Goal: Check status: Check status

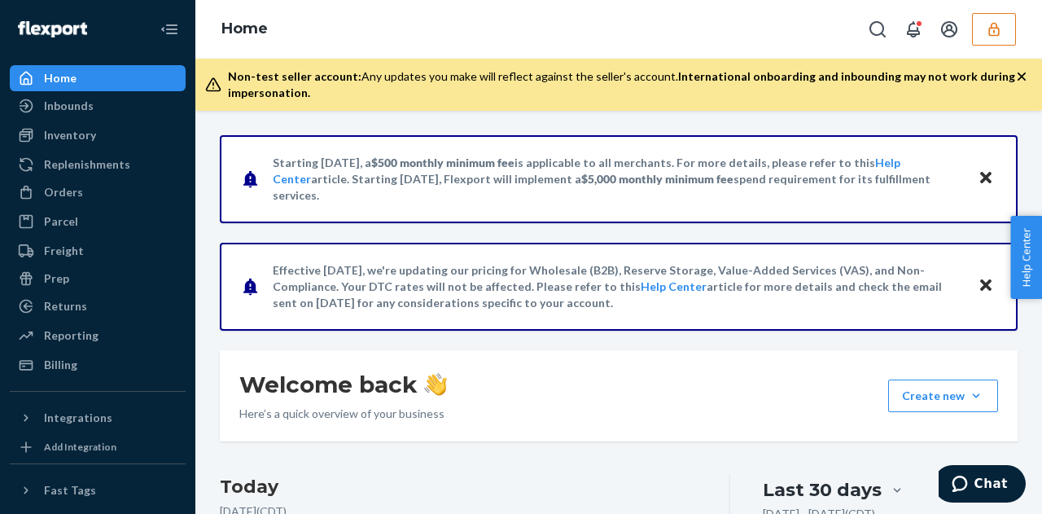
click at [990, 25] on icon "button" at bounding box center [994, 29] width 16 height 16
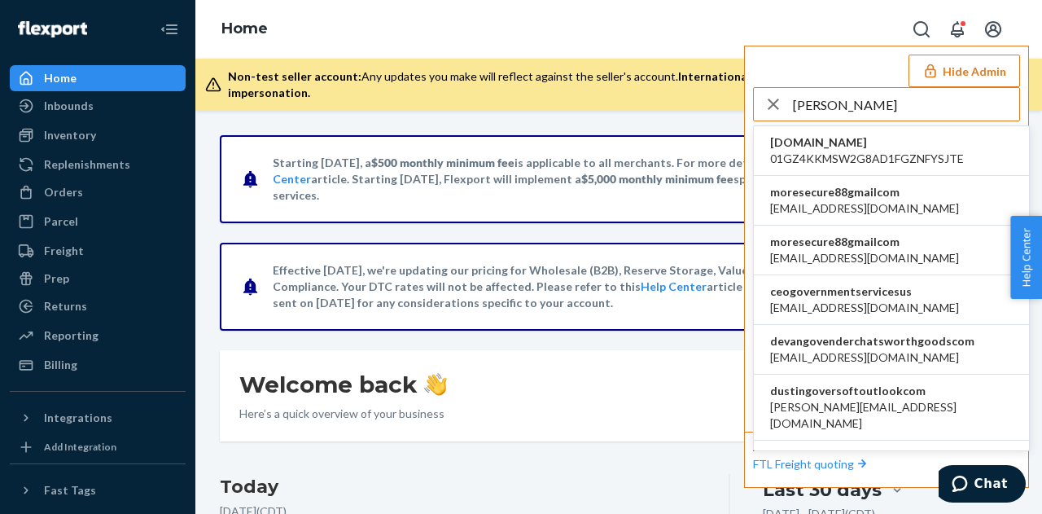
scroll to position [110, 0]
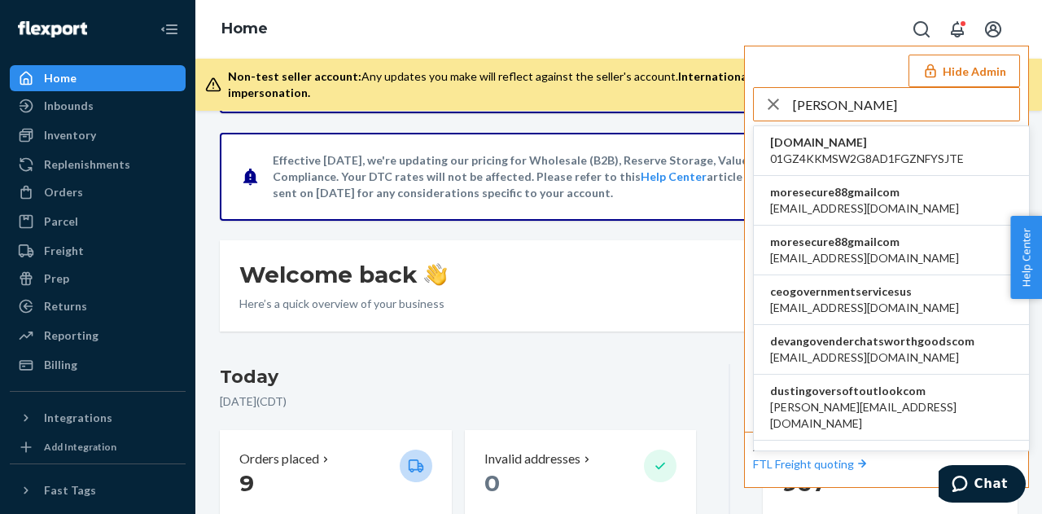
click at [847, 89] on input "gove" at bounding box center [906, 104] width 226 height 33
paste input "sam.governor@yankeetoybox.com"
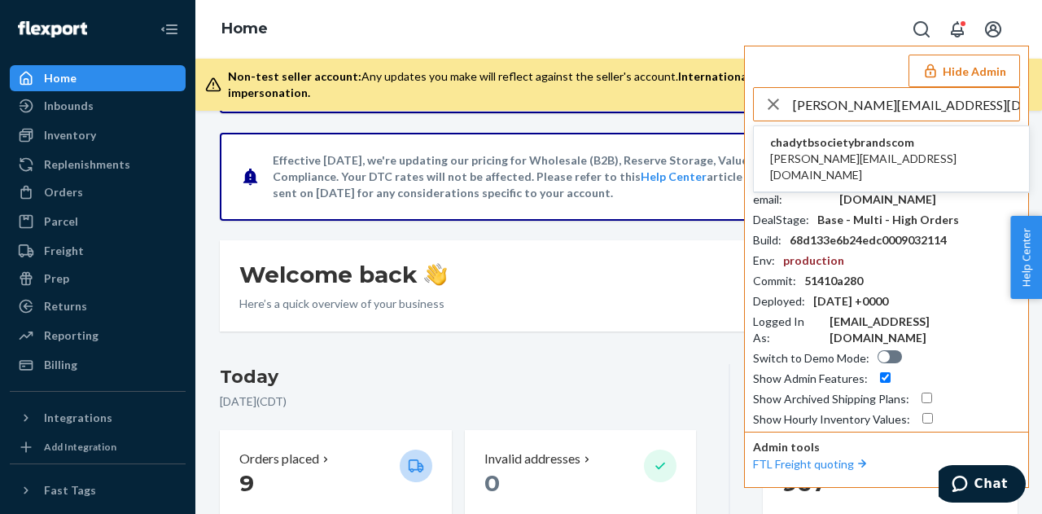
type input "sam.governor@yankeetoybox.com"
click at [901, 158] on span "sam.governor@yankeetoybox.com" at bounding box center [891, 167] width 243 height 33
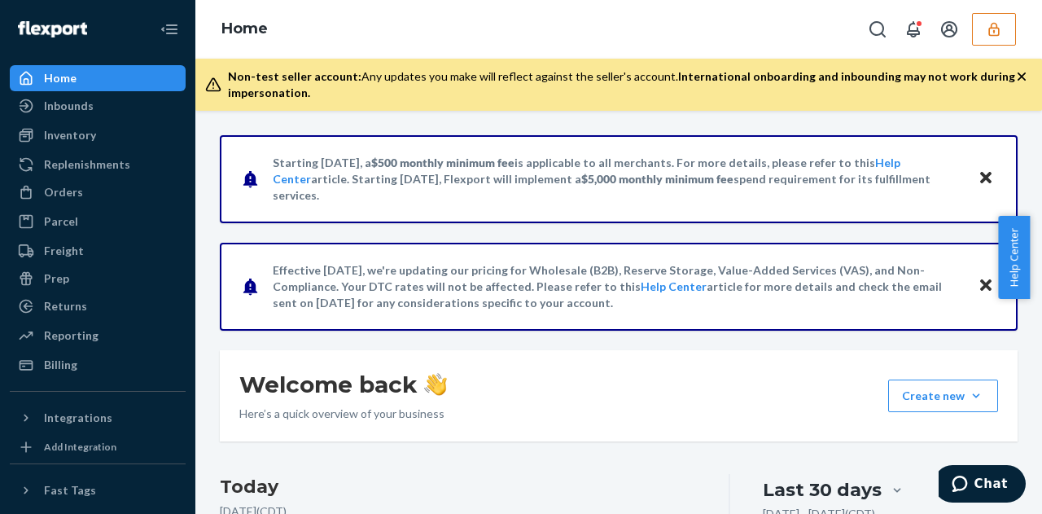
click at [586, 489] on h3 "Today" at bounding box center [458, 487] width 476 height 26
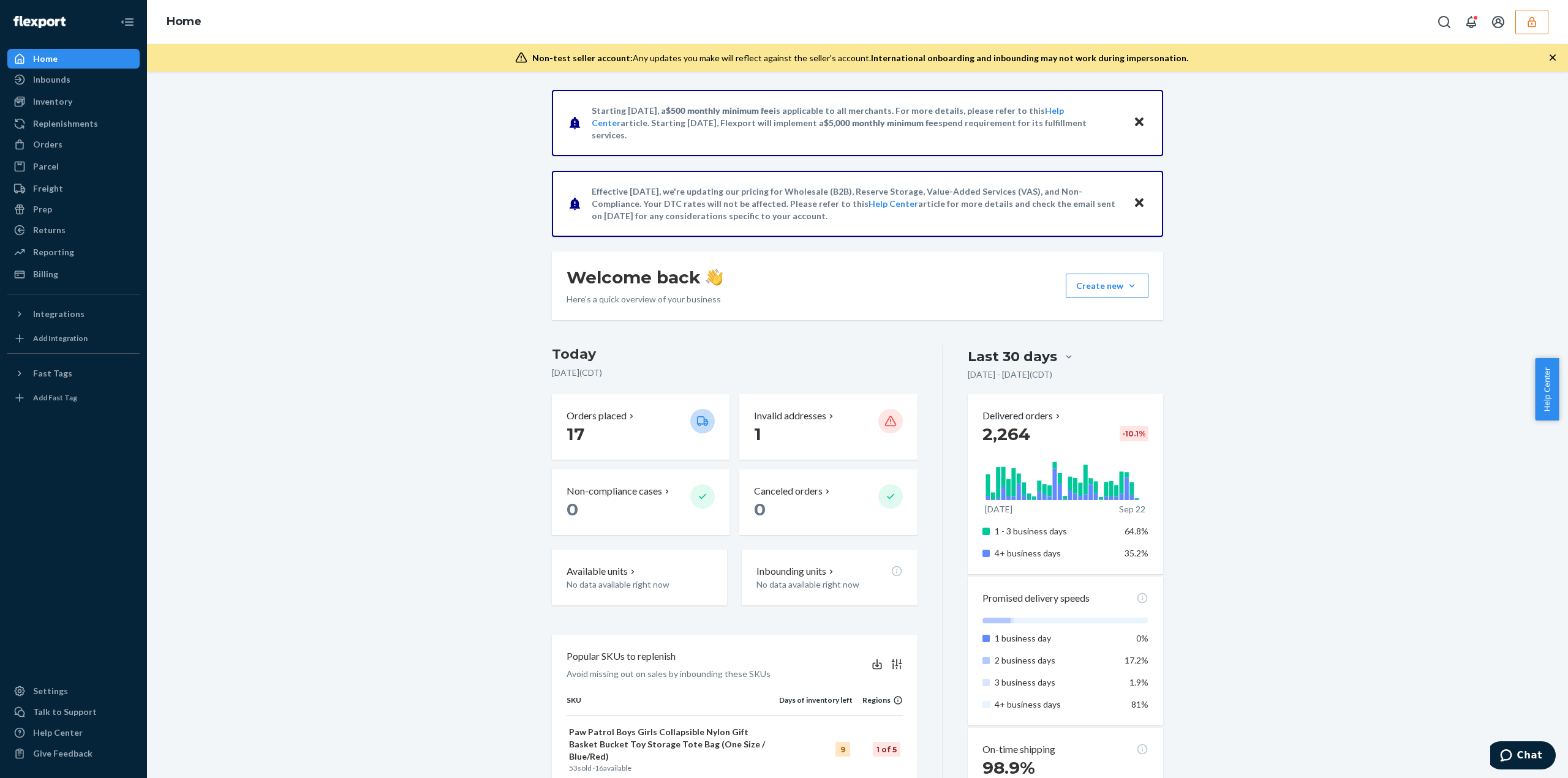
click at [774, 22] on button "button" at bounding box center [1531, 22] width 33 height 25
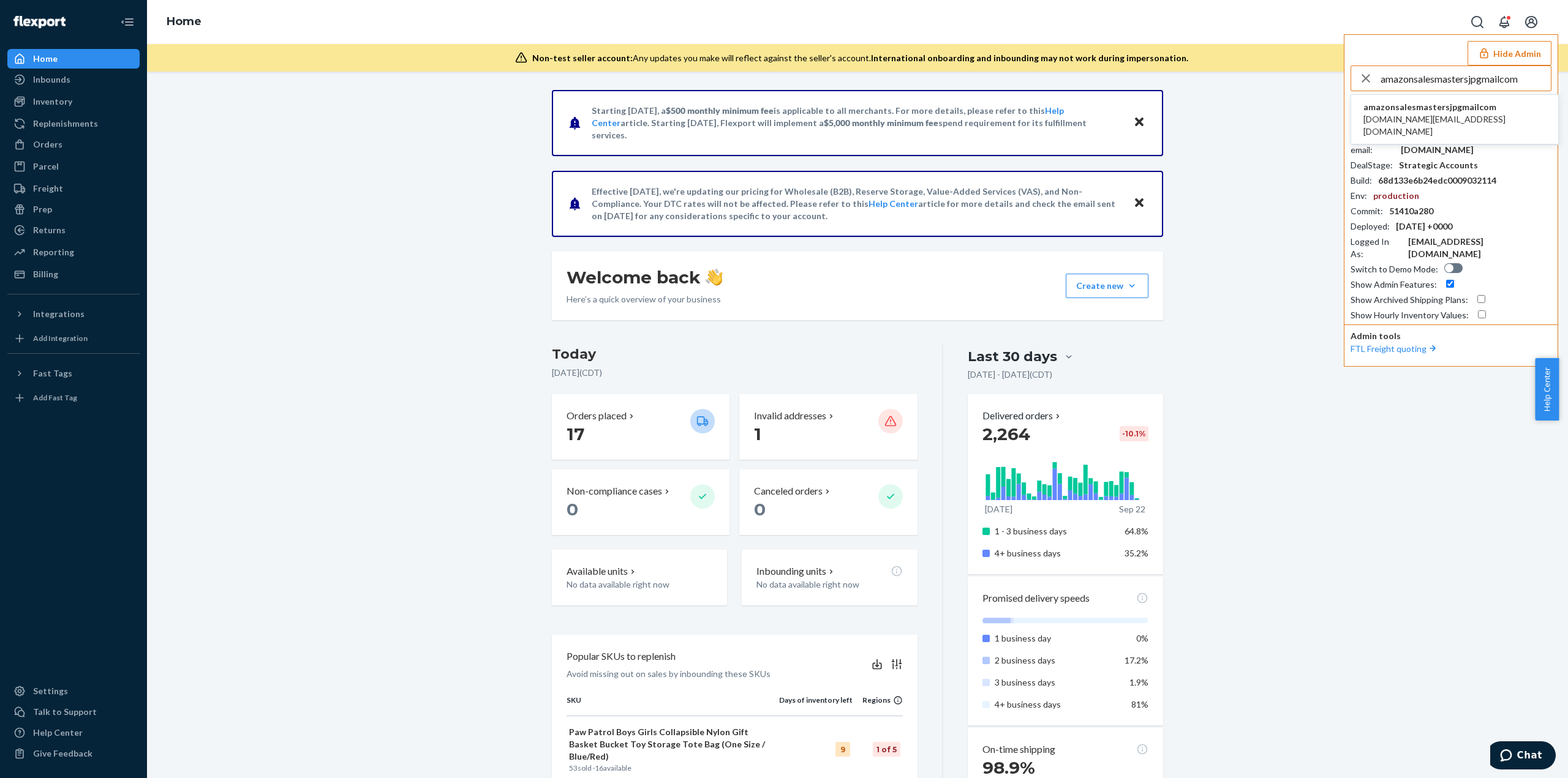
type input "amazonsalesmastersjpgmailcom"
click at [774, 111] on span "amazonsalesmastersjpgmailcom" at bounding box center [1454, 107] width 183 height 12
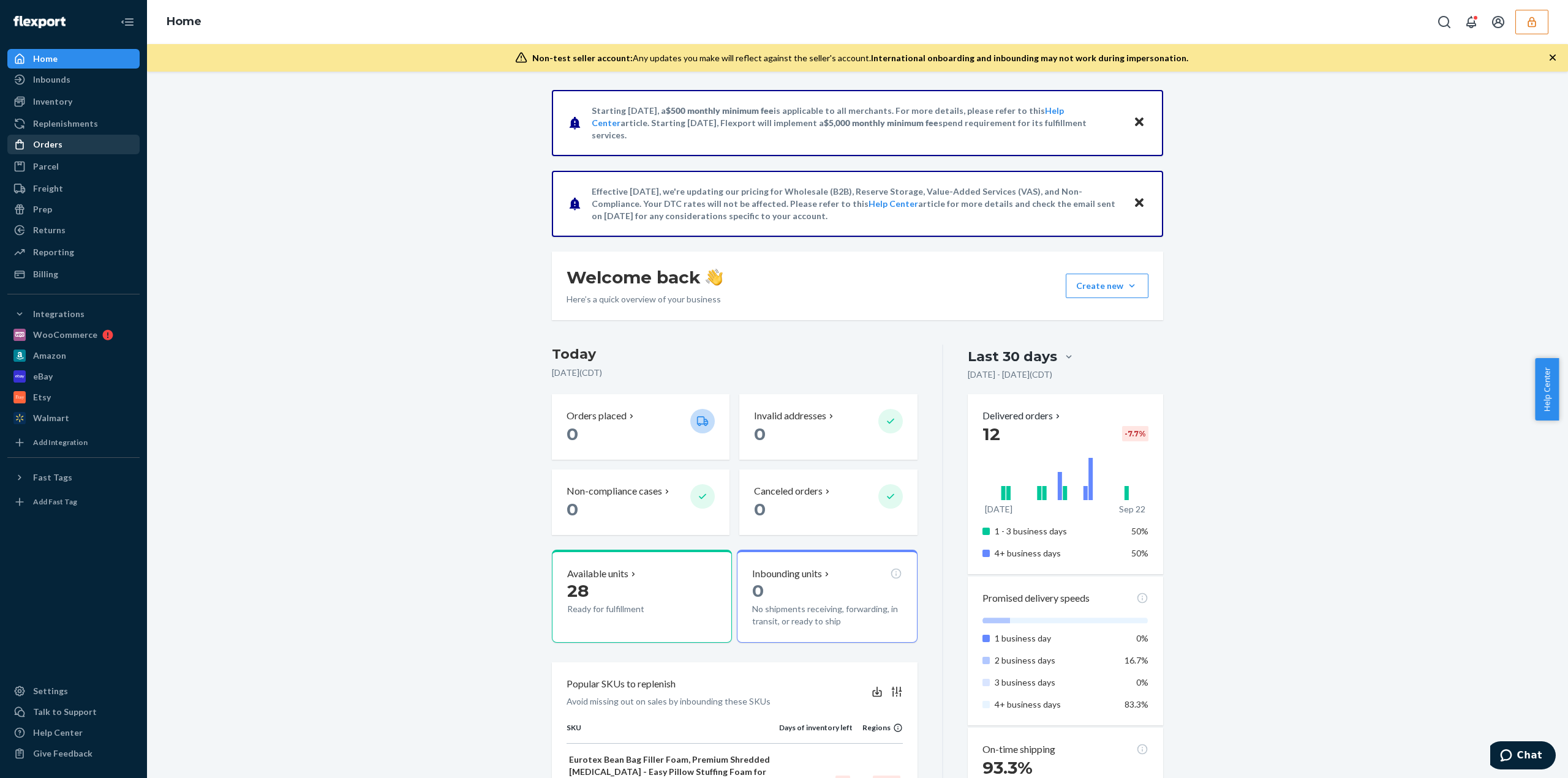
click at [80, 144] on div "Orders" at bounding box center [73, 144] width 130 height 17
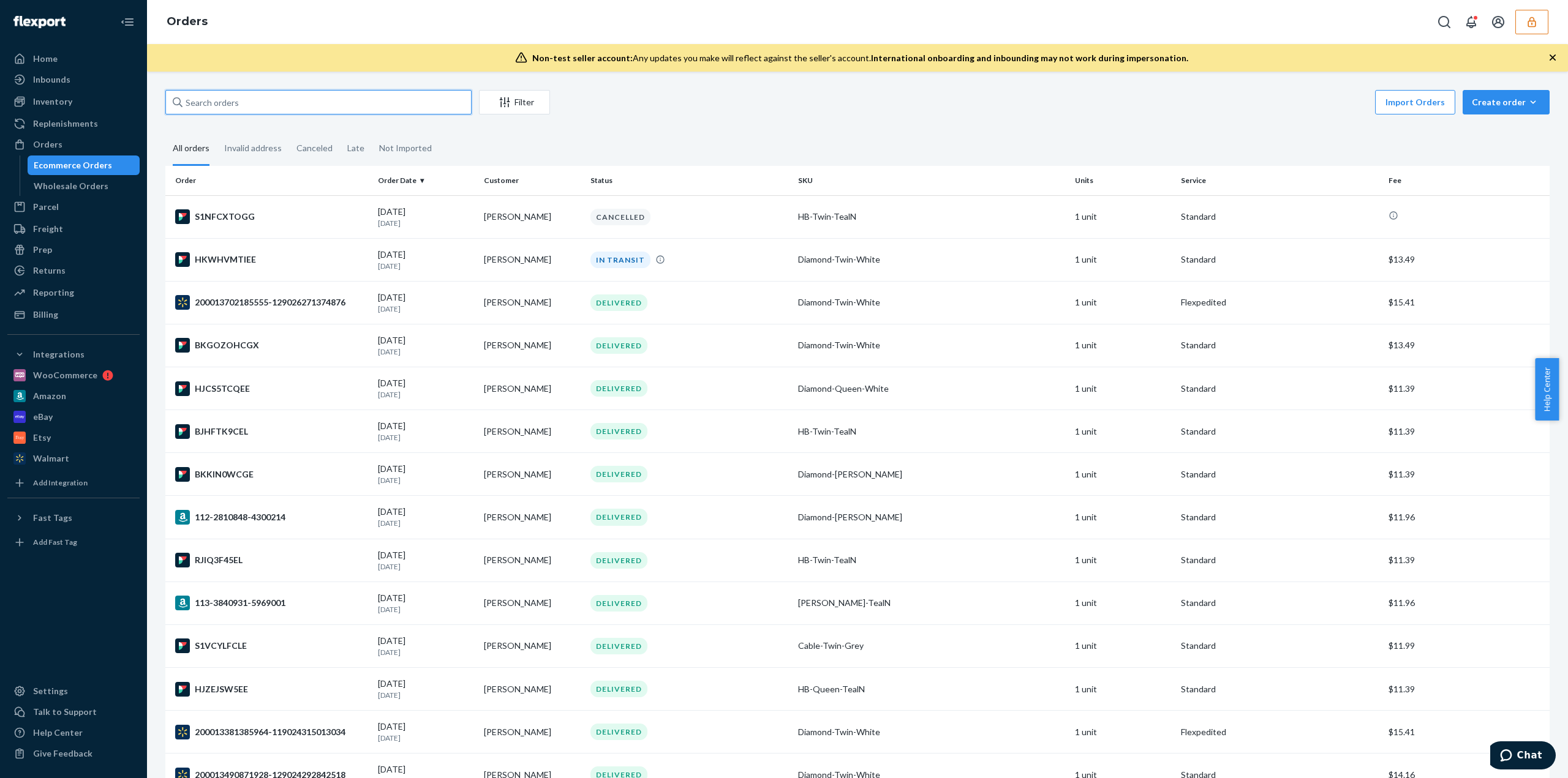
click at [213, 107] on input "text" at bounding box center [318, 102] width 306 height 25
paste input "136902007"
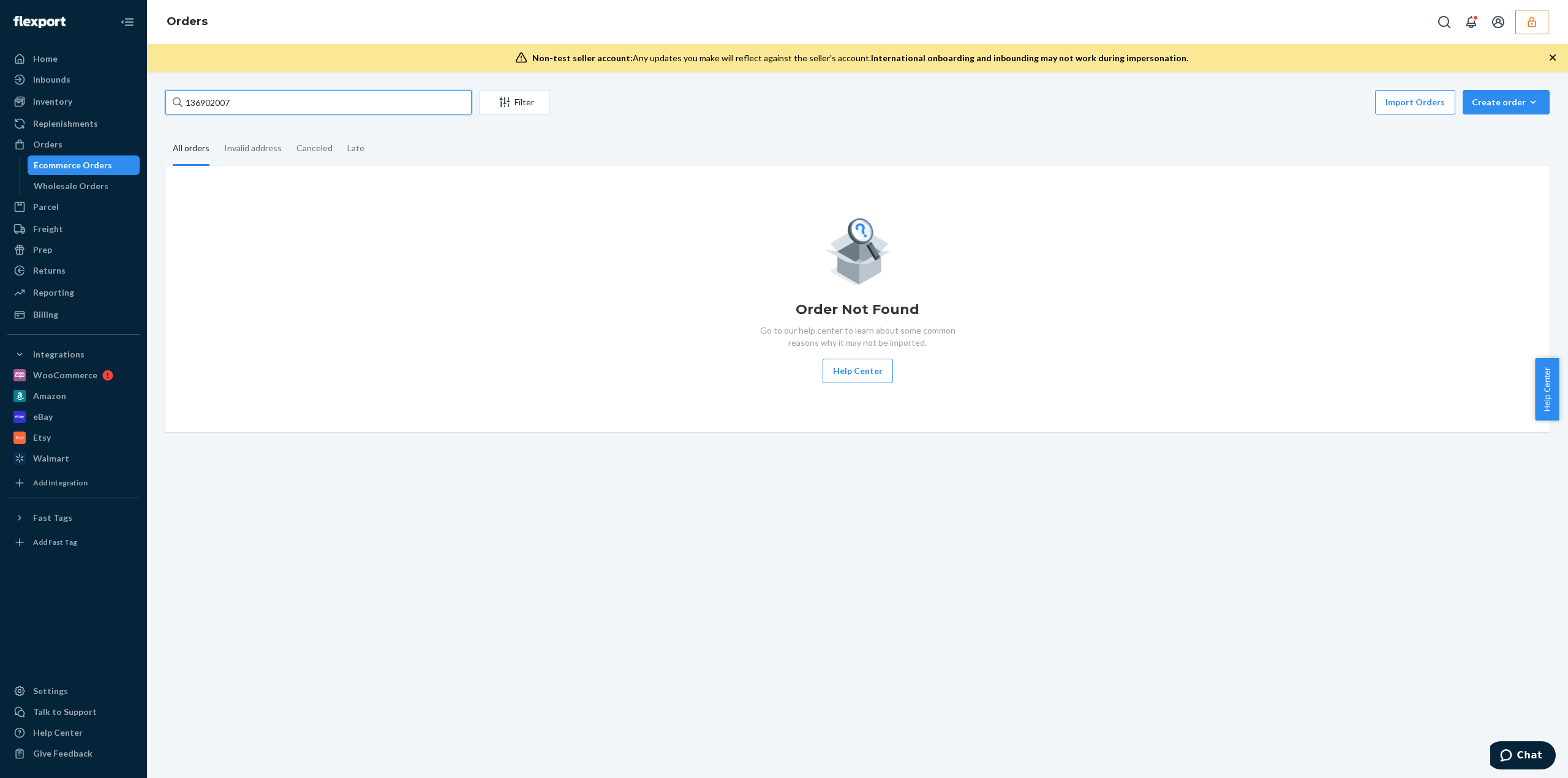
click at [262, 104] on input "136902007" at bounding box center [318, 102] width 306 height 25
type input "136902007"
click at [1527, 24] on icon "button" at bounding box center [1531, 22] width 12 height 12
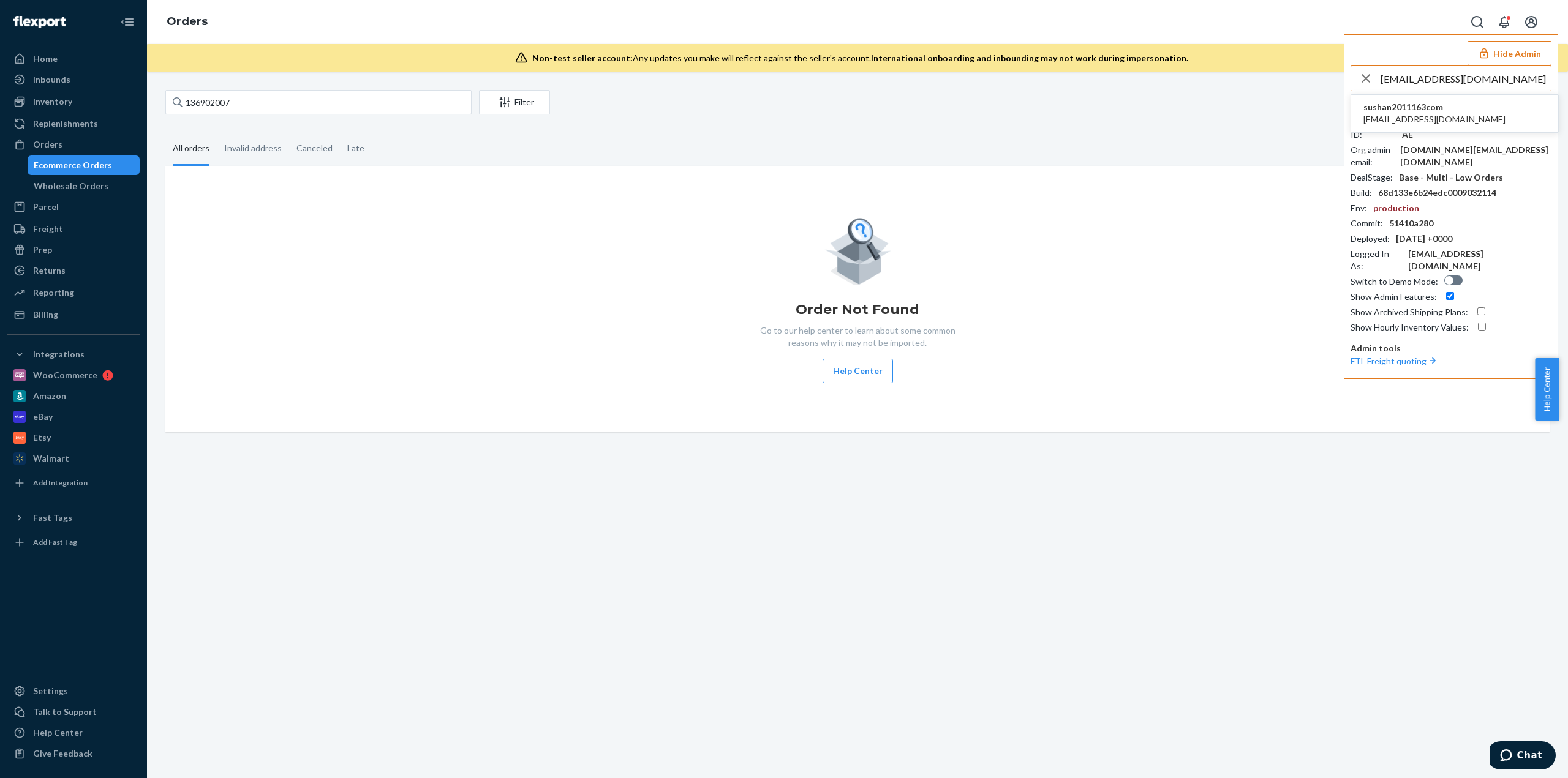
type input "sushan2011@163.com"
click at [1415, 119] on span "sushan2011@163.com" at bounding box center [1434, 120] width 142 height 12
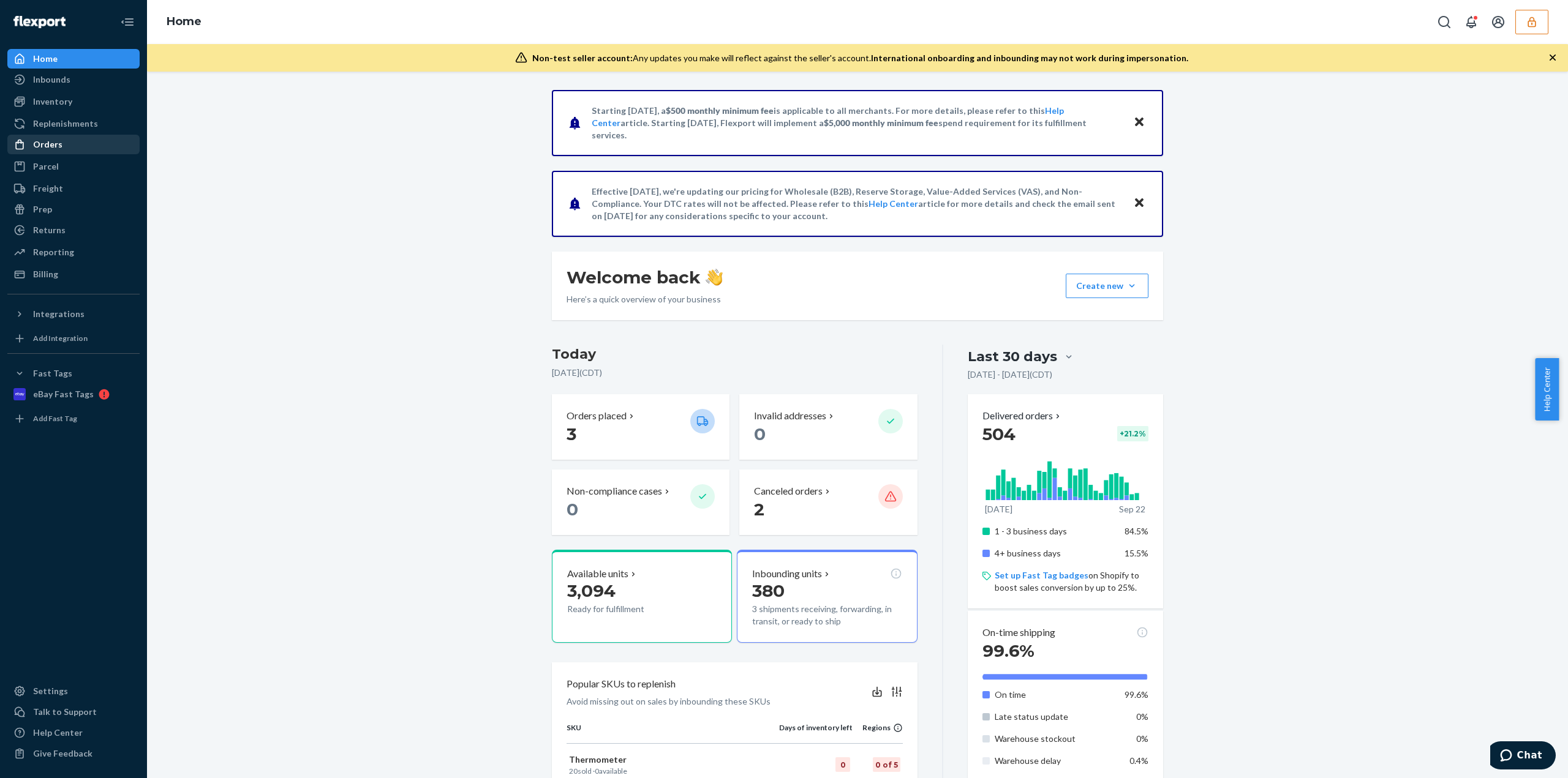
click at [99, 143] on div "Orders" at bounding box center [73, 144] width 130 height 17
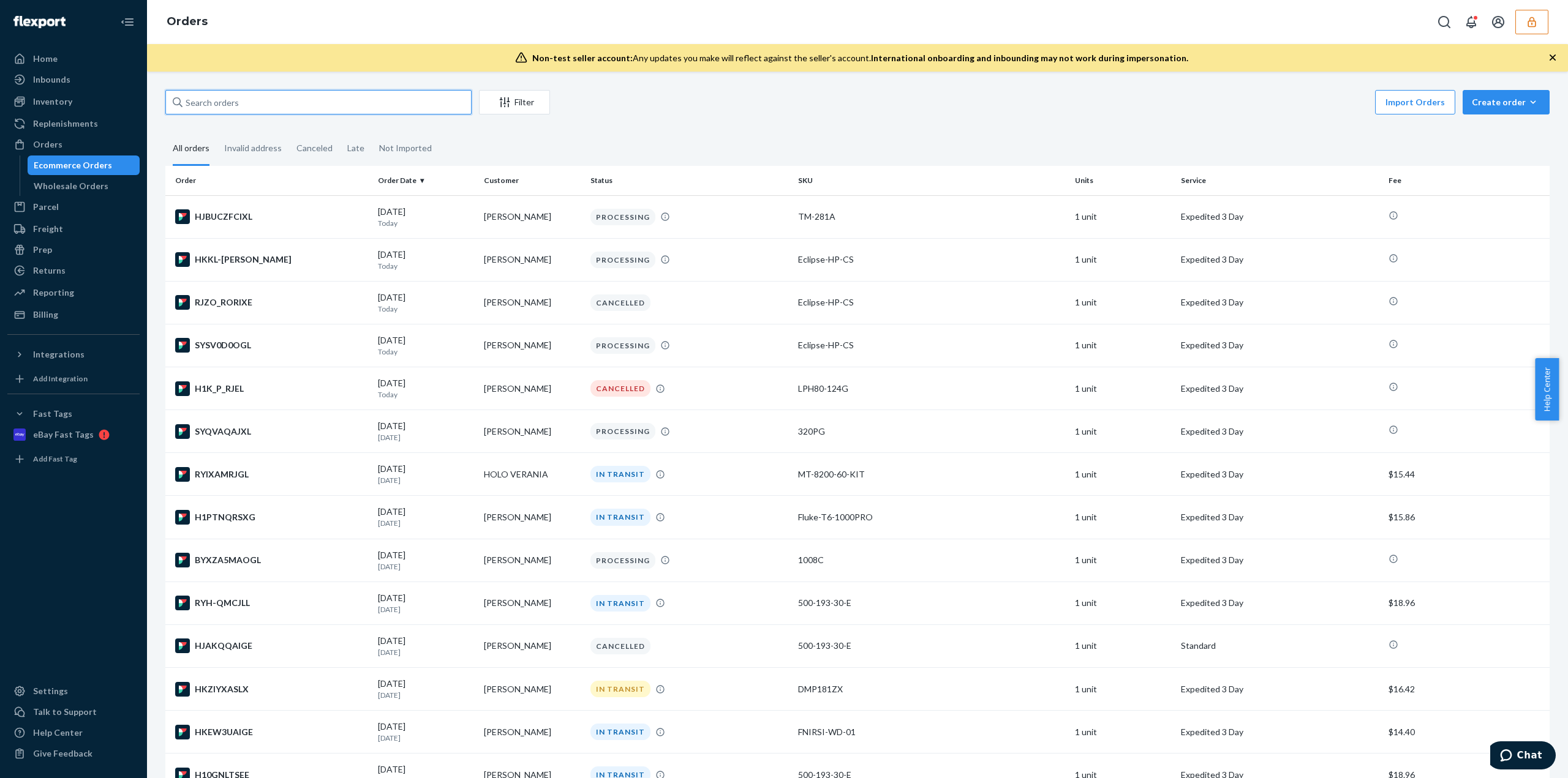
click at [244, 106] on input "text" at bounding box center [318, 102] width 306 height 25
drag, startPoint x: 244, startPoint y: 106, endPoint x: 240, endPoint y: 99, distance: 8.1
drag, startPoint x: 240, startPoint y: 99, endPoint x: 240, endPoint y: 92, distance: 7.0
click at [240, 92] on input "text" at bounding box center [318, 102] width 306 height 25
click at [249, 102] on input "text" at bounding box center [318, 102] width 306 height 25
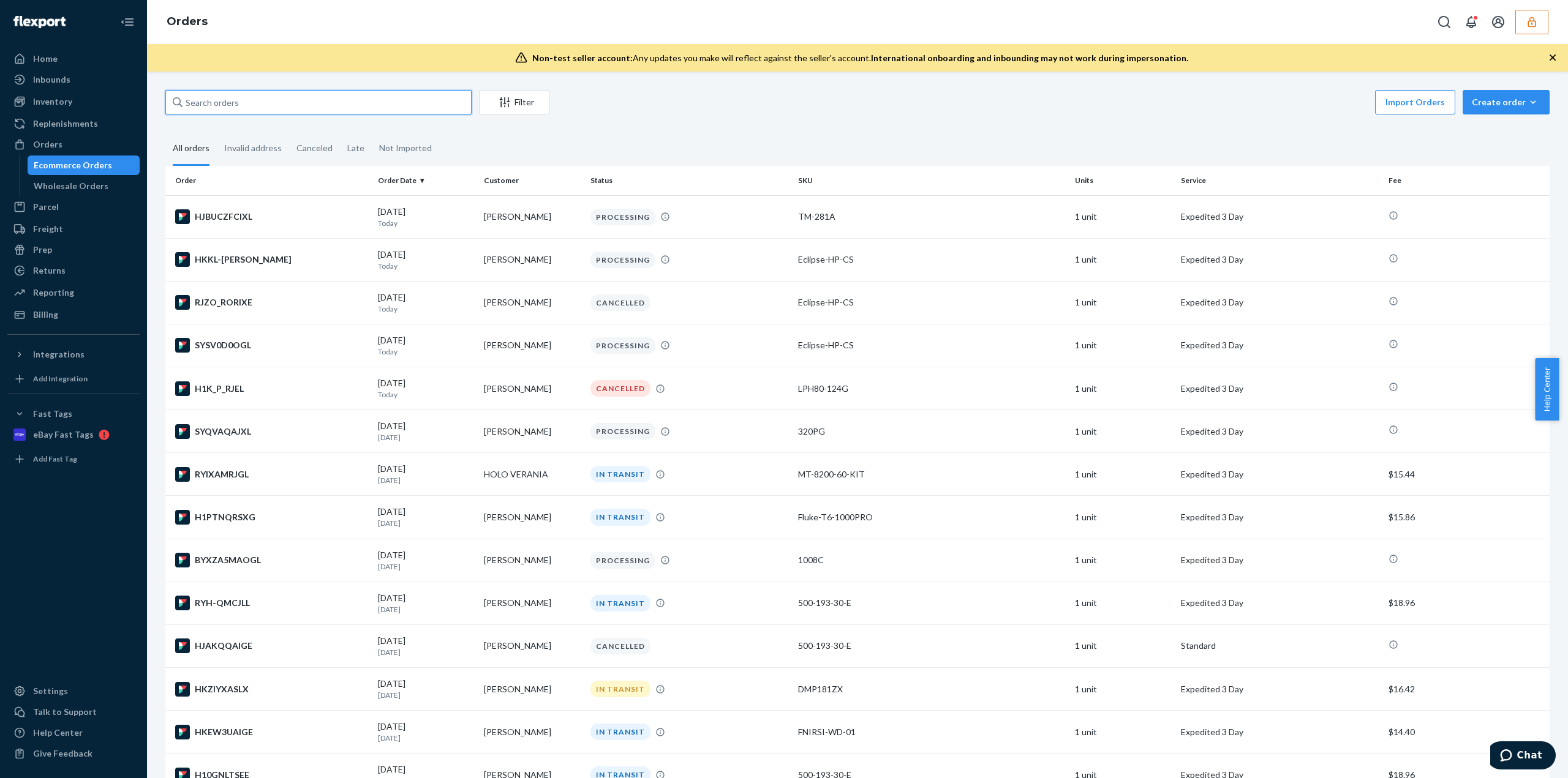
paste input "136902007"
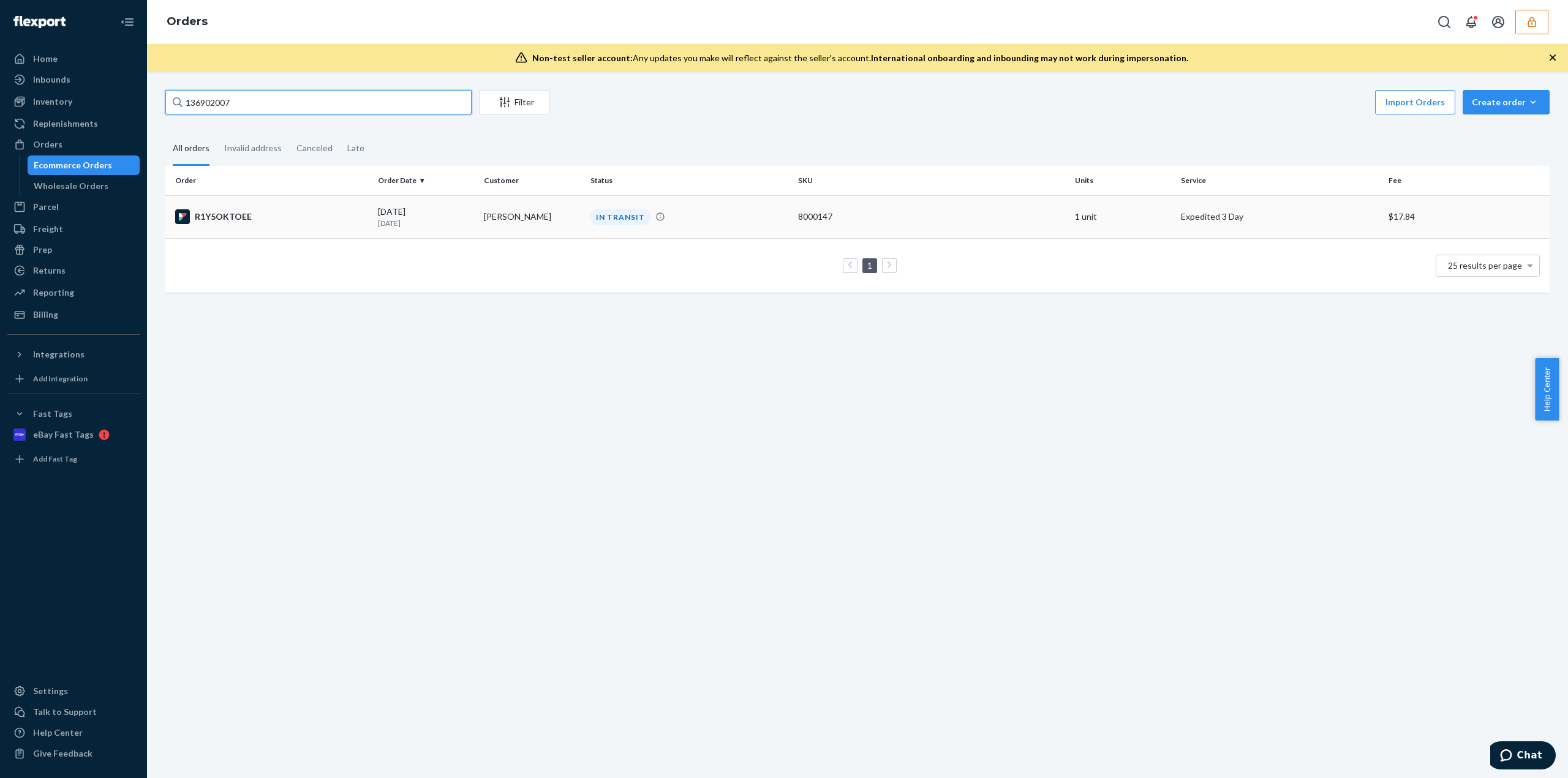
type input "136902007"
click at [519, 216] on td "Liam O'Shea" at bounding box center [532, 216] width 106 height 43
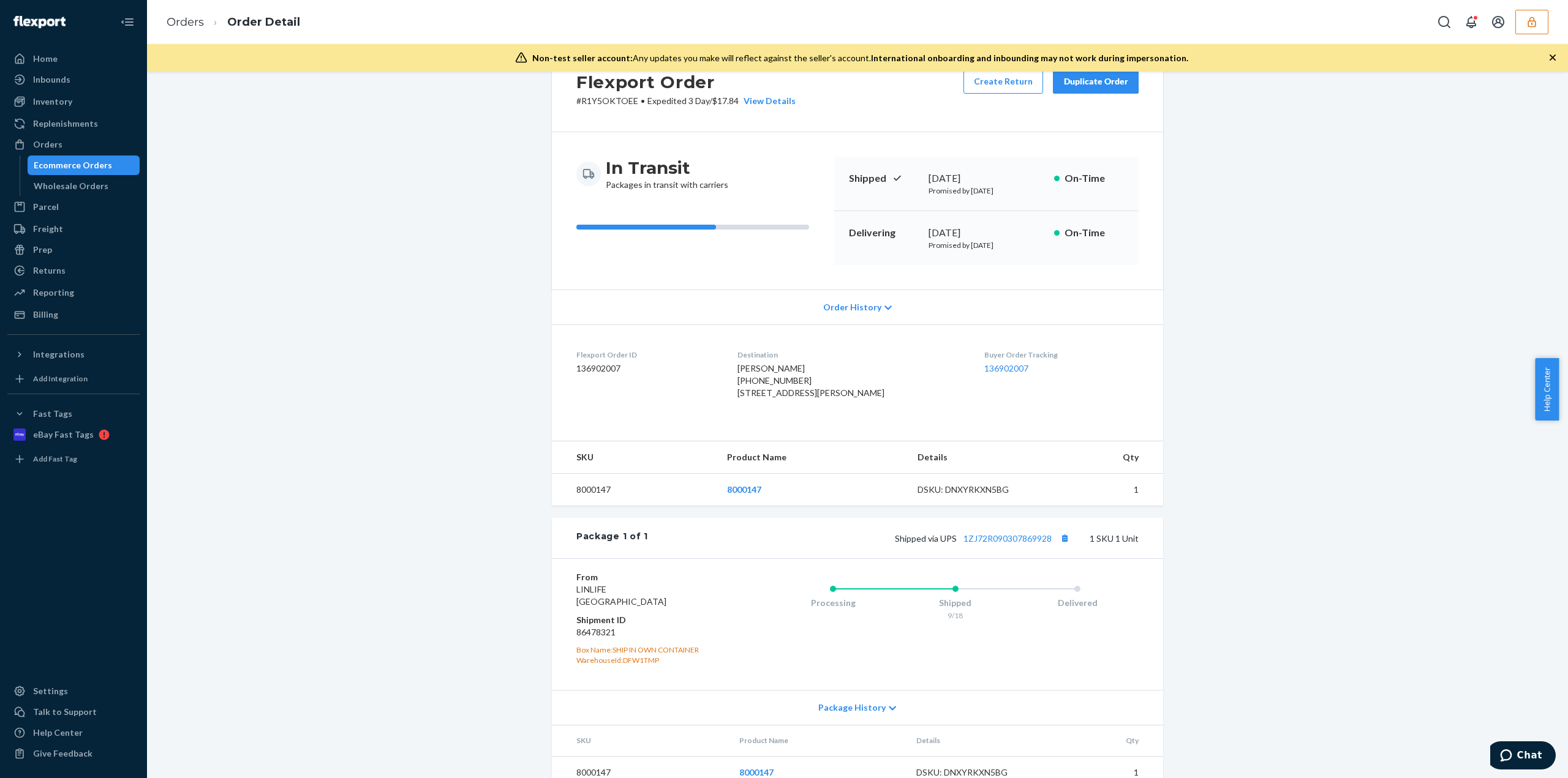
scroll to position [92, 0]
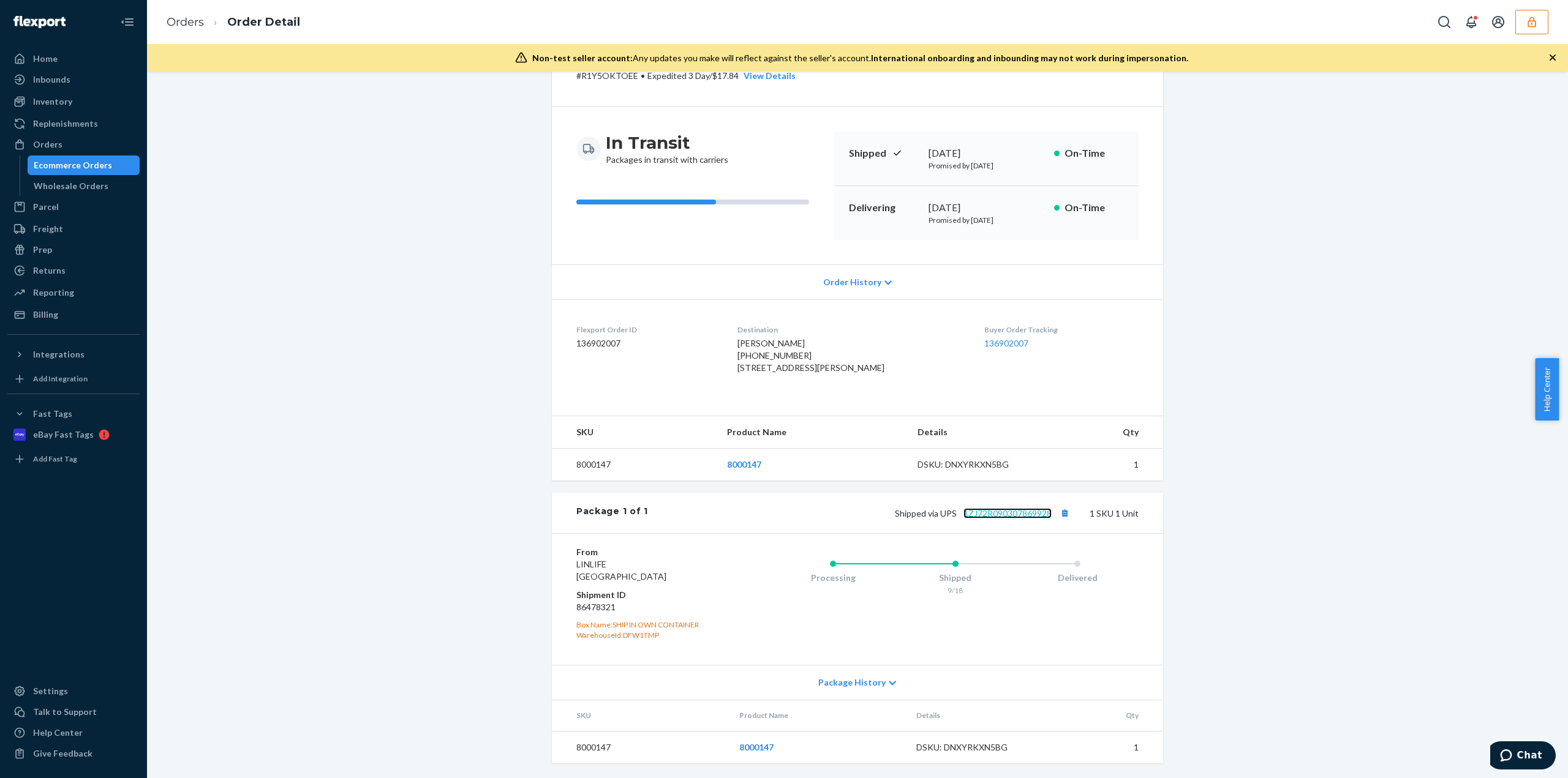
click at [993, 519] on link "1ZJ72R090307869928" at bounding box center [1007, 513] width 88 height 11
click at [587, 610] on dd "86478321" at bounding box center [649, 607] width 147 height 12
copy dd "86478321"
click at [1527, 25] on icon "button" at bounding box center [1531, 22] width 12 height 12
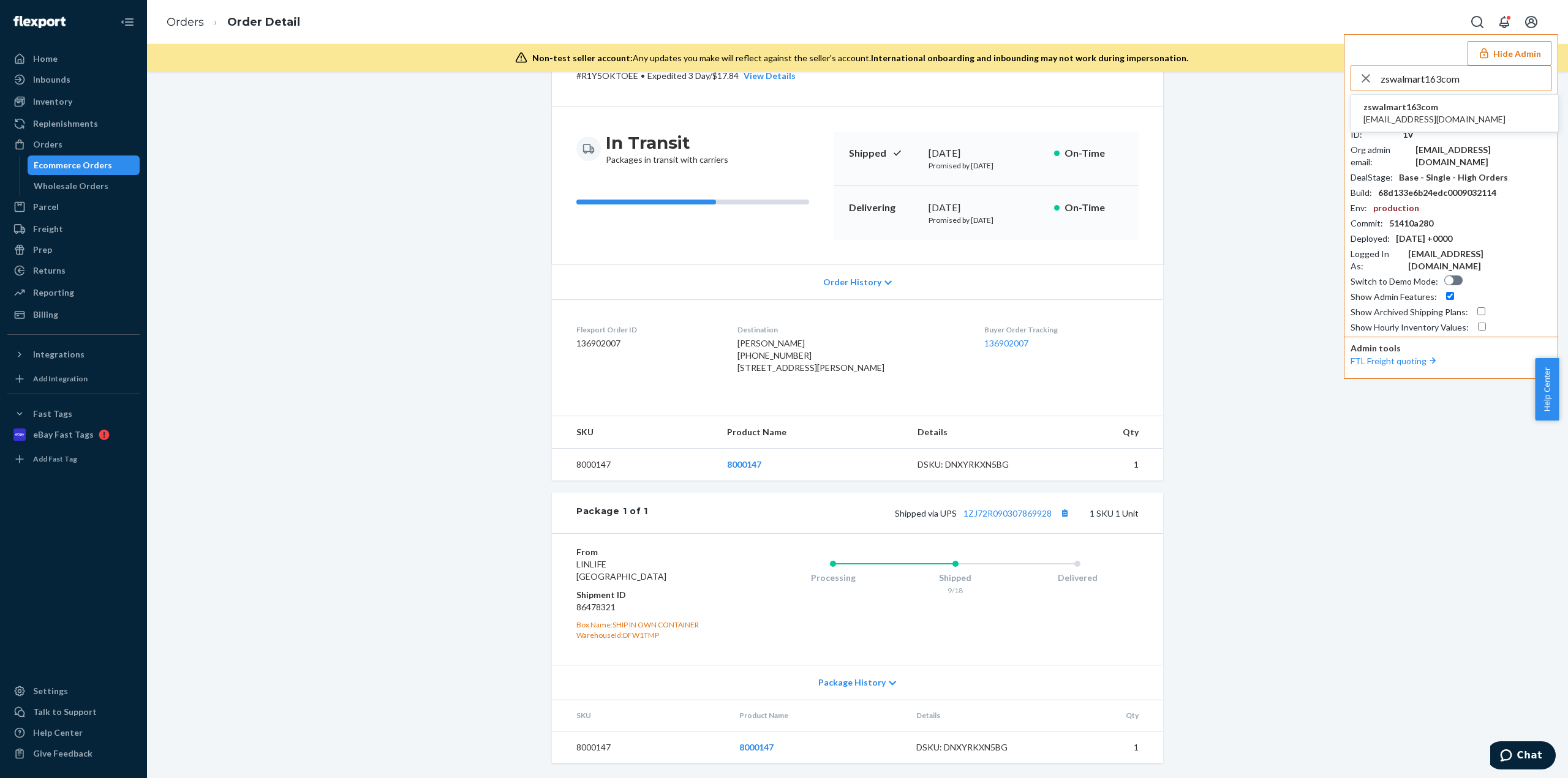
type input "zswalmart163com"
click at [1397, 114] on span "zs_walmart@163.com" at bounding box center [1434, 120] width 142 height 12
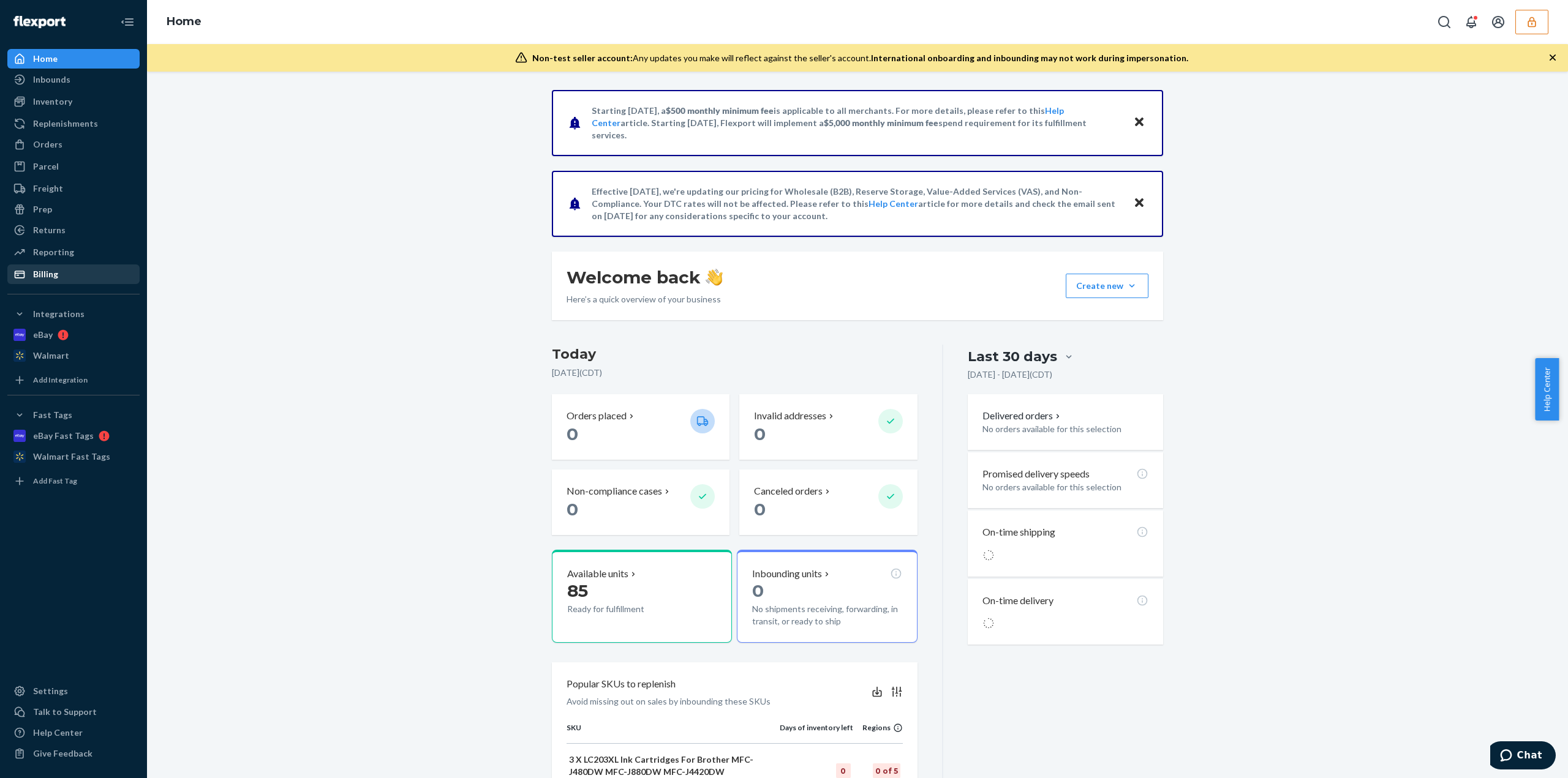
click at [62, 265] on div "Billing" at bounding box center [73, 274] width 130 height 17
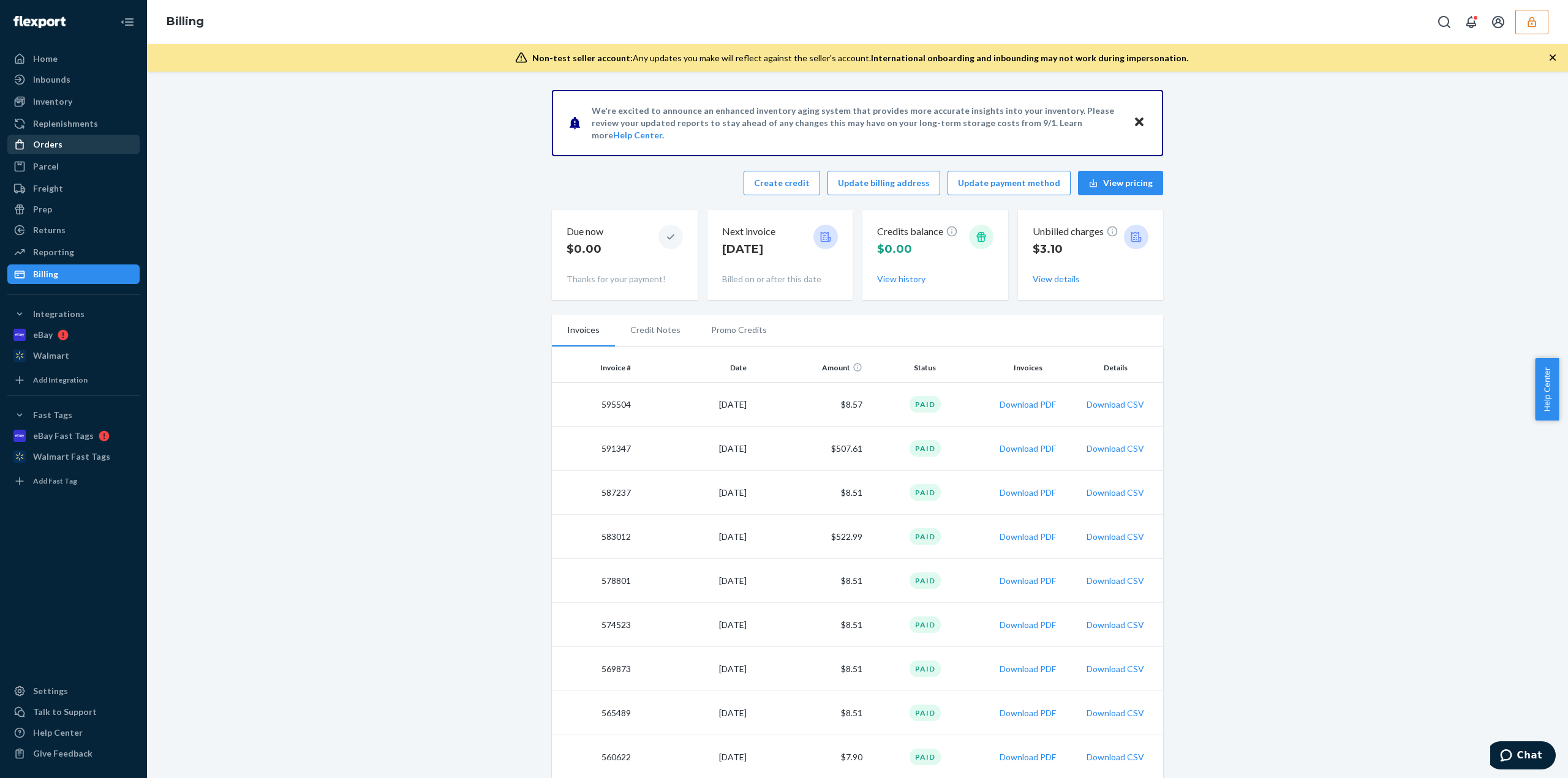
click at [84, 143] on div "Orders" at bounding box center [73, 144] width 130 height 17
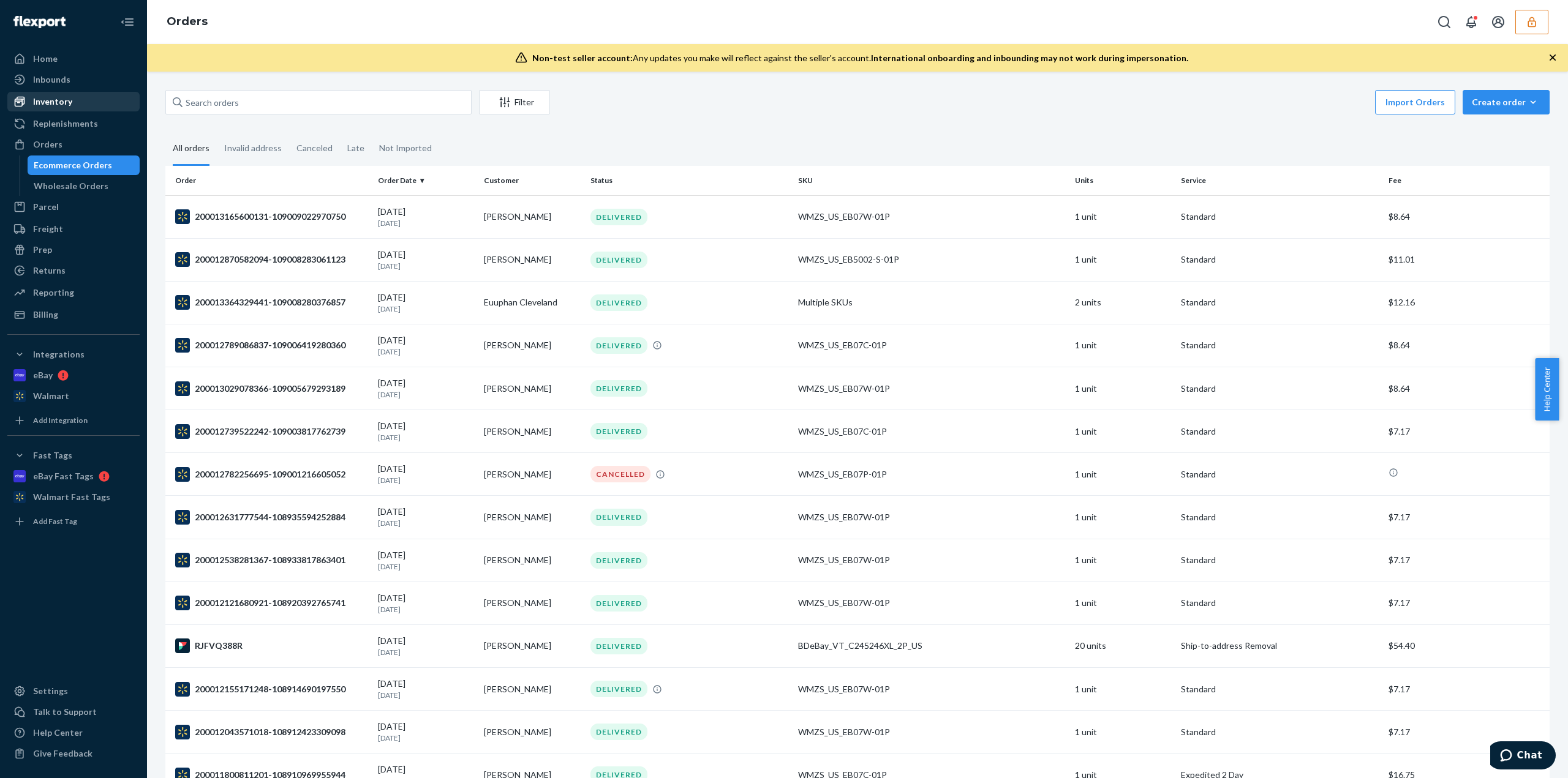
click at [117, 96] on div "Inventory" at bounding box center [73, 101] width 130 height 17
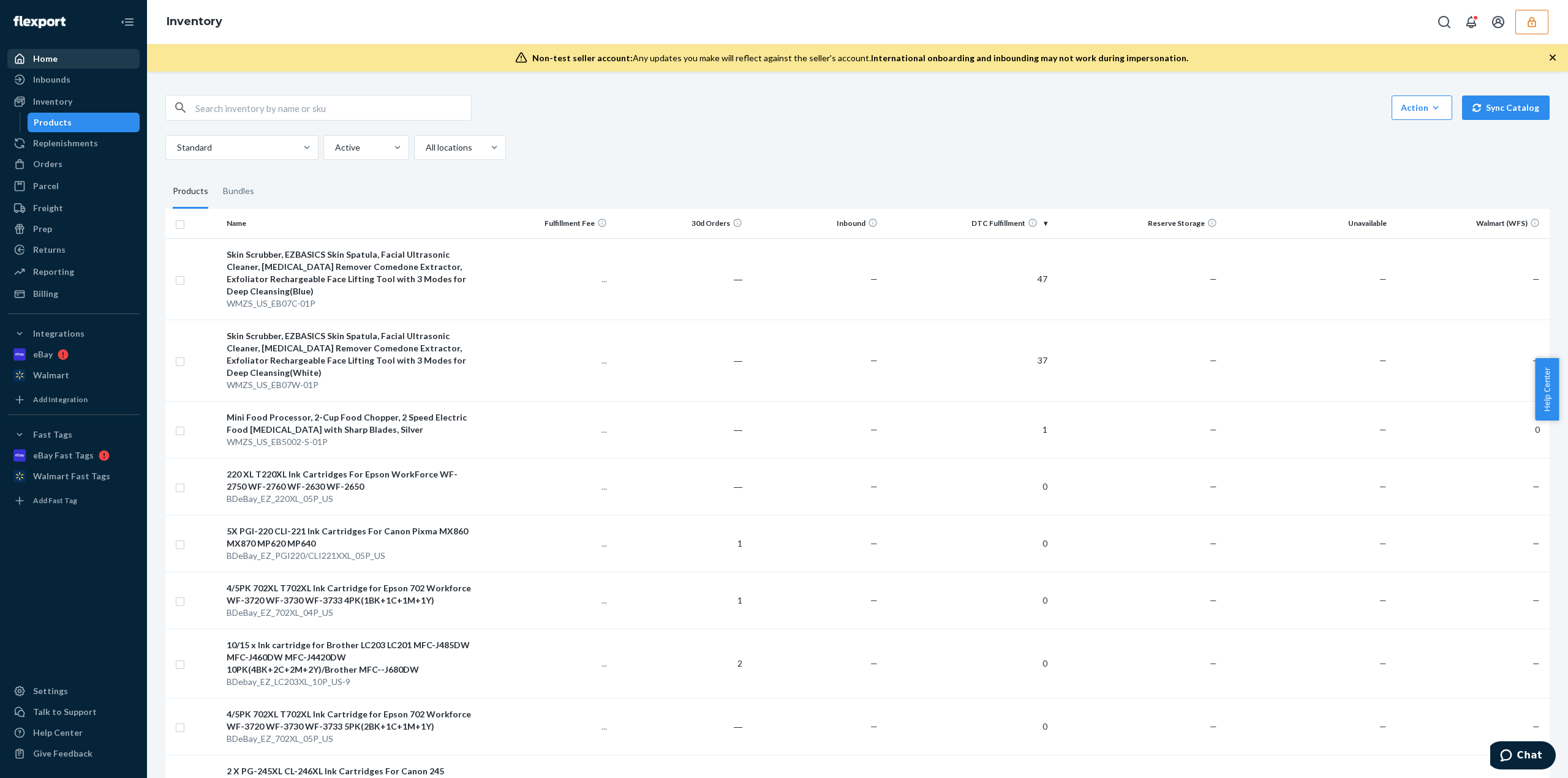
click at [83, 64] on div "Home" at bounding box center [73, 59] width 130 height 17
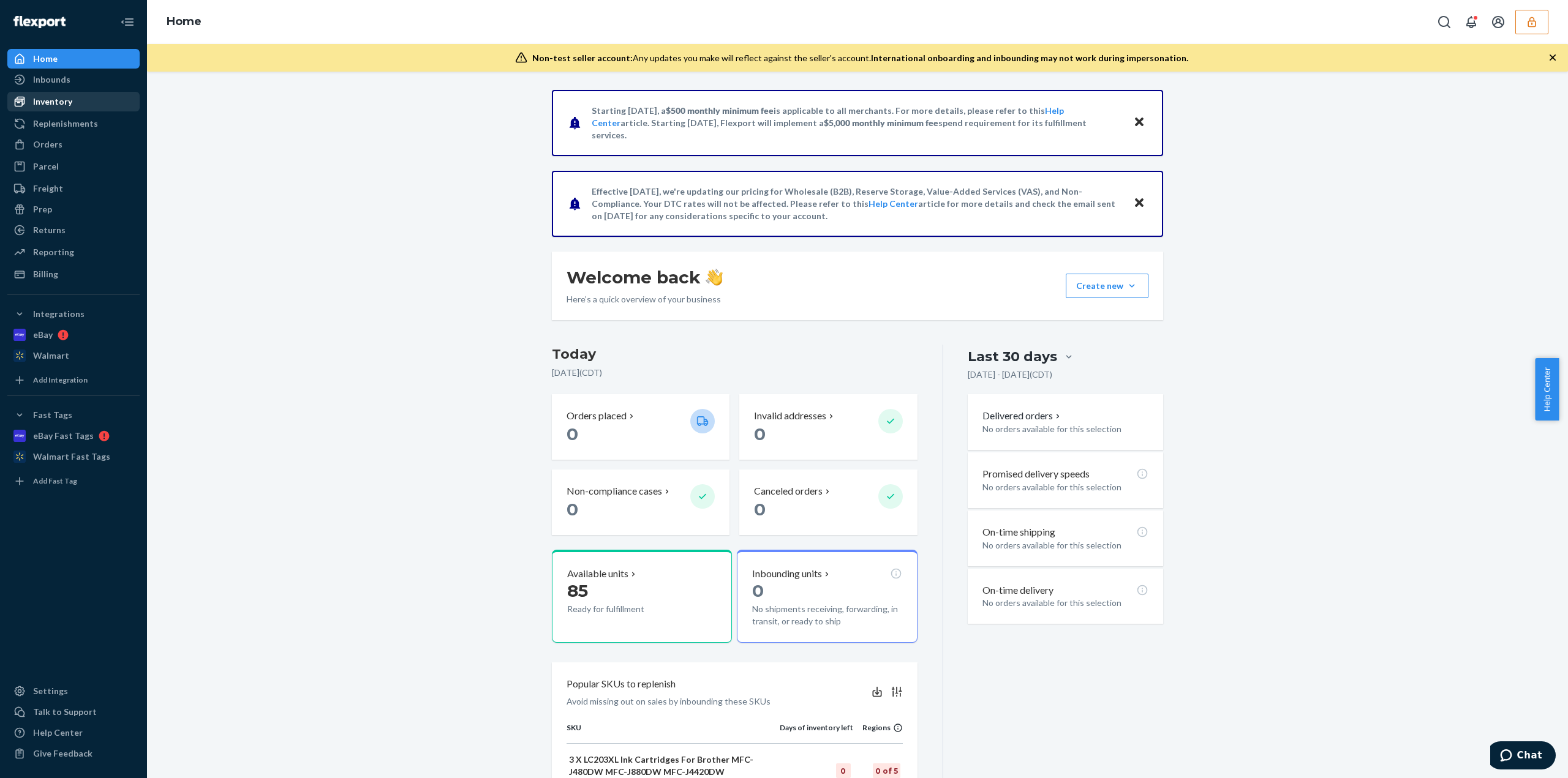
click at [61, 110] on div "Inventory" at bounding box center [73, 101] width 130 height 17
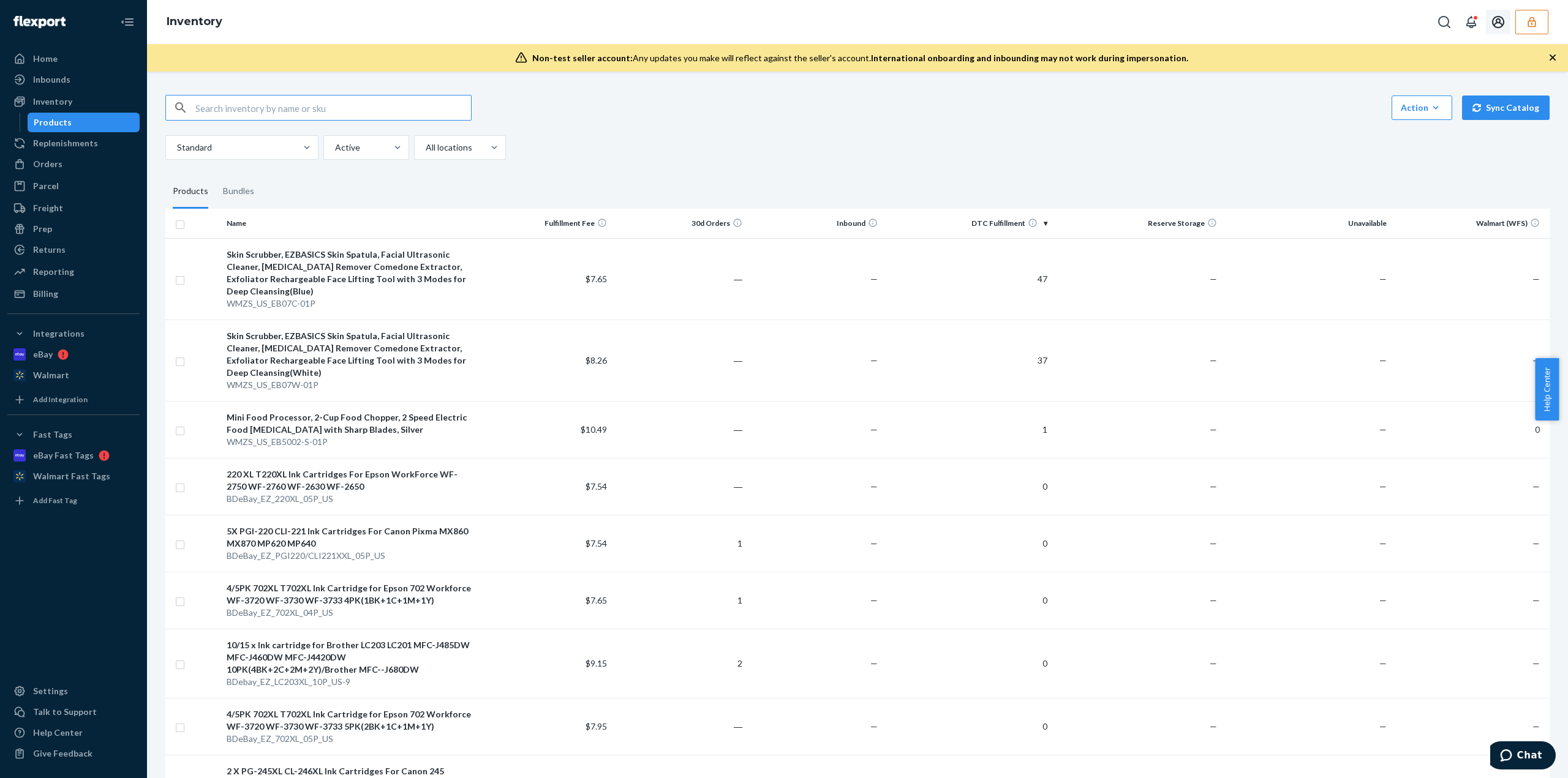
click at [1538, 15] on button "button" at bounding box center [1531, 22] width 33 height 25
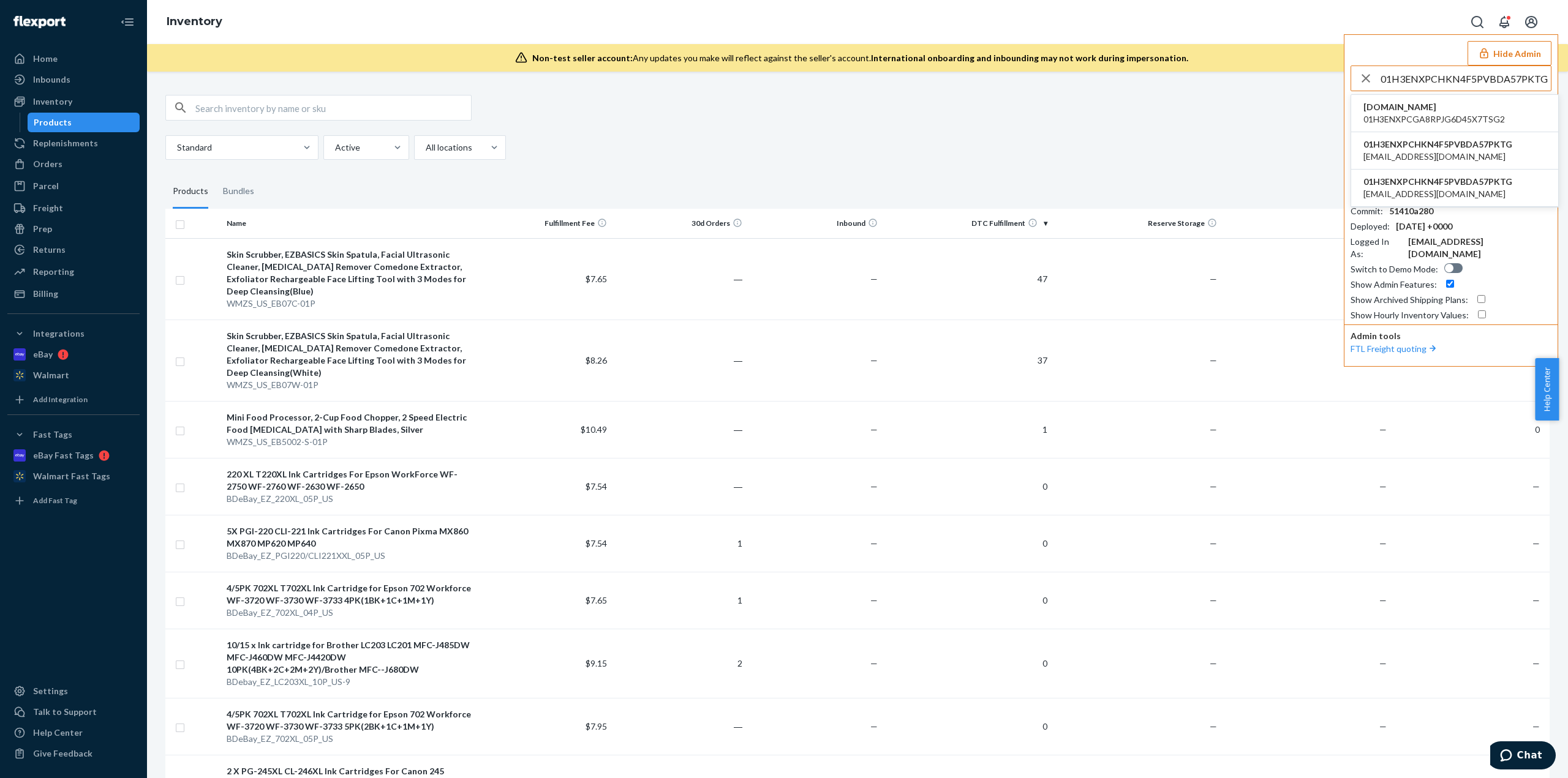
type input "01H3ENXPCHKN4F5PVBDA57PKTG"
click at [1461, 114] on span "01H3ENXPCGA8RPJG6D45X7TSG2" at bounding box center [1434, 120] width 141 height 12
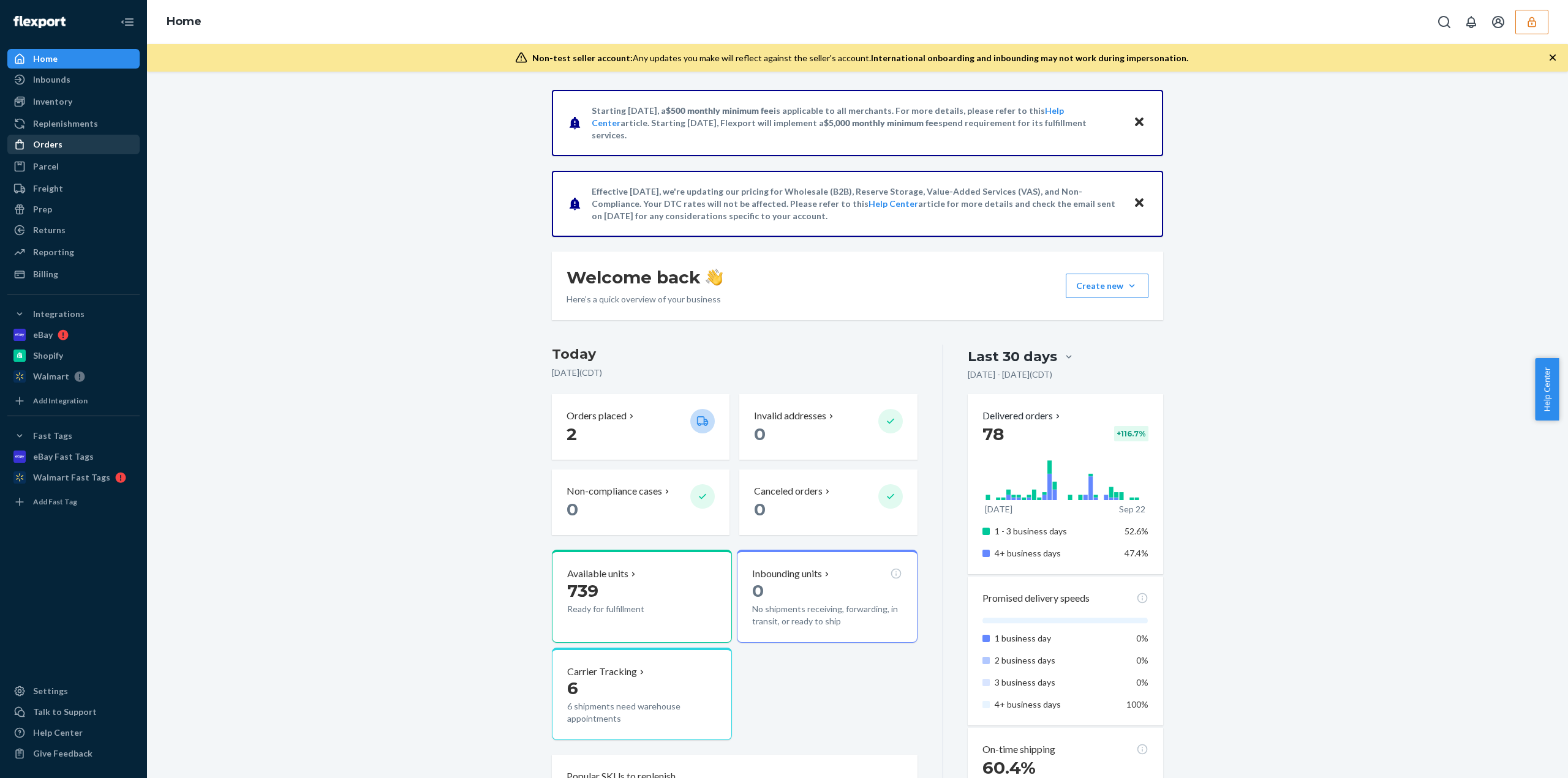
click at [99, 140] on div "Orders" at bounding box center [73, 144] width 130 height 17
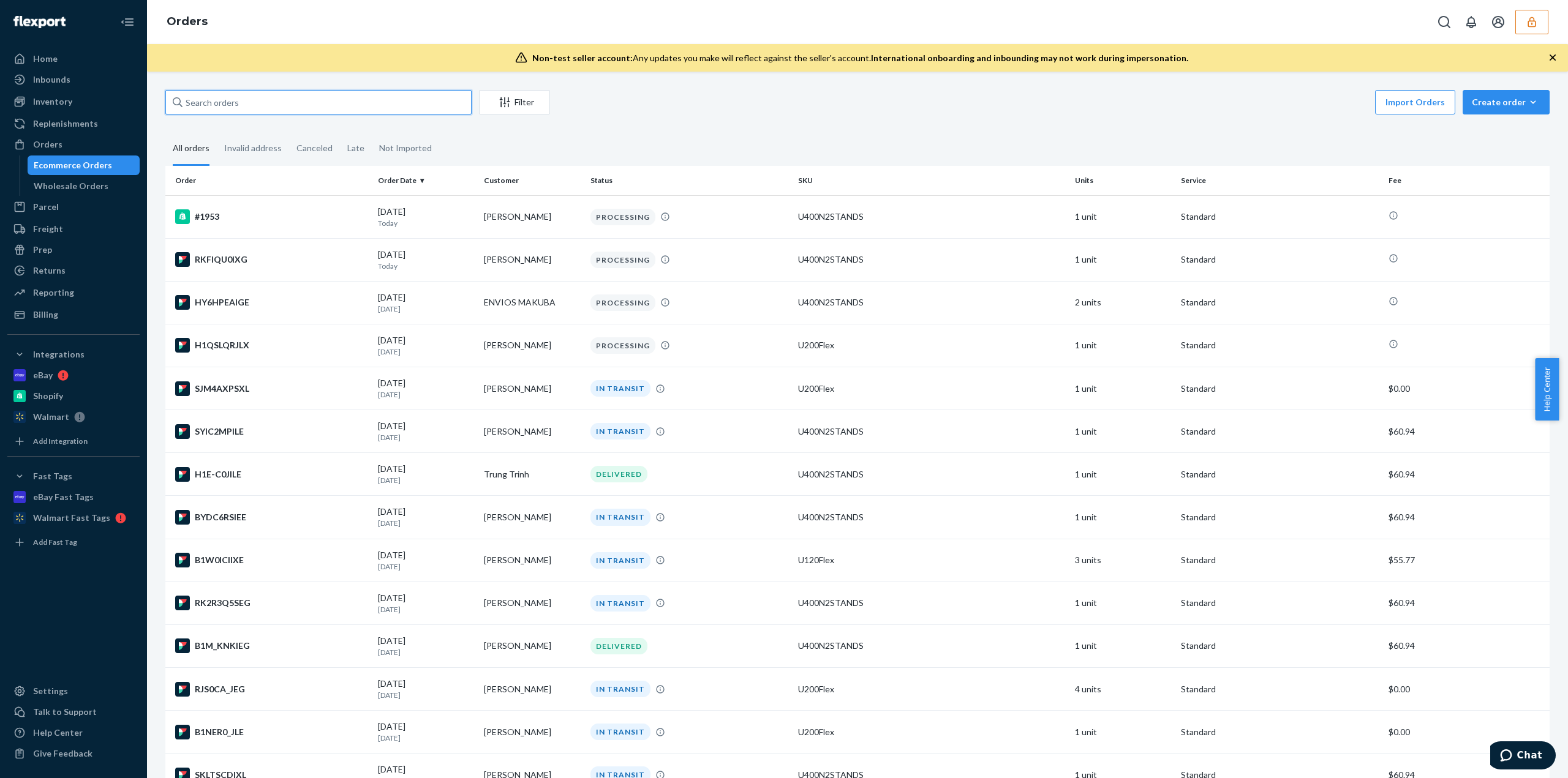
click at [220, 97] on input "text" at bounding box center [318, 102] width 306 height 25
paste input "SKLTSCDIXL"
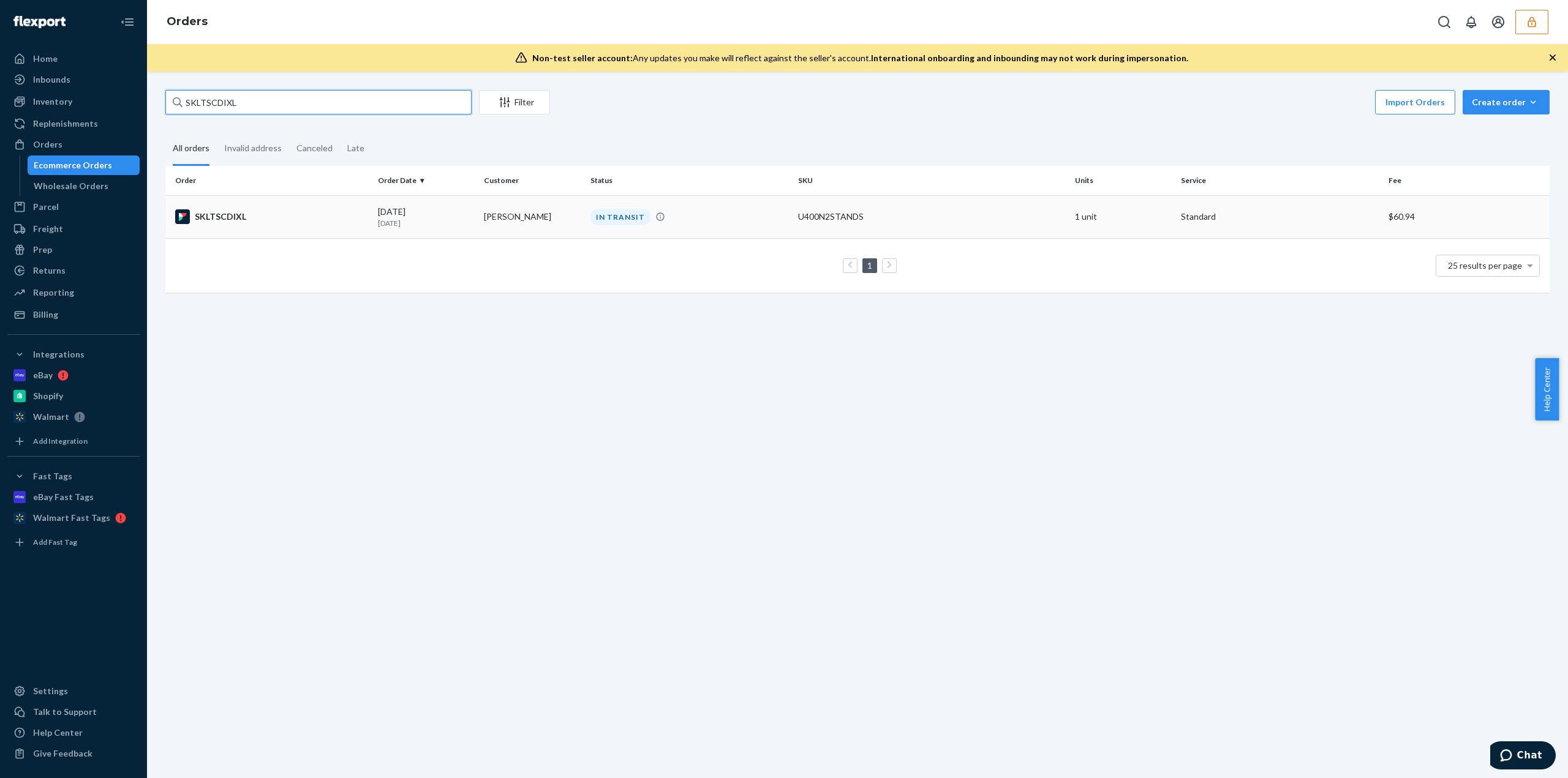
type input "SKLTSCDIXL"
click at [725, 225] on td "IN TRANSIT" at bounding box center [689, 216] width 208 height 43
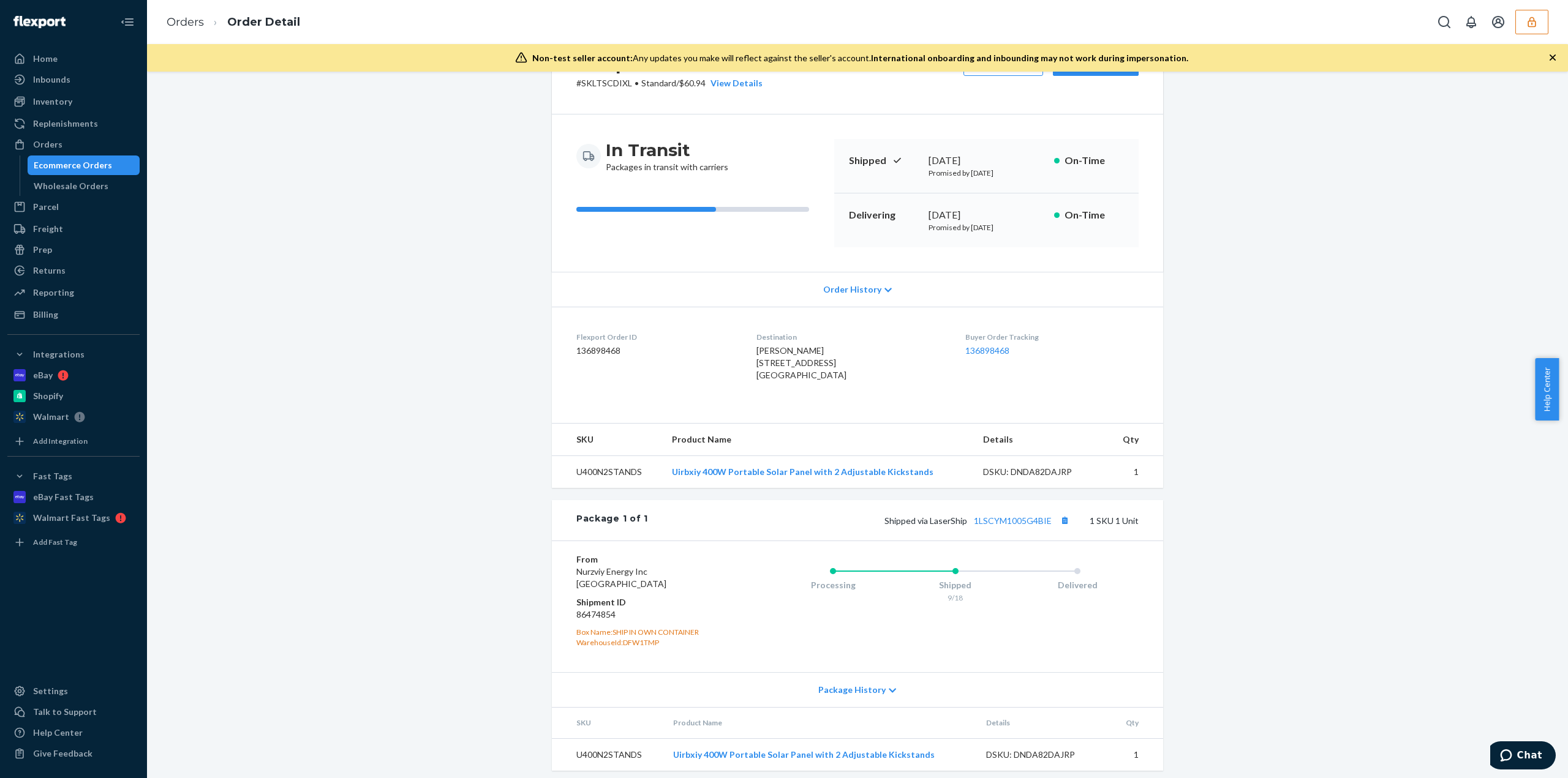
scroll to position [80, 0]
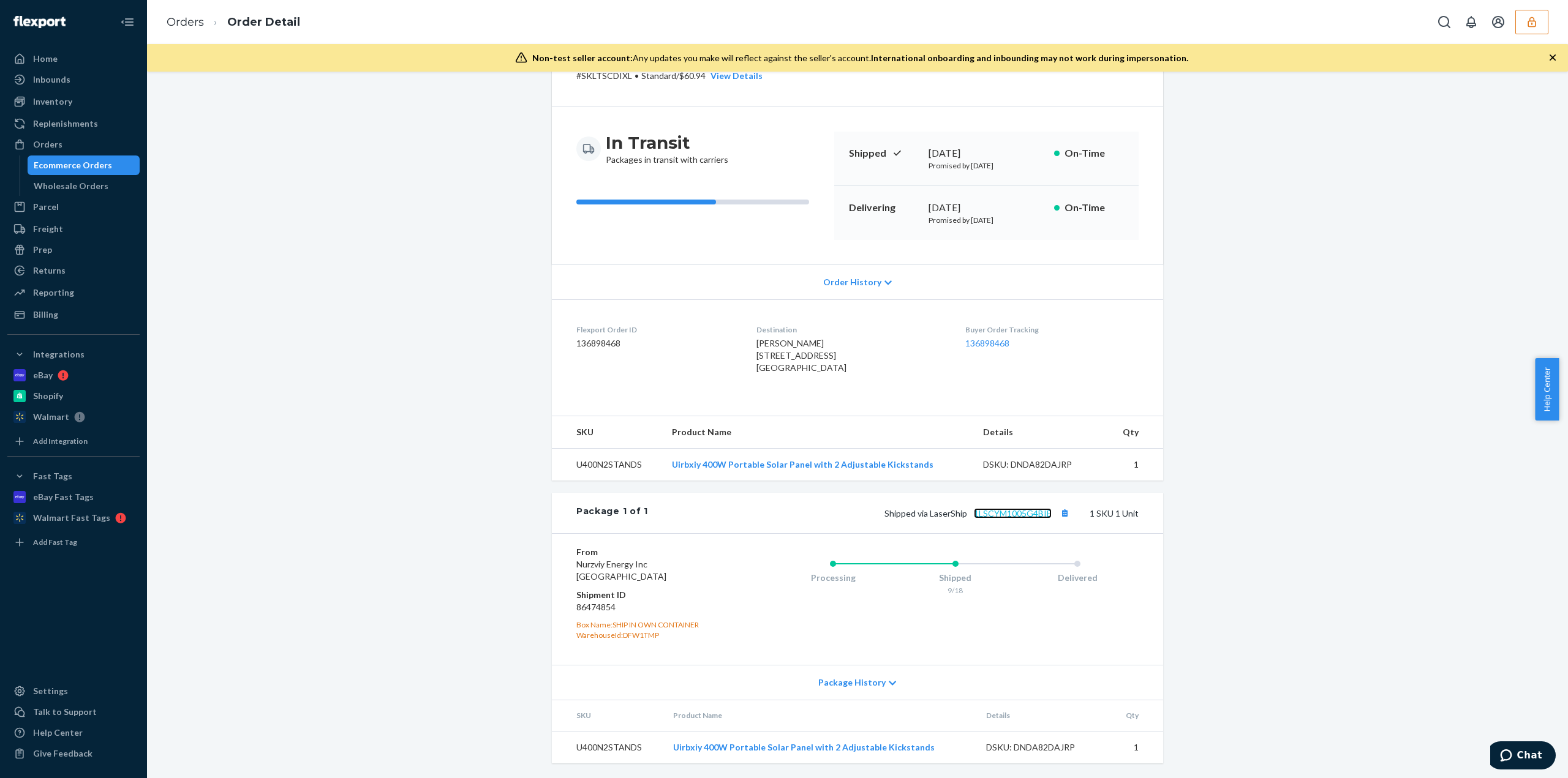
click at [1001, 516] on link "1LSCYM1005G4BIE" at bounding box center [1012, 513] width 77 height 11
click at [213, 20] on li "Order Detail" at bounding box center [252, 23] width 96 height 17
click at [196, 26] on link "Orders" at bounding box center [185, 22] width 38 height 14
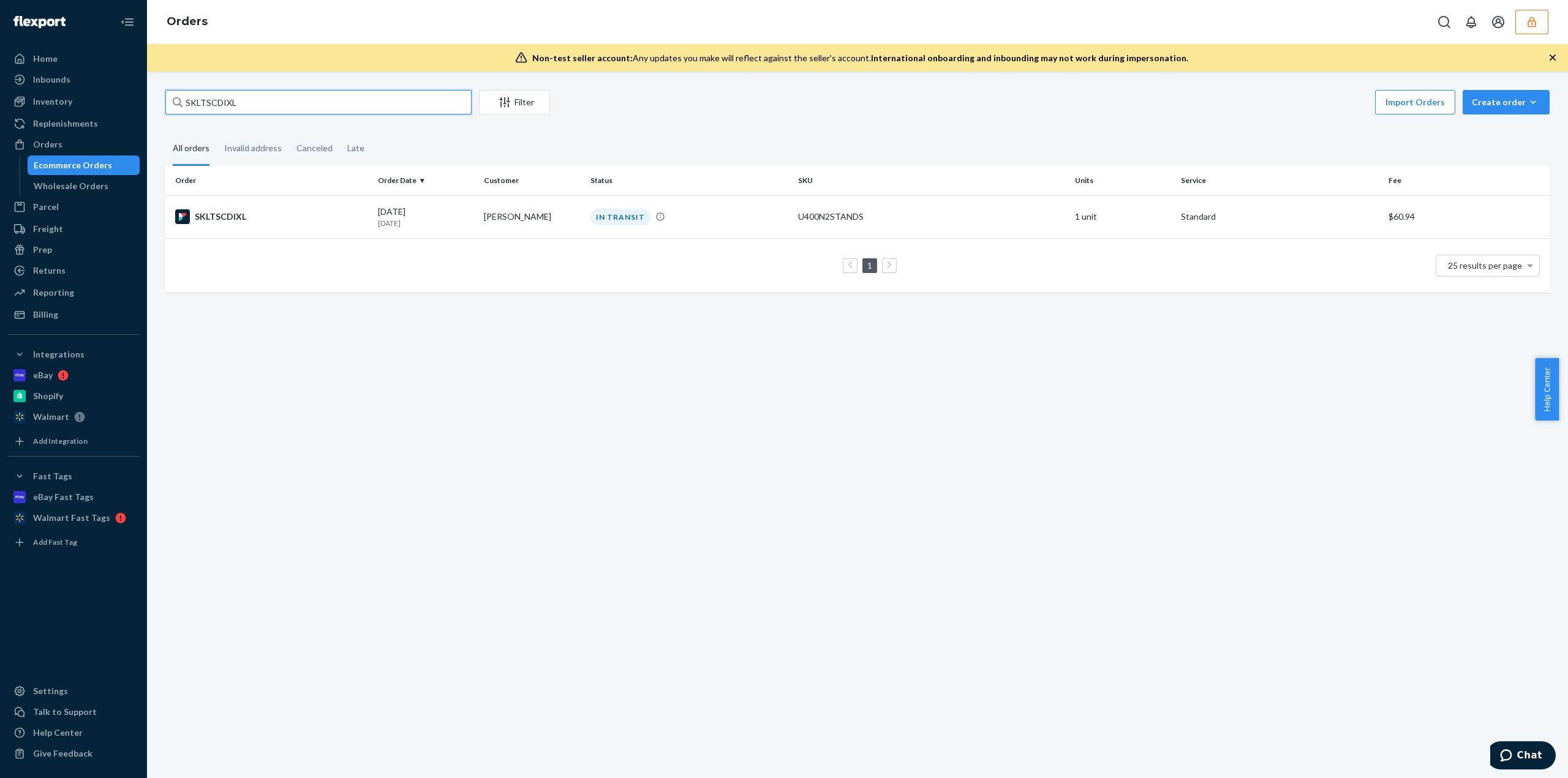
click at [207, 97] on input "SKLTSCDIXL" at bounding box center [318, 102] width 306 height 25
paste input "YDWI_ISLG"
type input "SYDWI_ISLG"
click at [578, 213] on td "Wesley Cullor" at bounding box center [532, 216] width 106 height 43
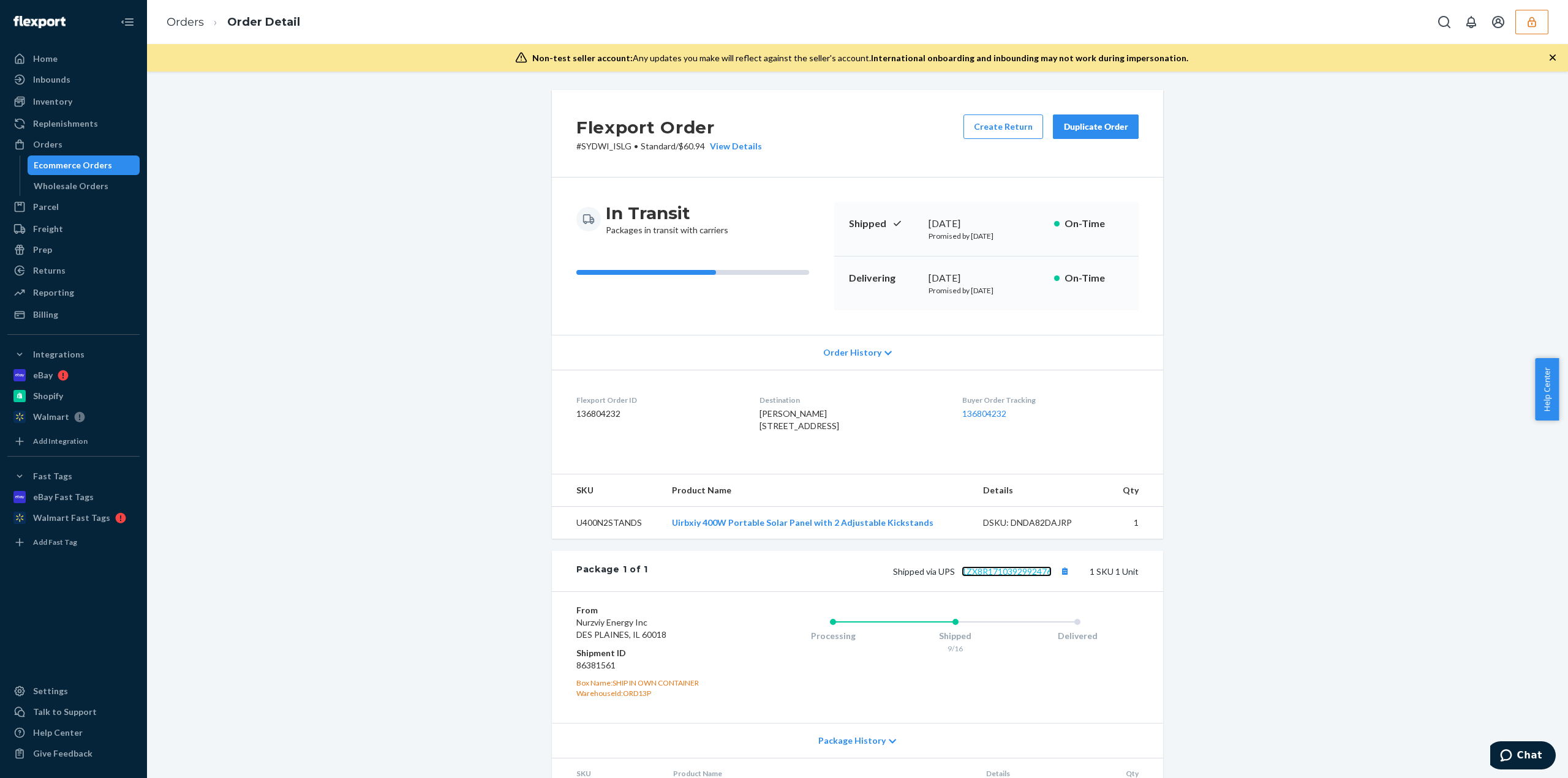
click at [982, 577] on link "1ZX8R1710392992476" at bounding box center [1006, 571] width 90 height 11
click at [587, 671] on dd "86381561" at bounding box center [649, 665] width 147 height 12
copy dd "86381561"
click at [1533, 16] on icon "button" at bounding box center [1531, 22] width 12 height 12
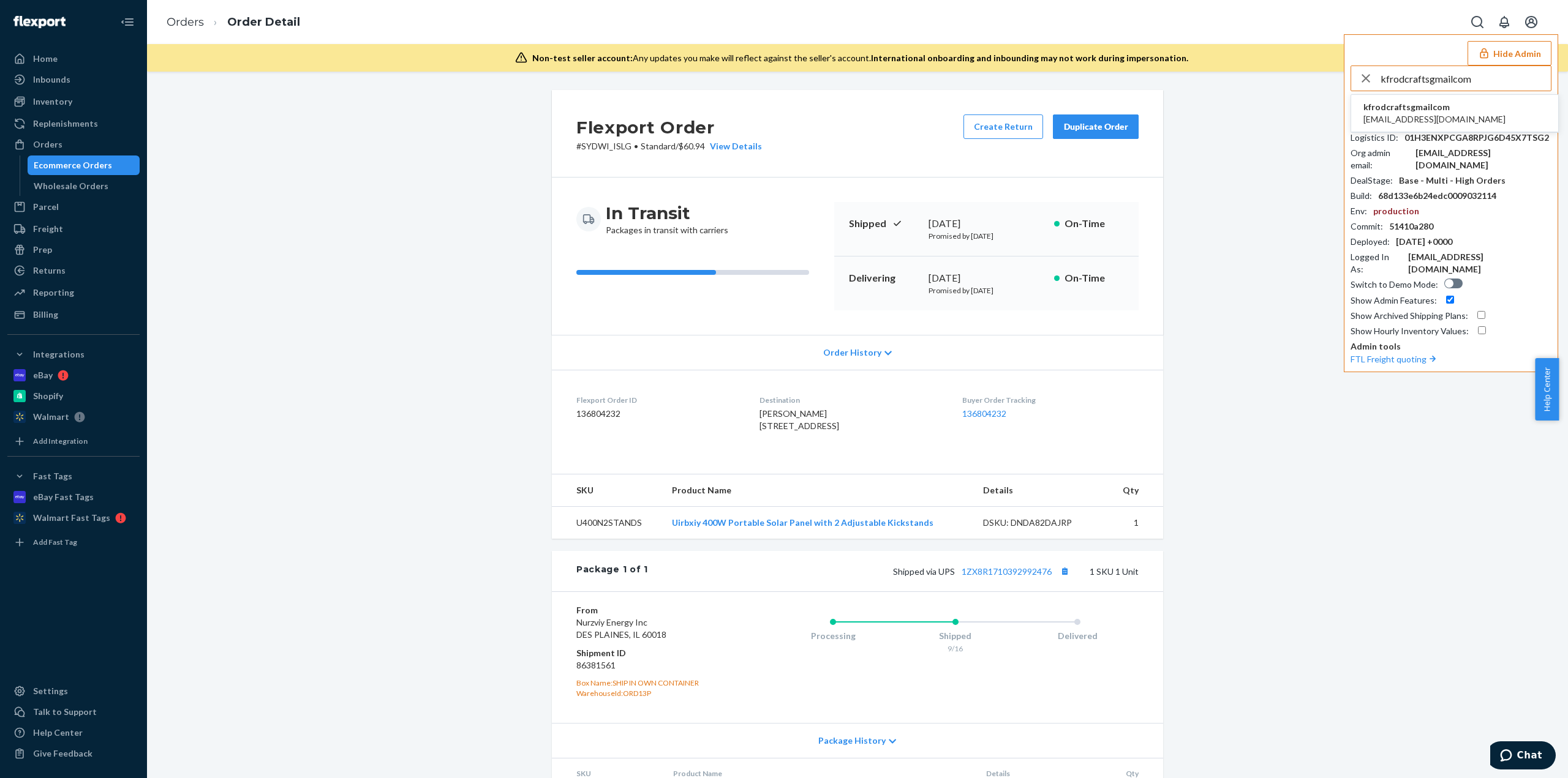
type input "kfrodcraftsgmailcom"
click at [1422, 114] on span "kfrodcrafts@gmail.com" at bounding box center [1434, 120] width 142 height 12
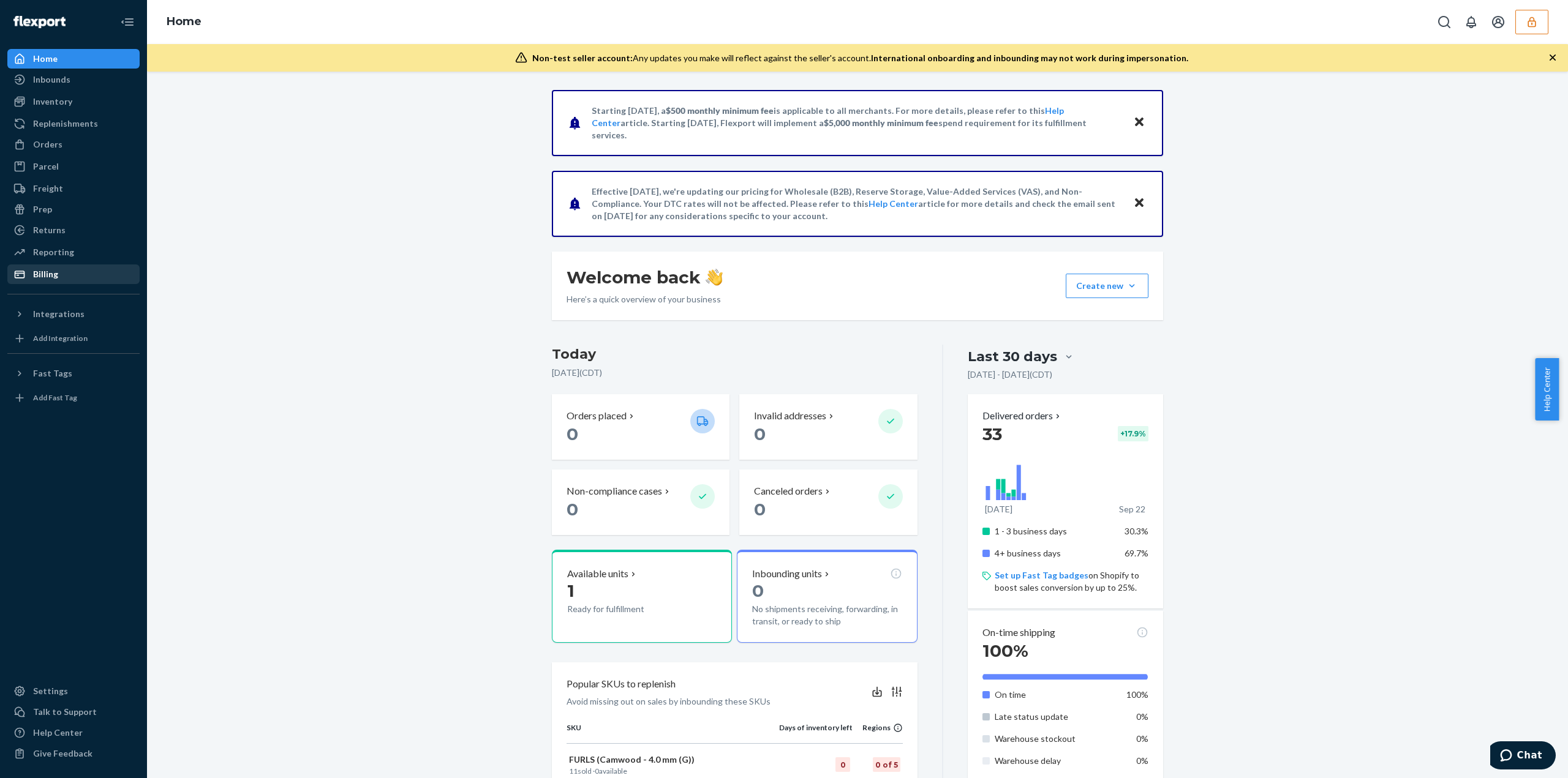
click at [72, 274] on div "Billing" at bounding box center [73, 274] width 130 height 17
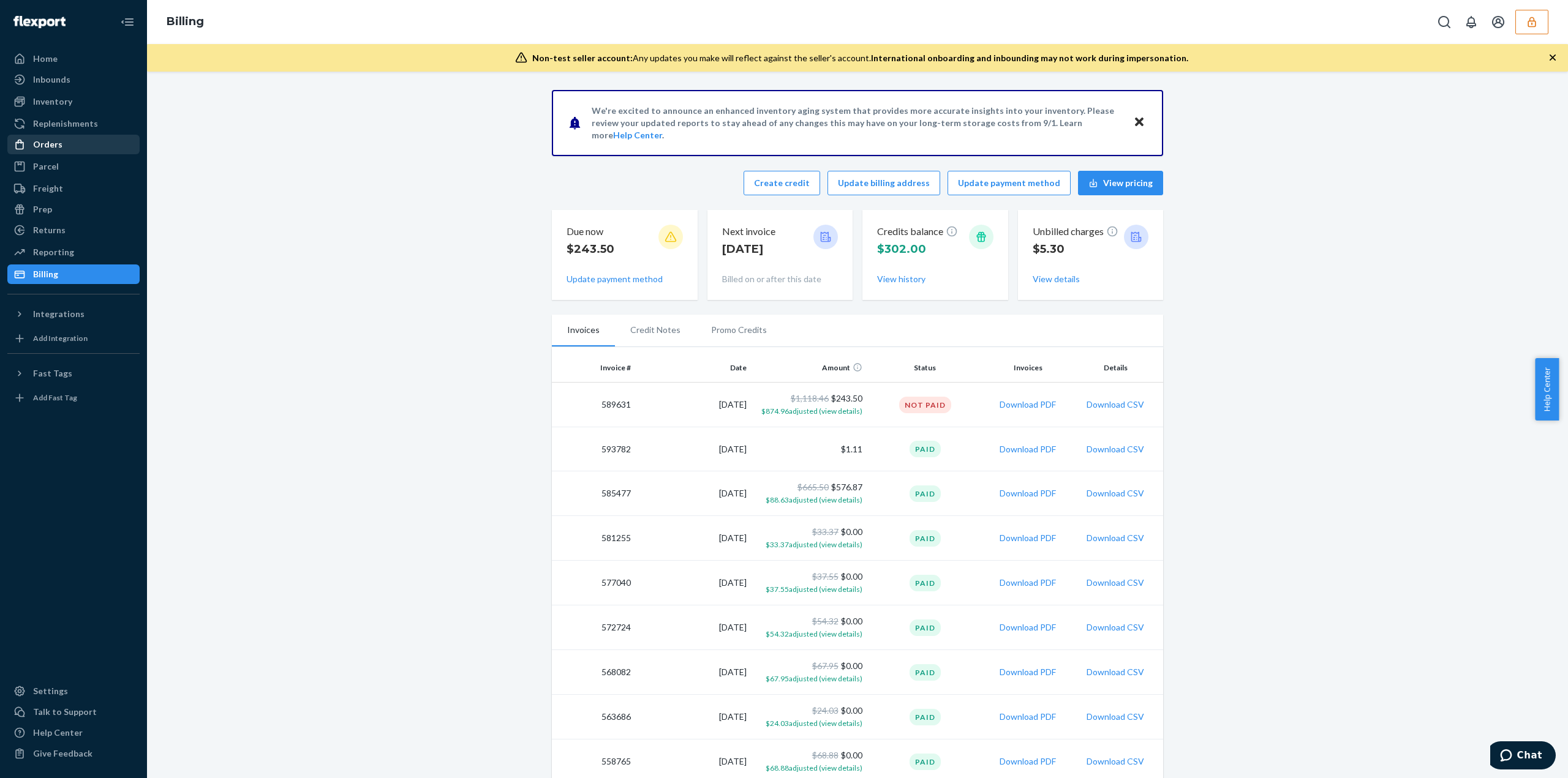
click at [96, 144] on div "Orders" at bounding box center [73, 144] width 130 height 17
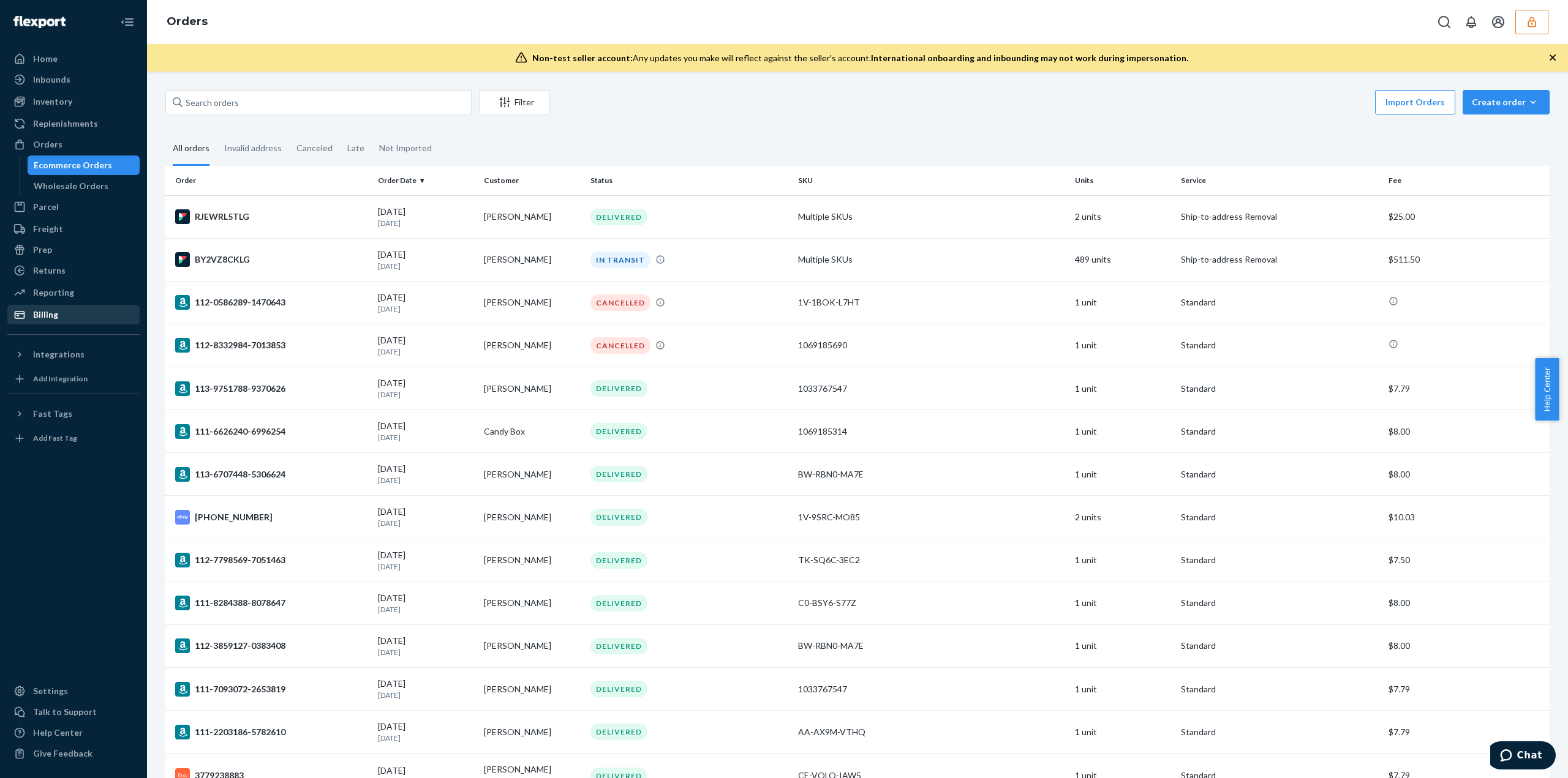
click at [45, 313] on div "Billing" at bounding box center [45, 314] width 25 height 12
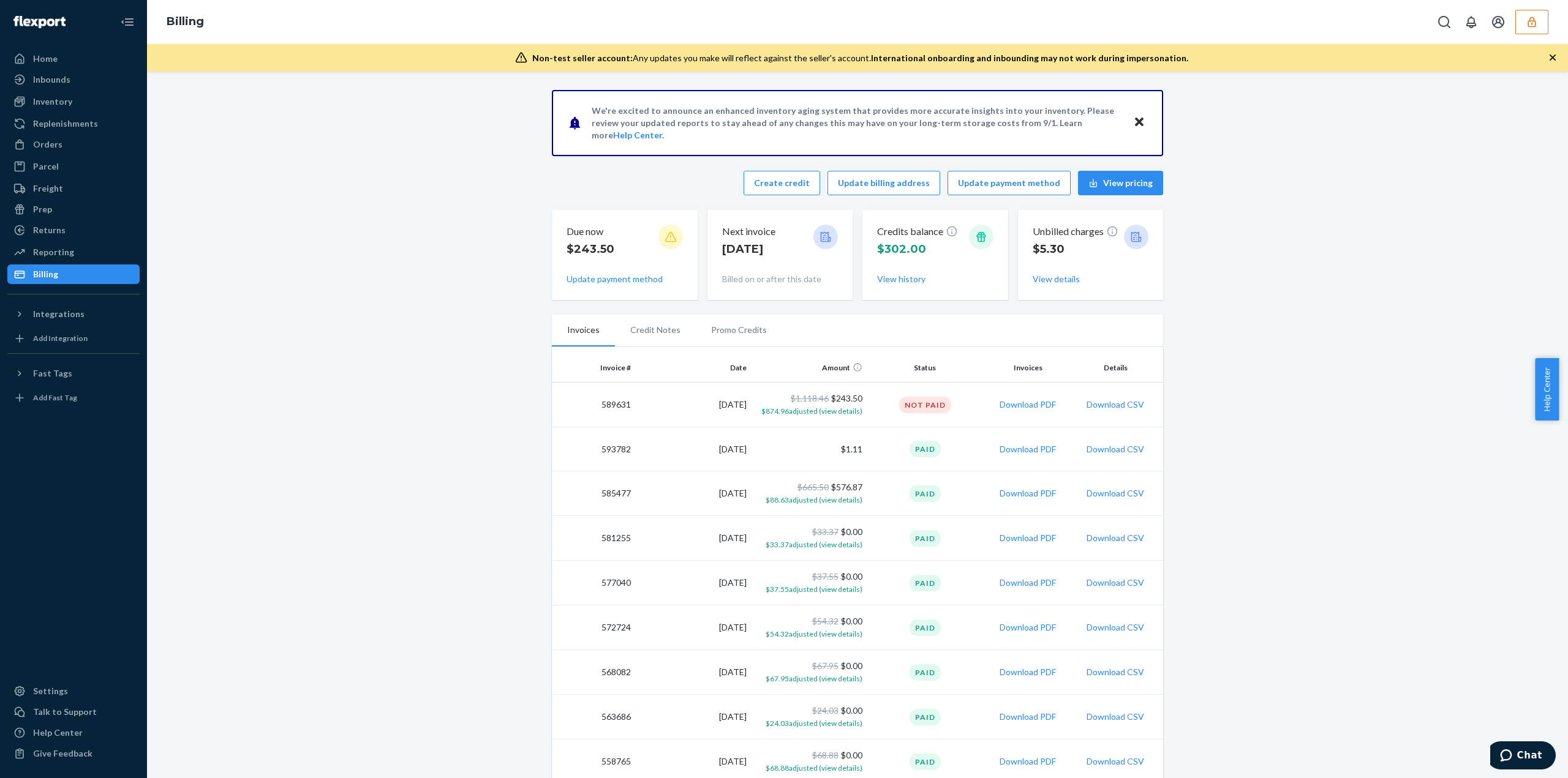
click at [1530, 24] on icon "button" at bounding box center [1531, 22] width 12 height 12
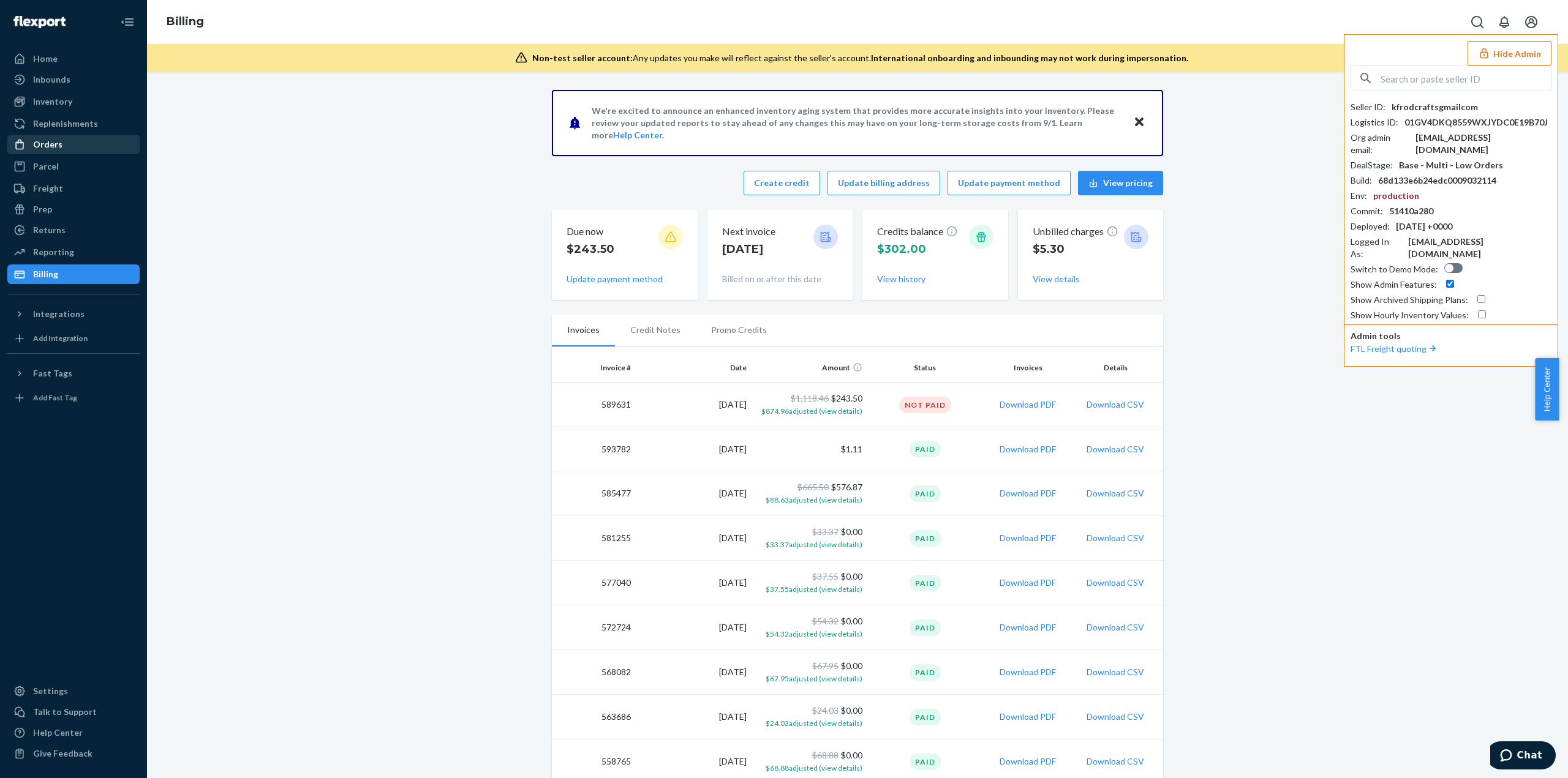
click at [80, 148] on div "Orders" at bounding box center [73, 144] width 130 height 17
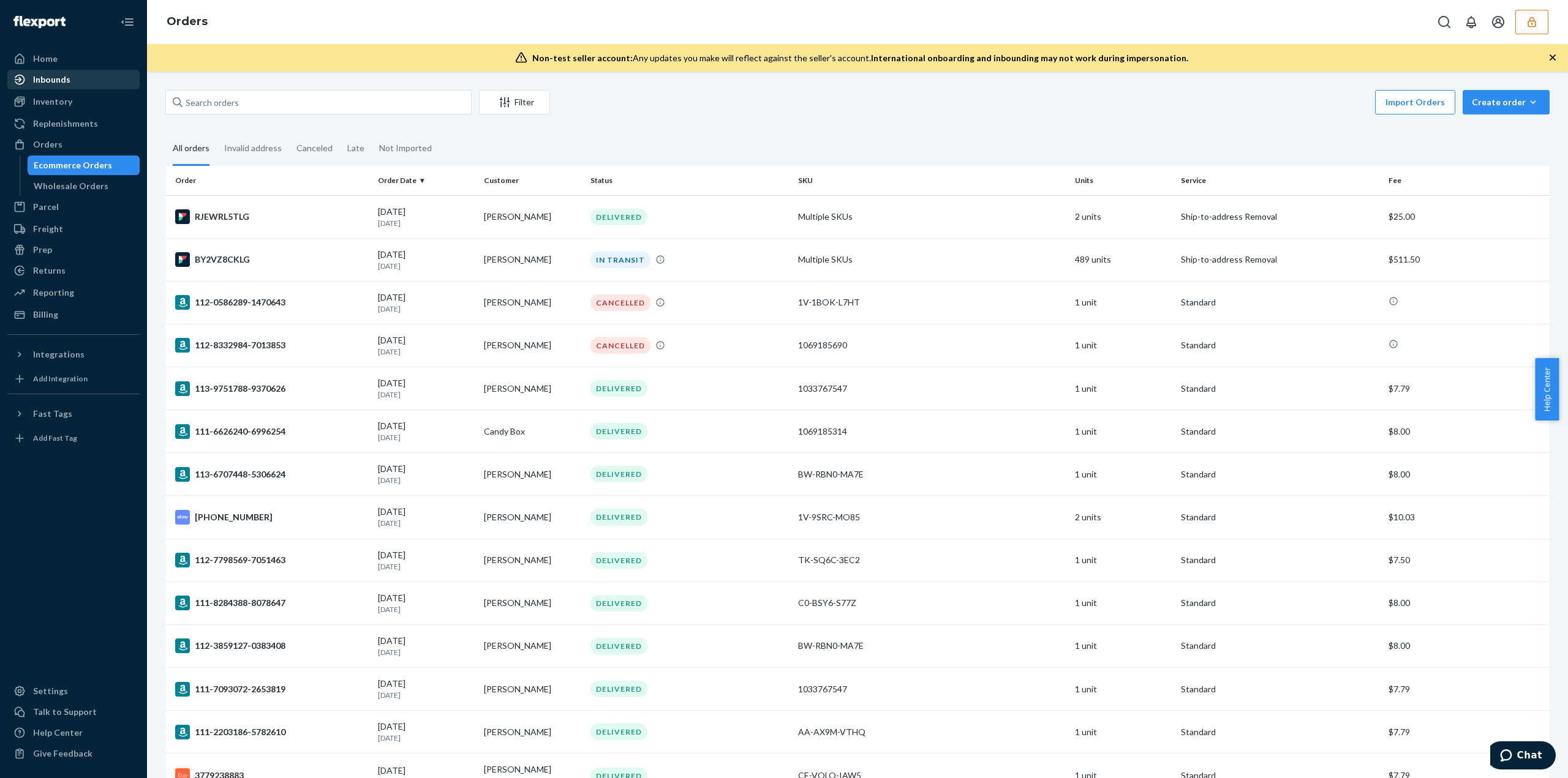
click at [77, 89] on link "Inbounds" at bounding box center [74, 80] width 132 height 20
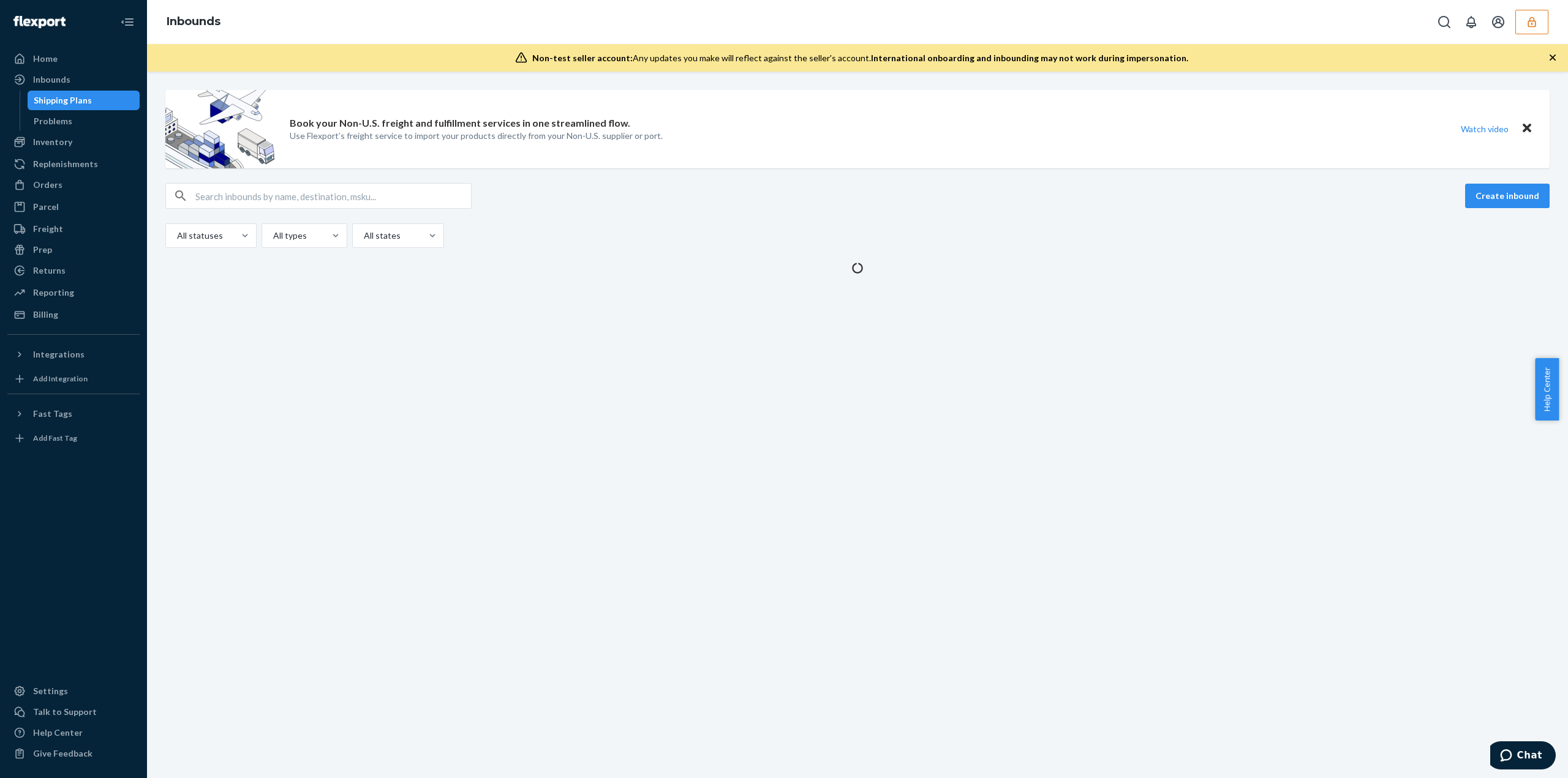
click at [82, 110] on link "Shipping Plans" at bounding box center [84, 101] width 113 height 20
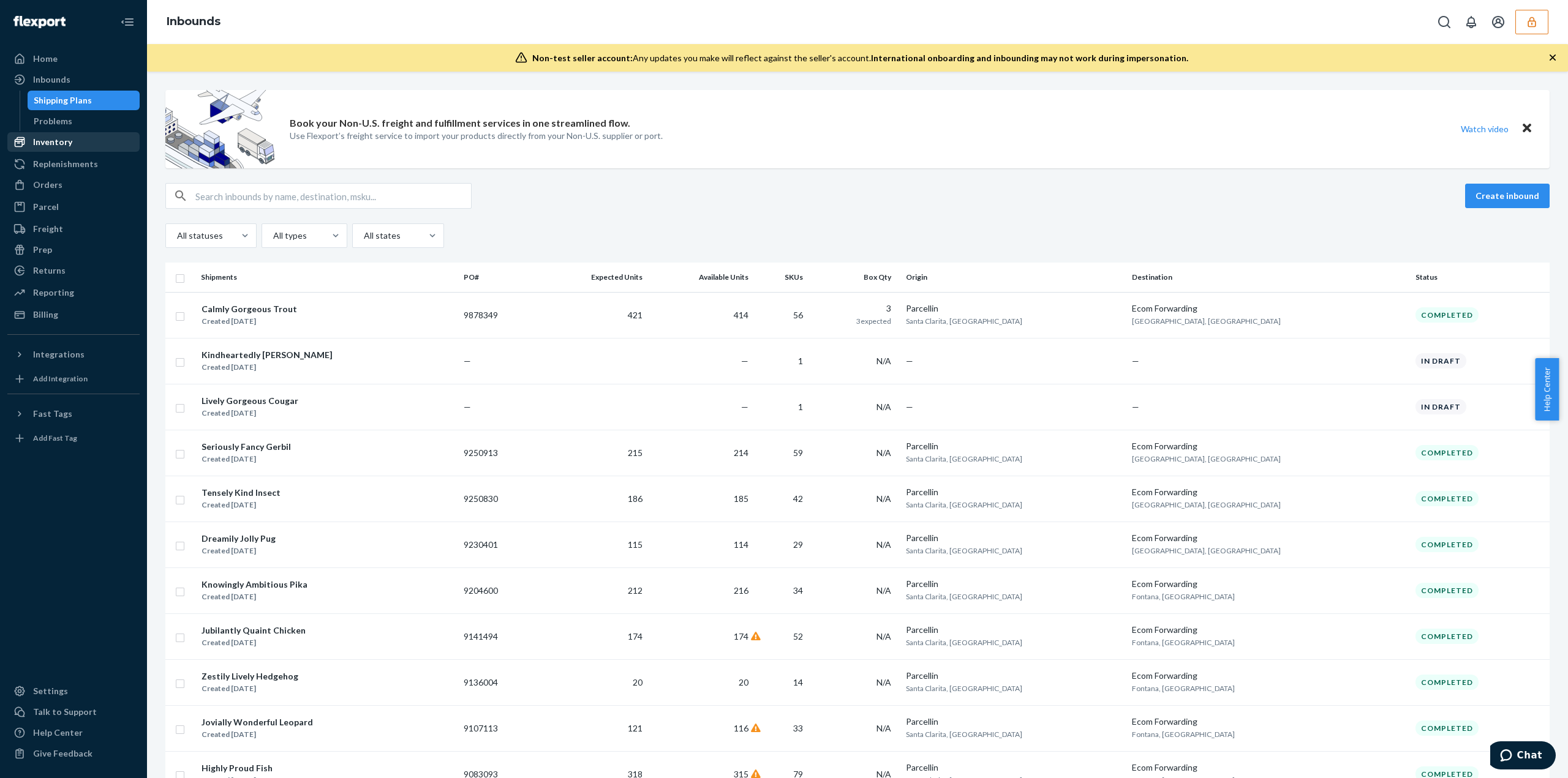
click at [71, 140] on div "Inventory" at bounding box center [73, 142] width 130 height 17
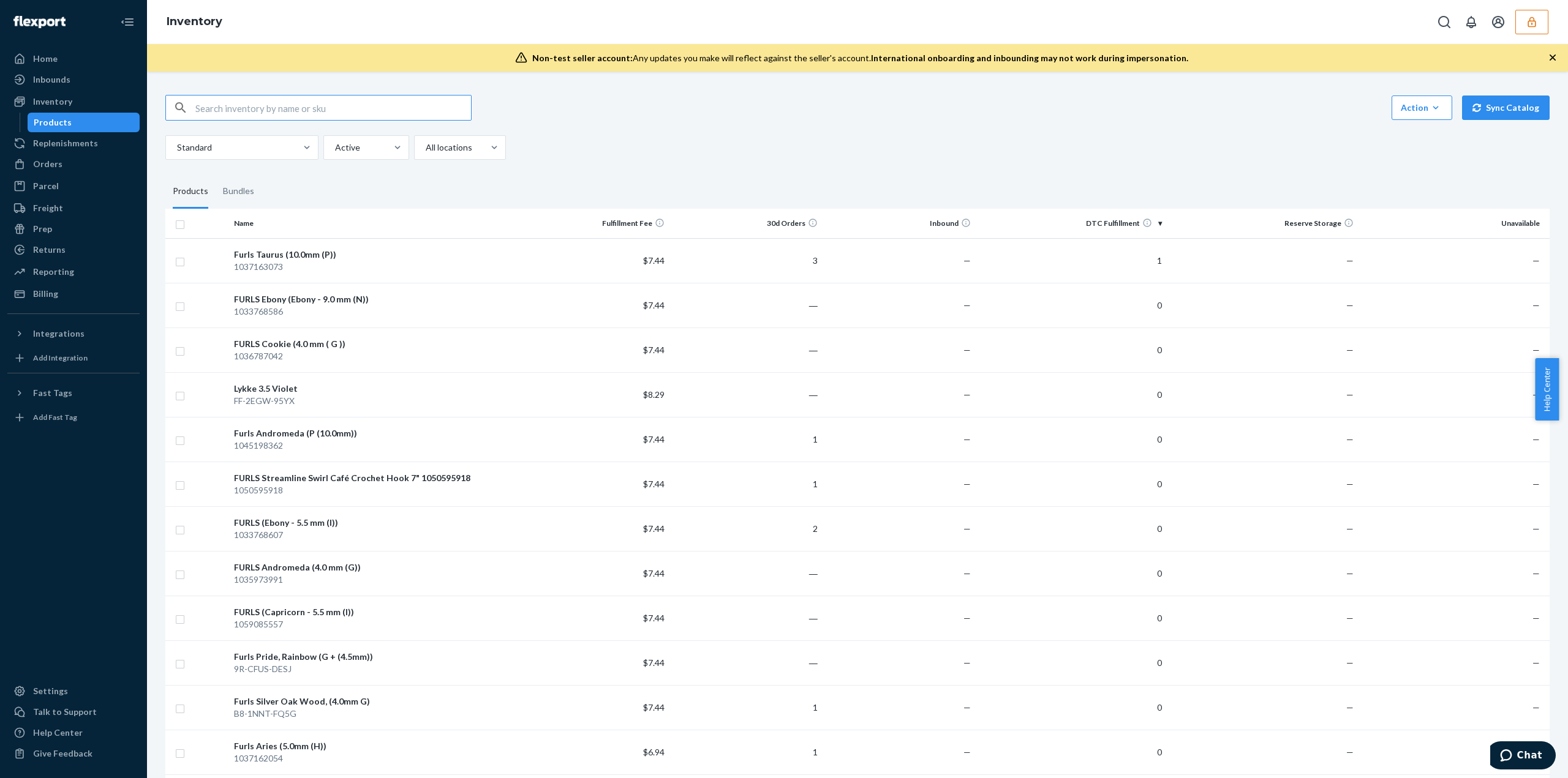
click at [1520, 21] on button "button" at bounding box center [1531, 22] width 33 height 25
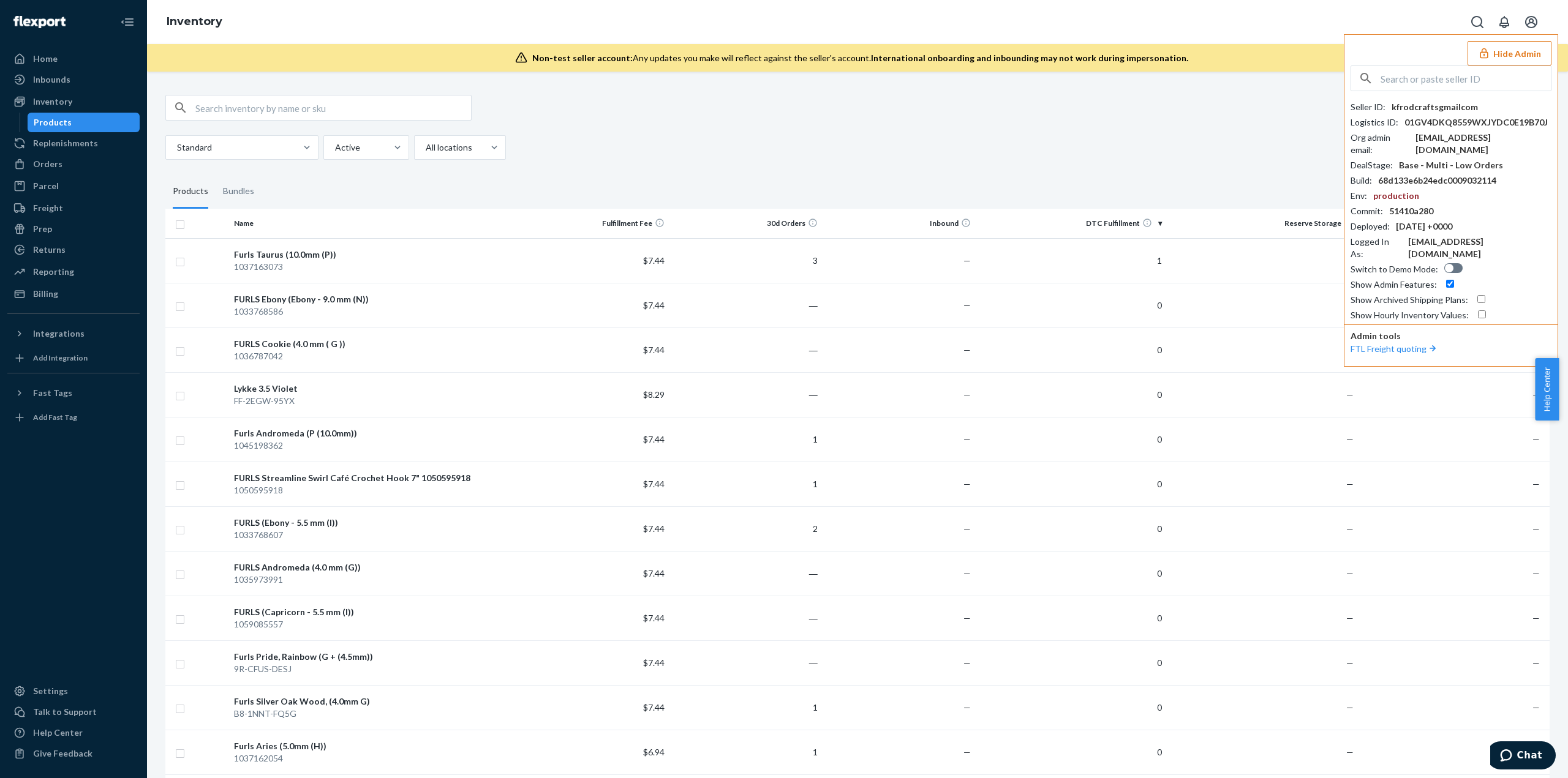
drag, startPoint x: 1461, startPoint y: 63, endPoint x: 1472, endPoint y: 74, distance: 15.6
paste input "accountingletsgelcom"
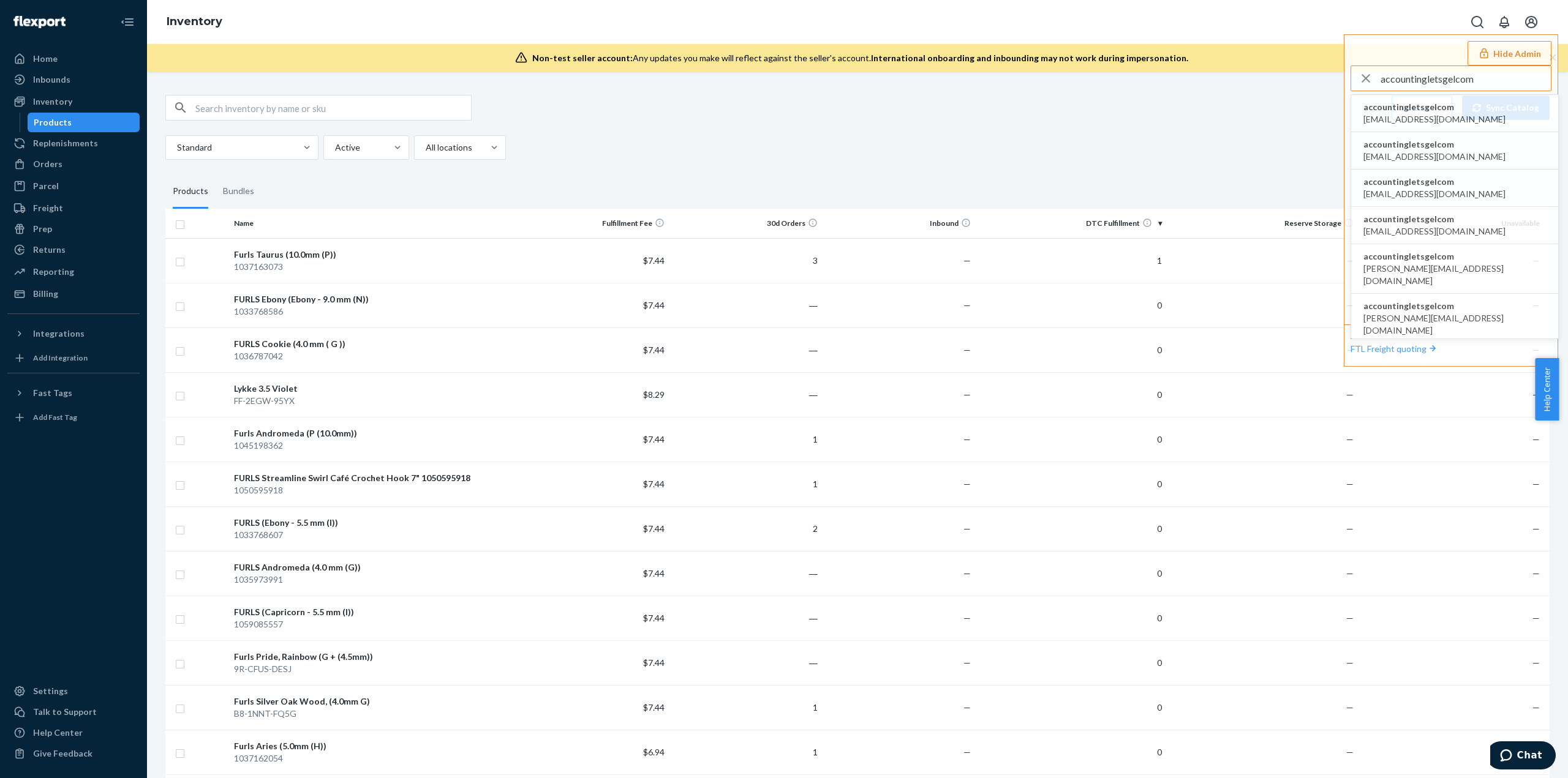
type input "accountingletsgelcom"
click at [1395, 108] on span "accountingletsgelcom" at bounding box center [1434, 107] width 142 height 12
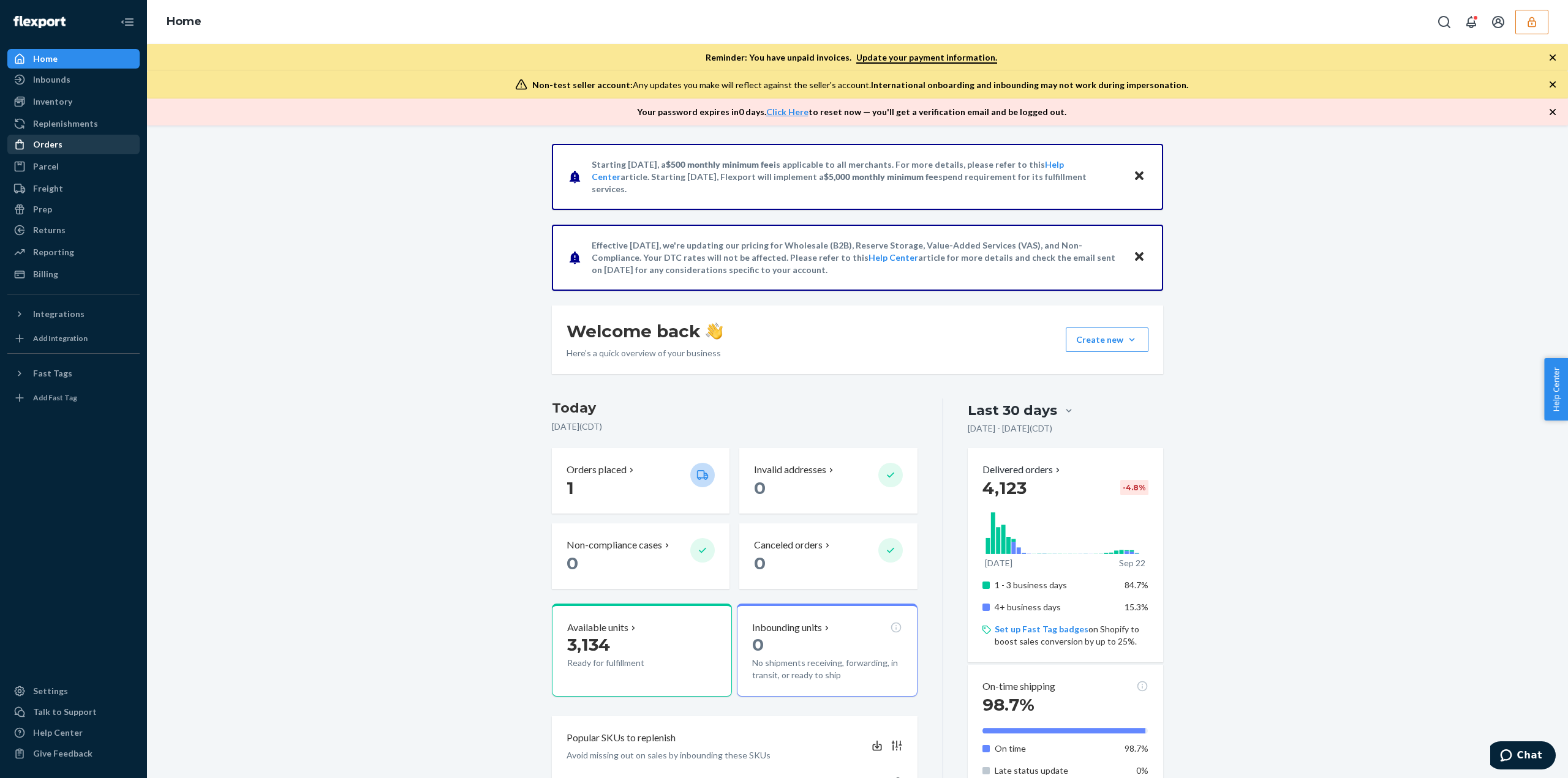
click at [77, 144] on div "Orders" at bounding box center [73, 144] width 130 height 17
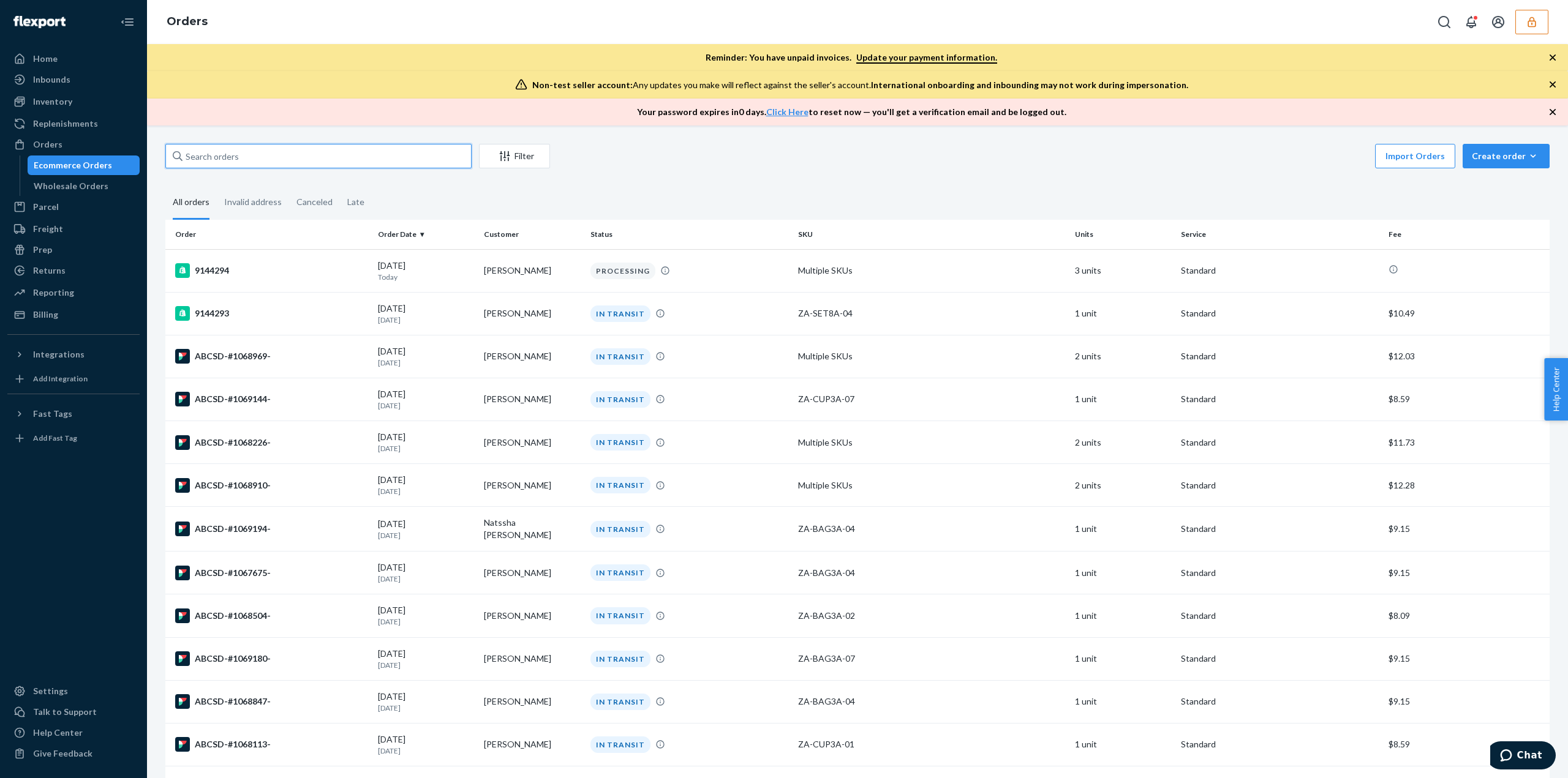
click at [215, 161] on input "text" at bounding box center [318, 156] width 306 height 25
paste input "ABCSD-#1069237-"
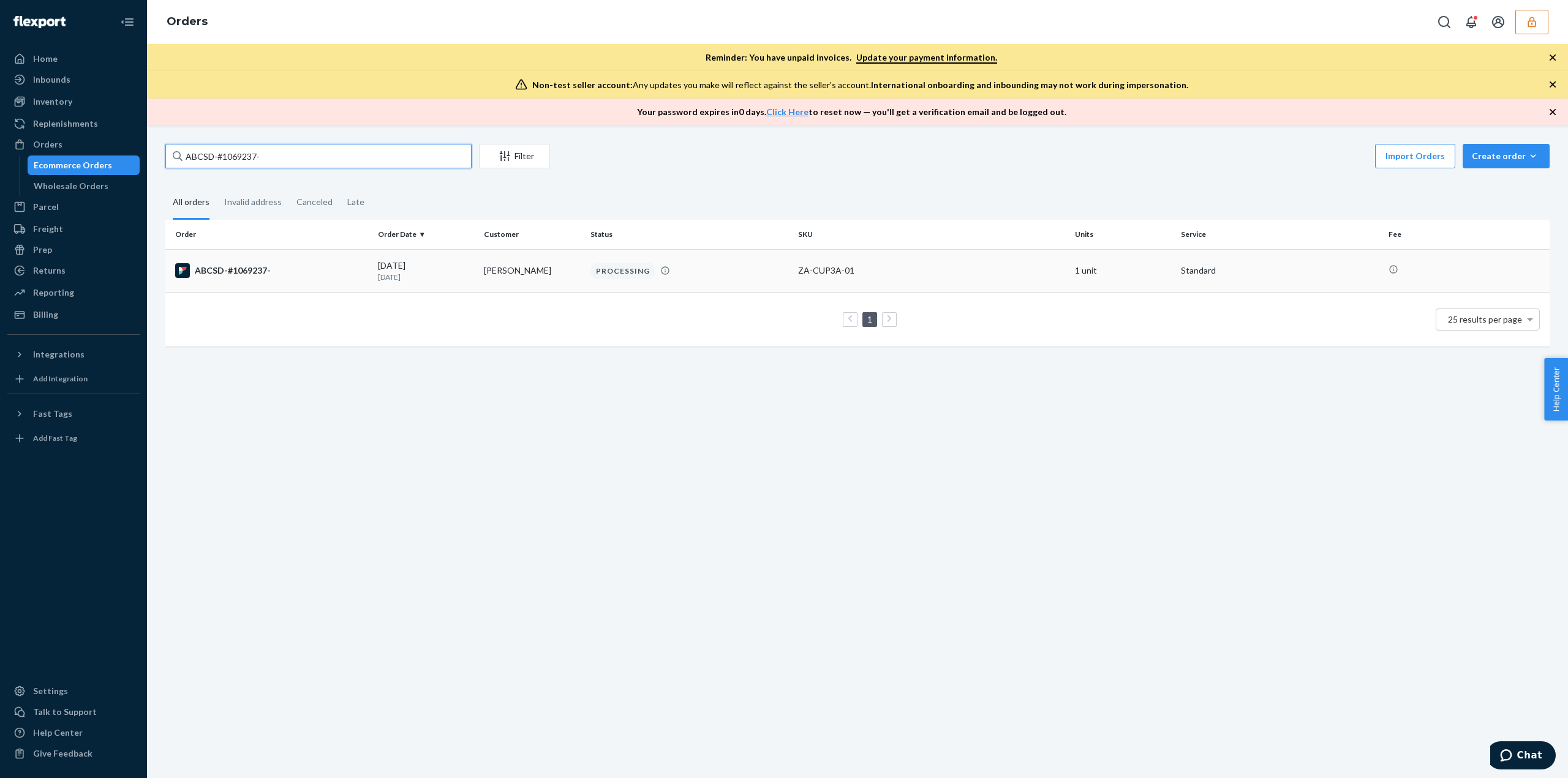
type input "ABCSD-#1069237-"
click at [866, 274] on div "ZA-CUP3A-01" at bounding box center [931, 271] width 267 height 12
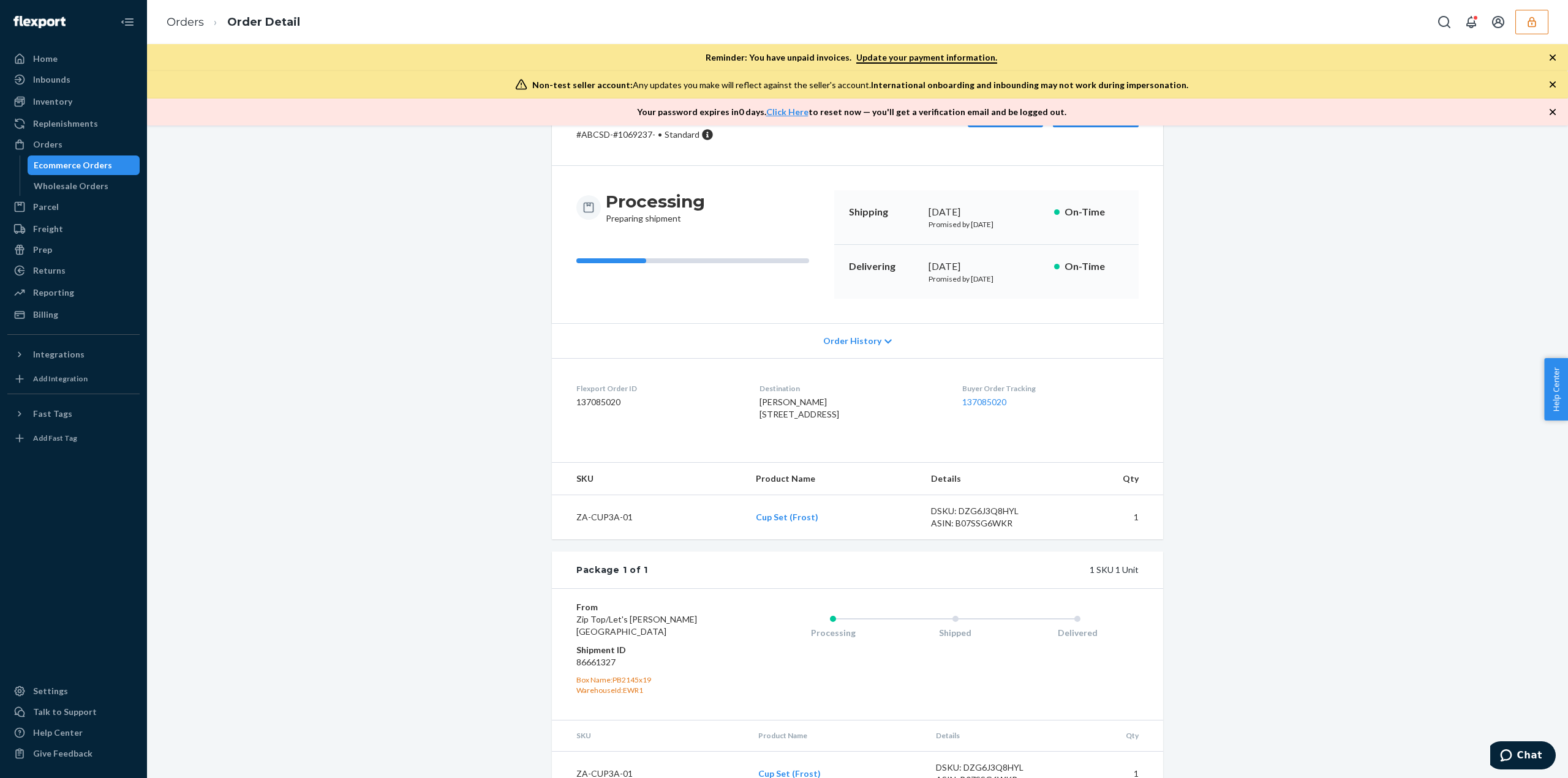
scroll to position [120, 0]
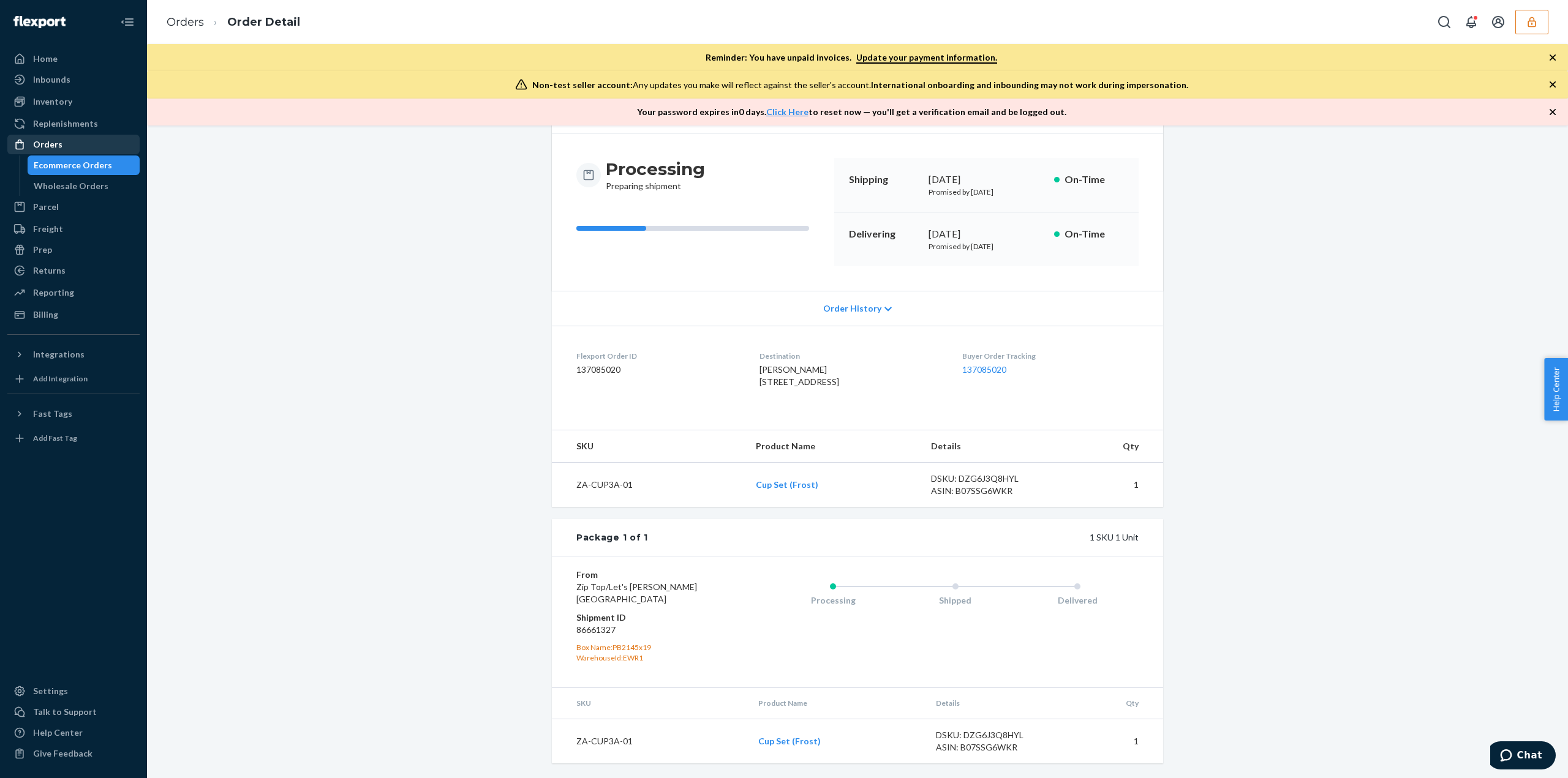
click at [73, 151] on div "Orders" at bounding box center [73, 144] width 130 height 17
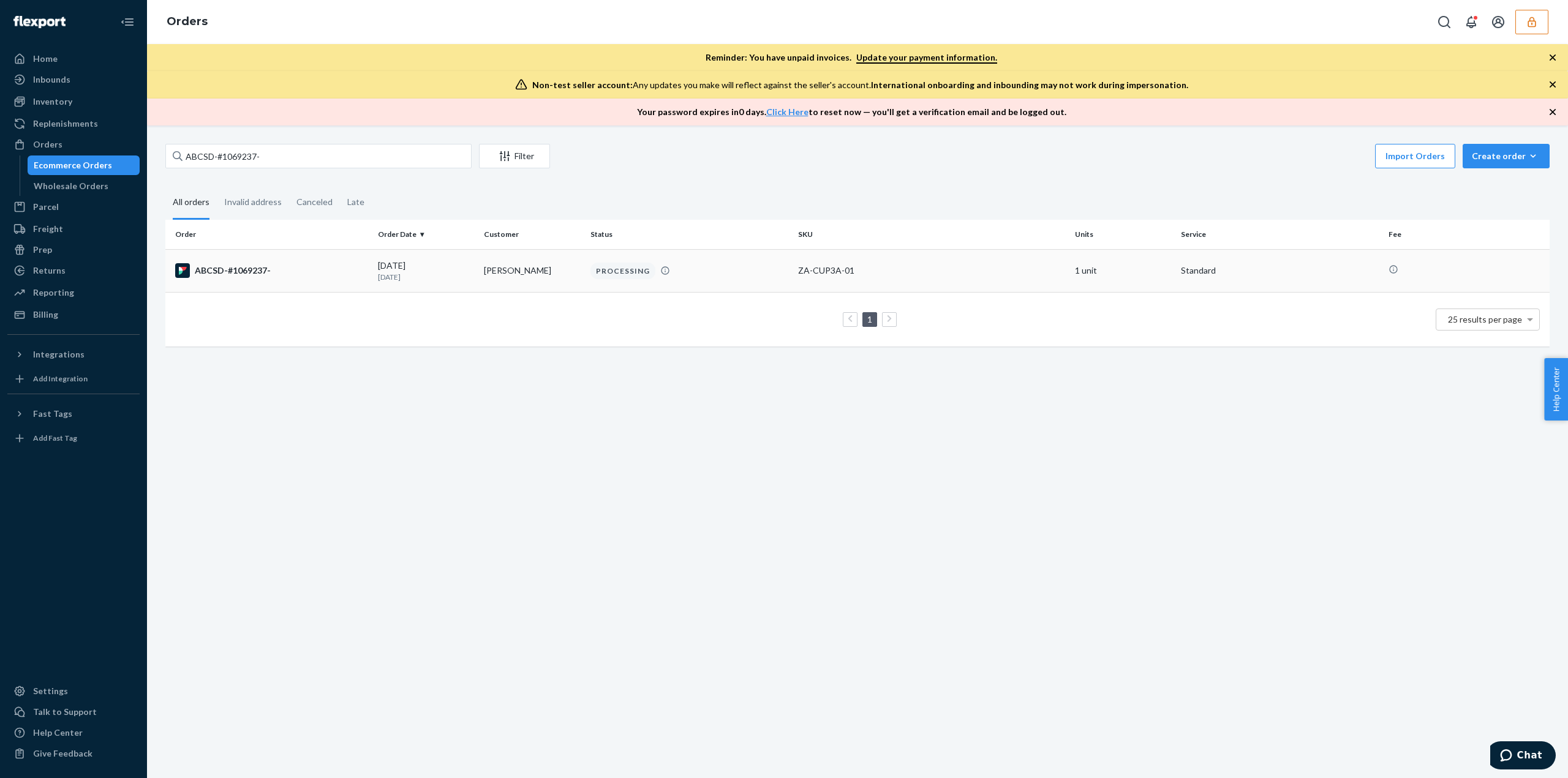
click at [745, 283] on td "PROCESSING" at bounding box center [689, 270] width 208 height 43
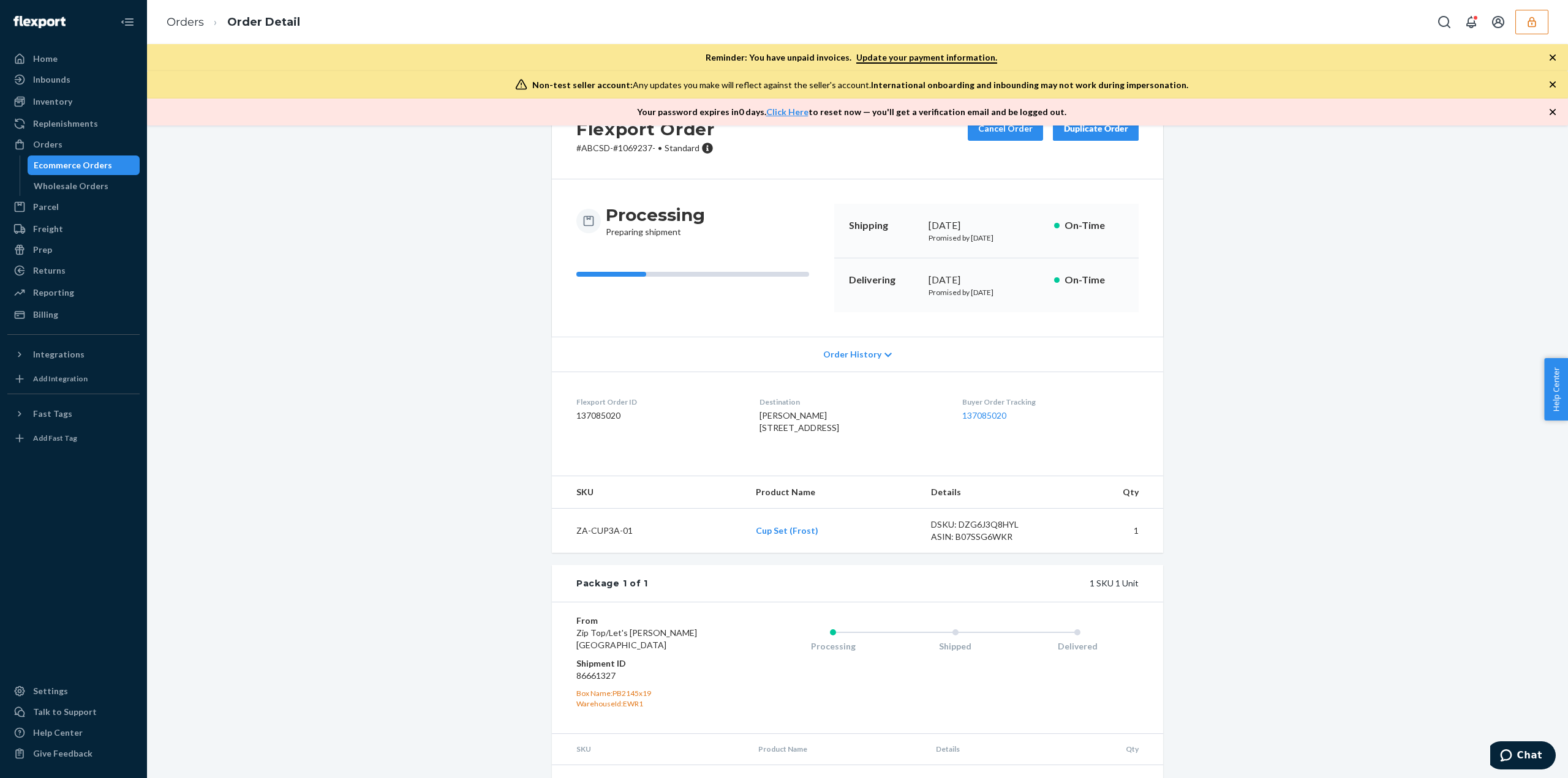
scroll to position [120, 0]
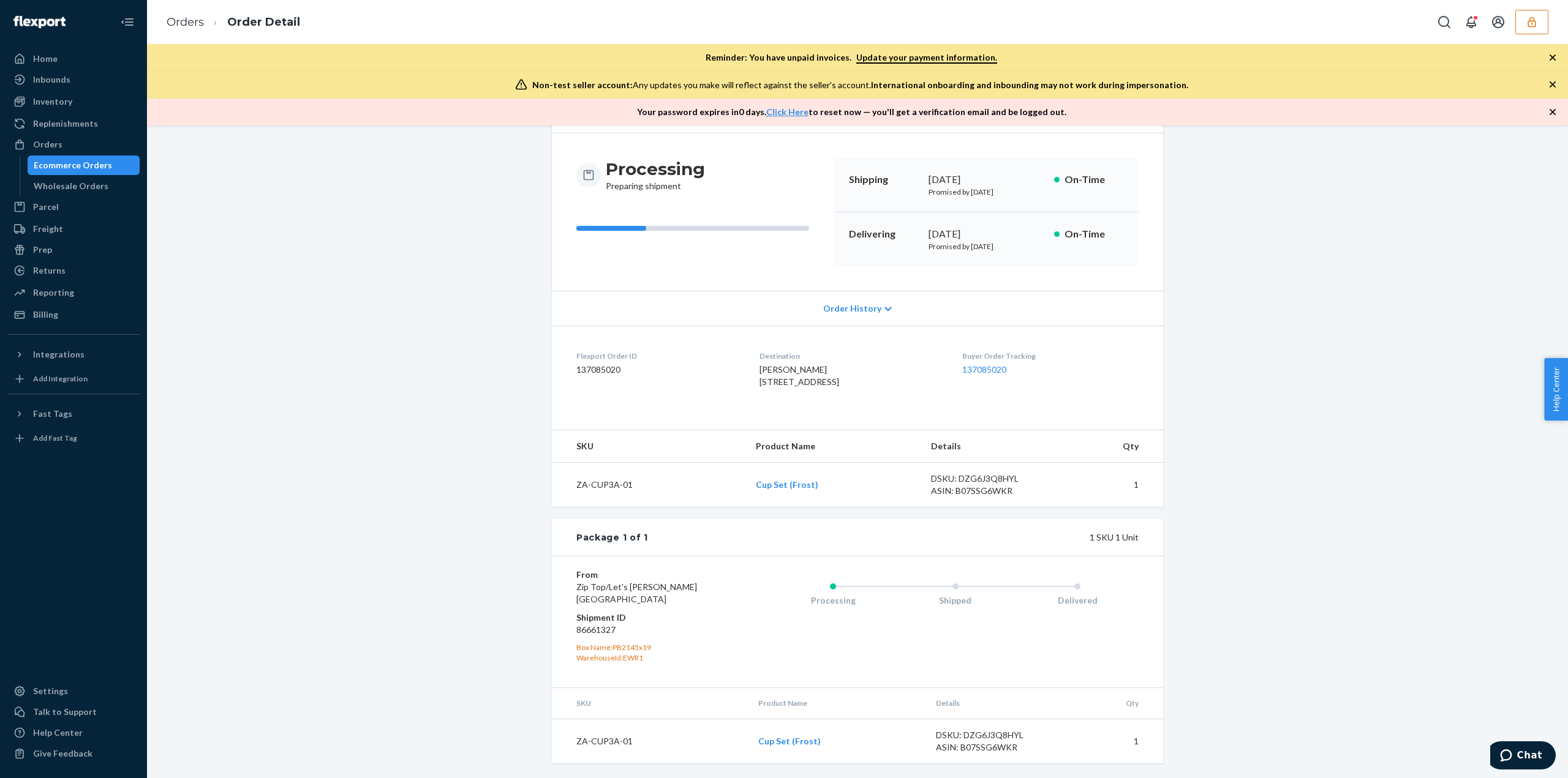
click at [1243, 623] on div "Flexport Order # ABCSD-#1069237- • Standard Cancel Order Duplicate Order Proces…" at bounding box center [857, 412] width 1403 height 732
click at [590, 634] on dd "86661327" at bounding box center [649, 630] width 147 height 12
copy dd "86661327"
click at [177, 25] on link "Orders" at bounding box center [185, 22] width 38 height 14
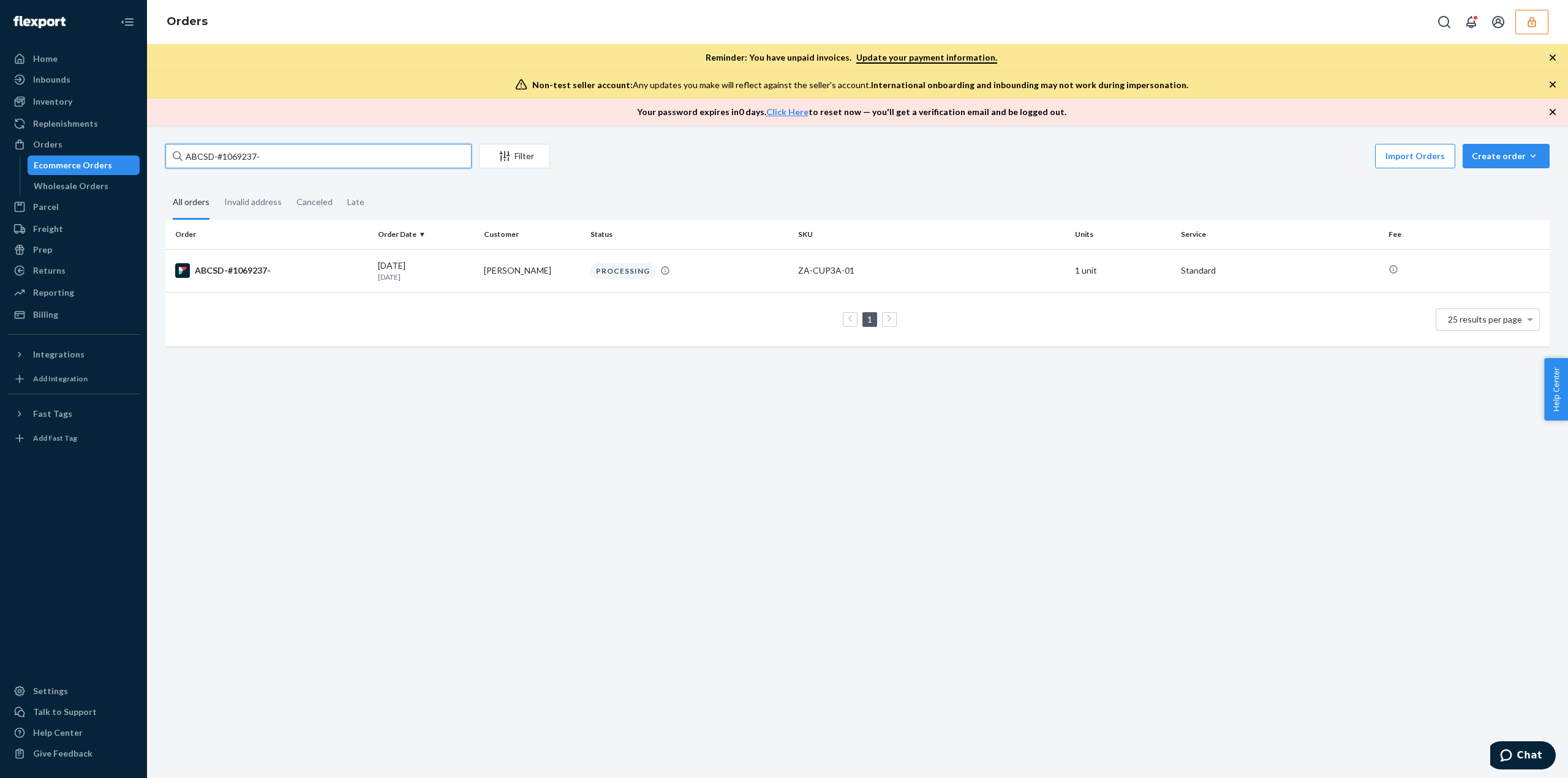
click at [228, 154] on input "ABCSD-#1069237-" at bounding box center [318, 156] width 306 height 25
click at [506, 272] on td "[PERSON_NAME]" at bounding box center [532, 270] width 106 height 43
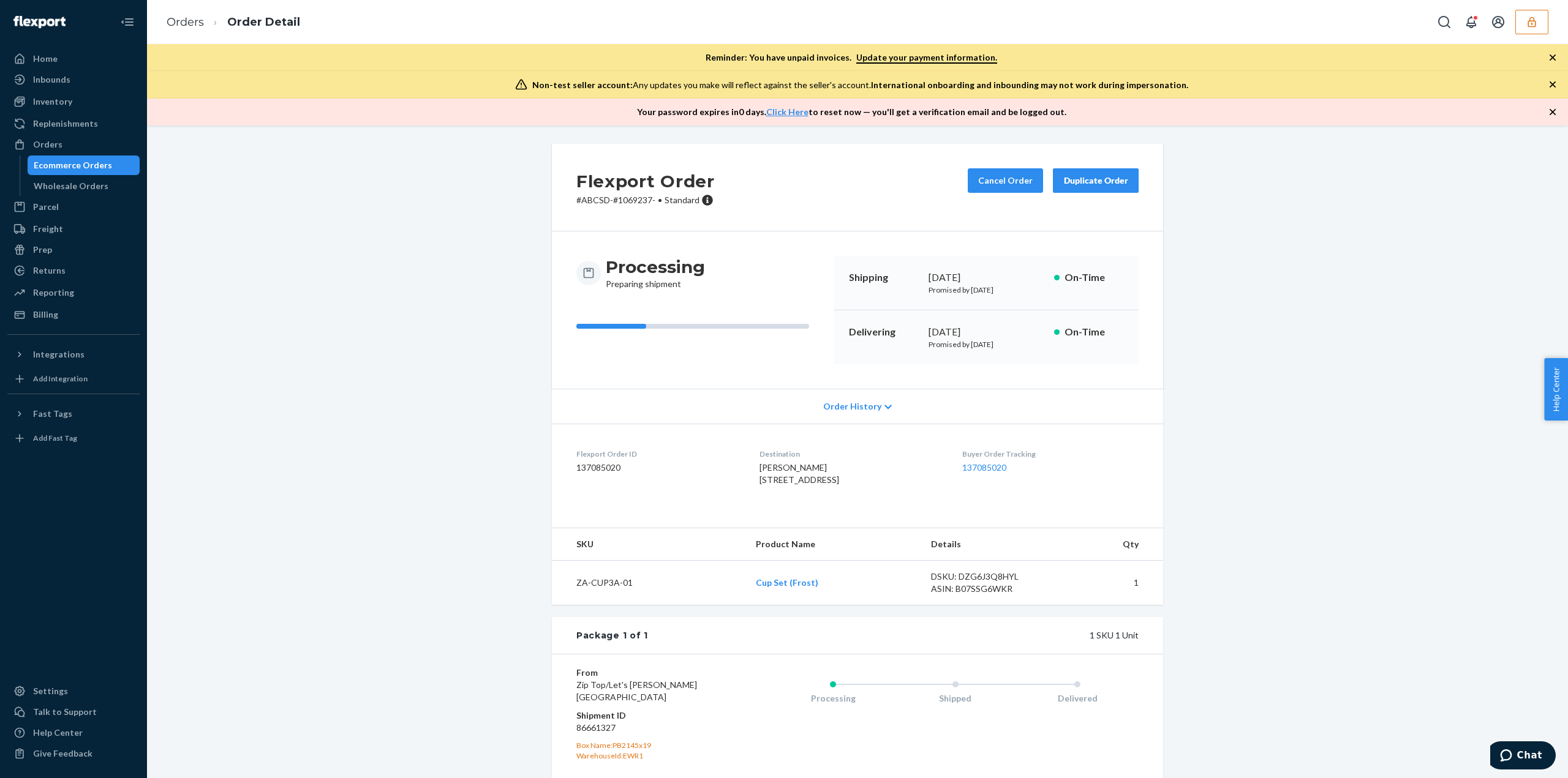
scroll to position [120, 0]
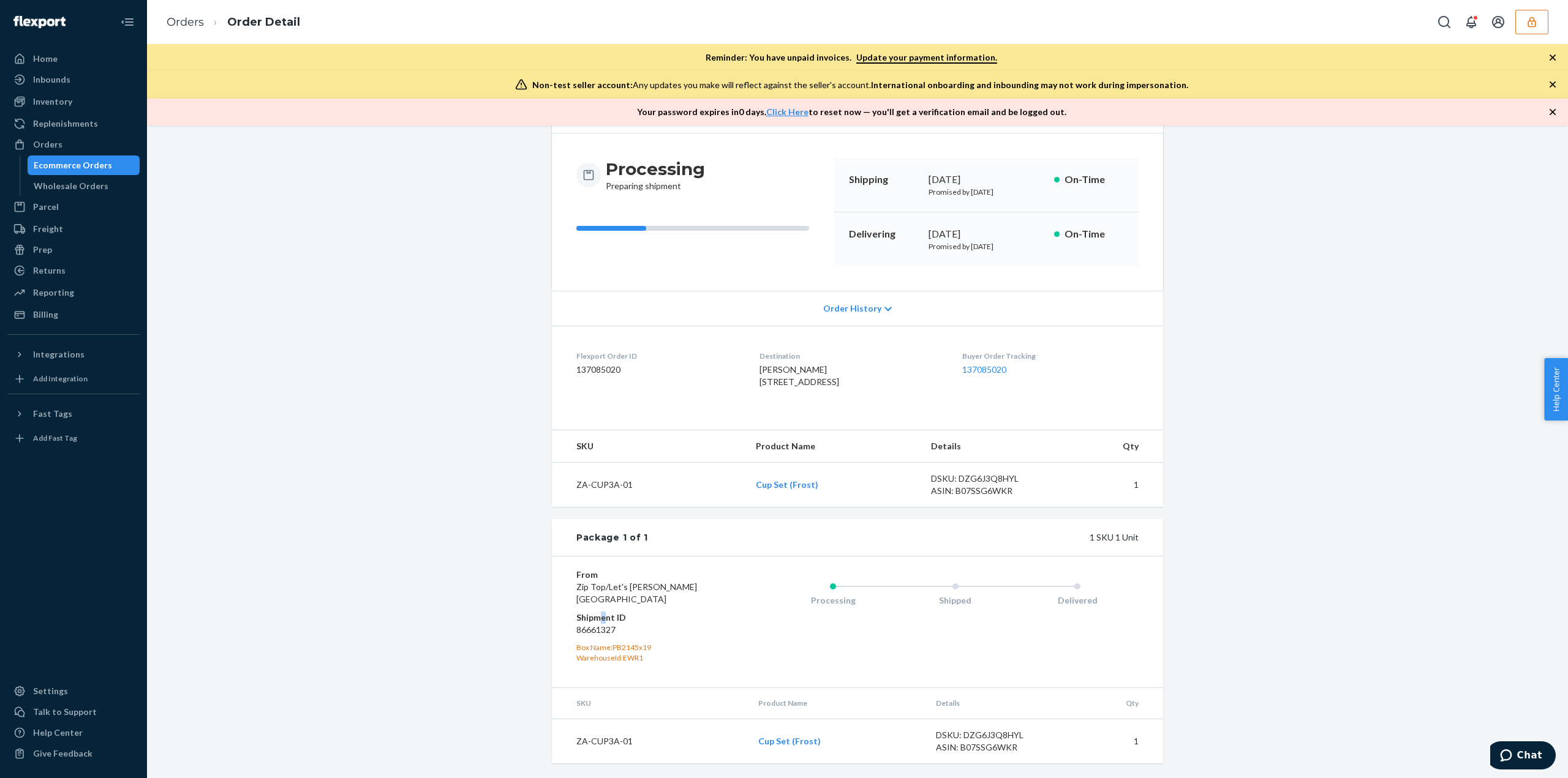
click at [598, 622] on dt "Shipment ID" at bounding box center [649, 617] width 147 height 12
click at [596, 626] on dd "86661327" at bounding box center [649, 630] width 147 height 12
click at [595, 633] on dd "86661327" at bounding box center [649, 630] width 147 height 12
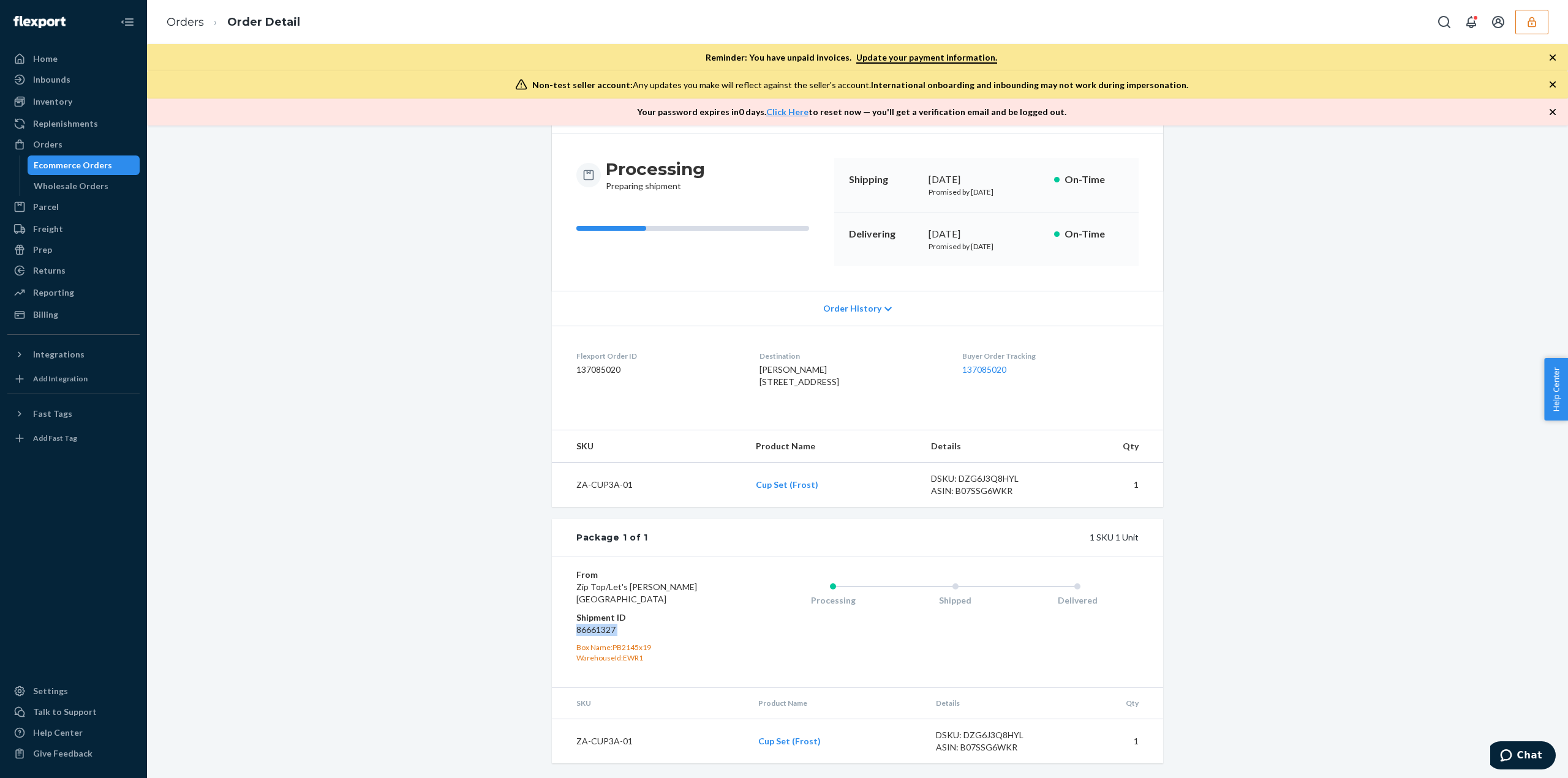
copy dd "86661327"
click at [187, 19] on link "Orders" at bounding box center [185, 22] width 38 height 14
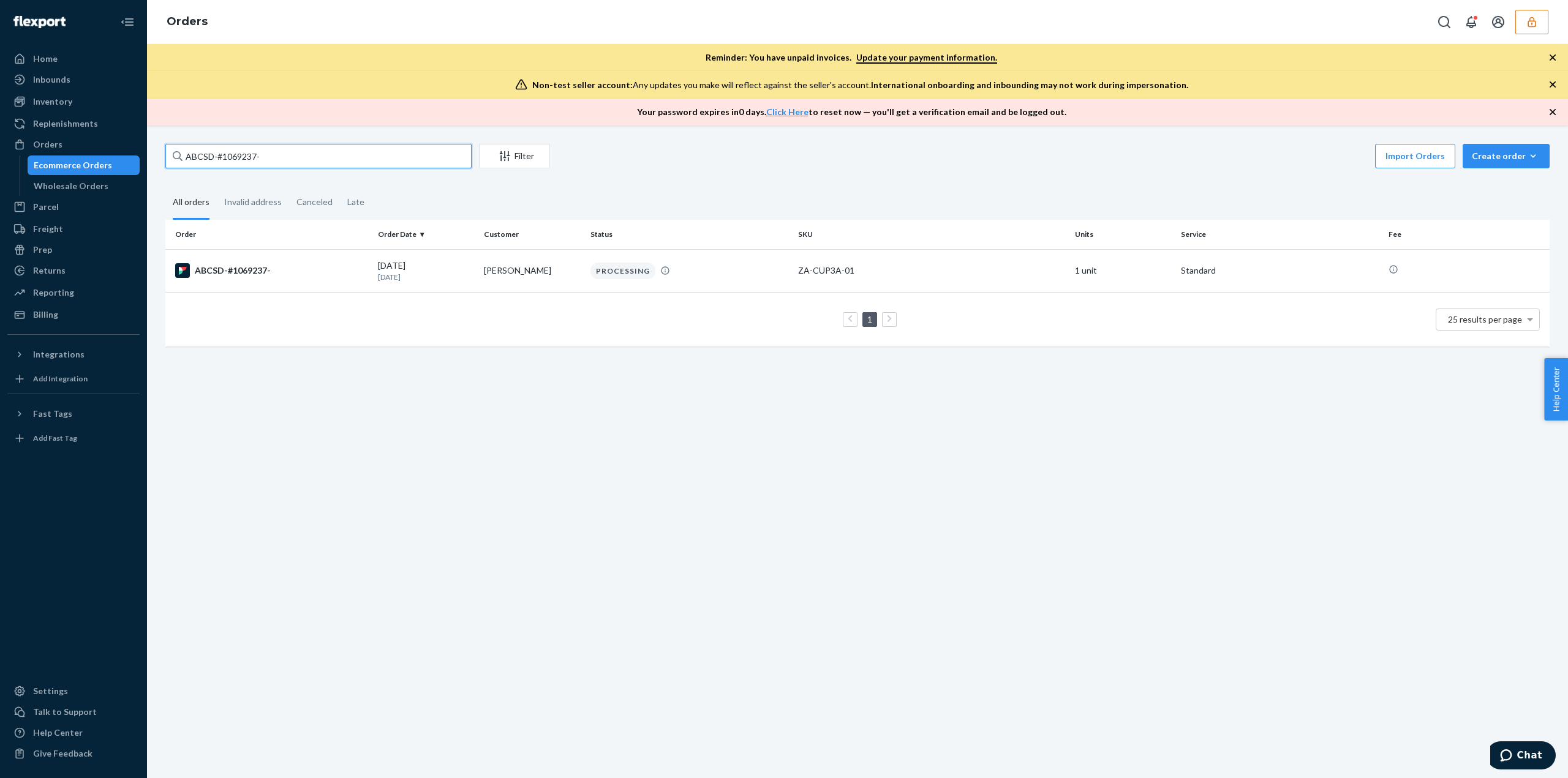
click at [226, 153] on input "ABCSD-#1069237-" at bounding box center [318, 156] width 306 height 25
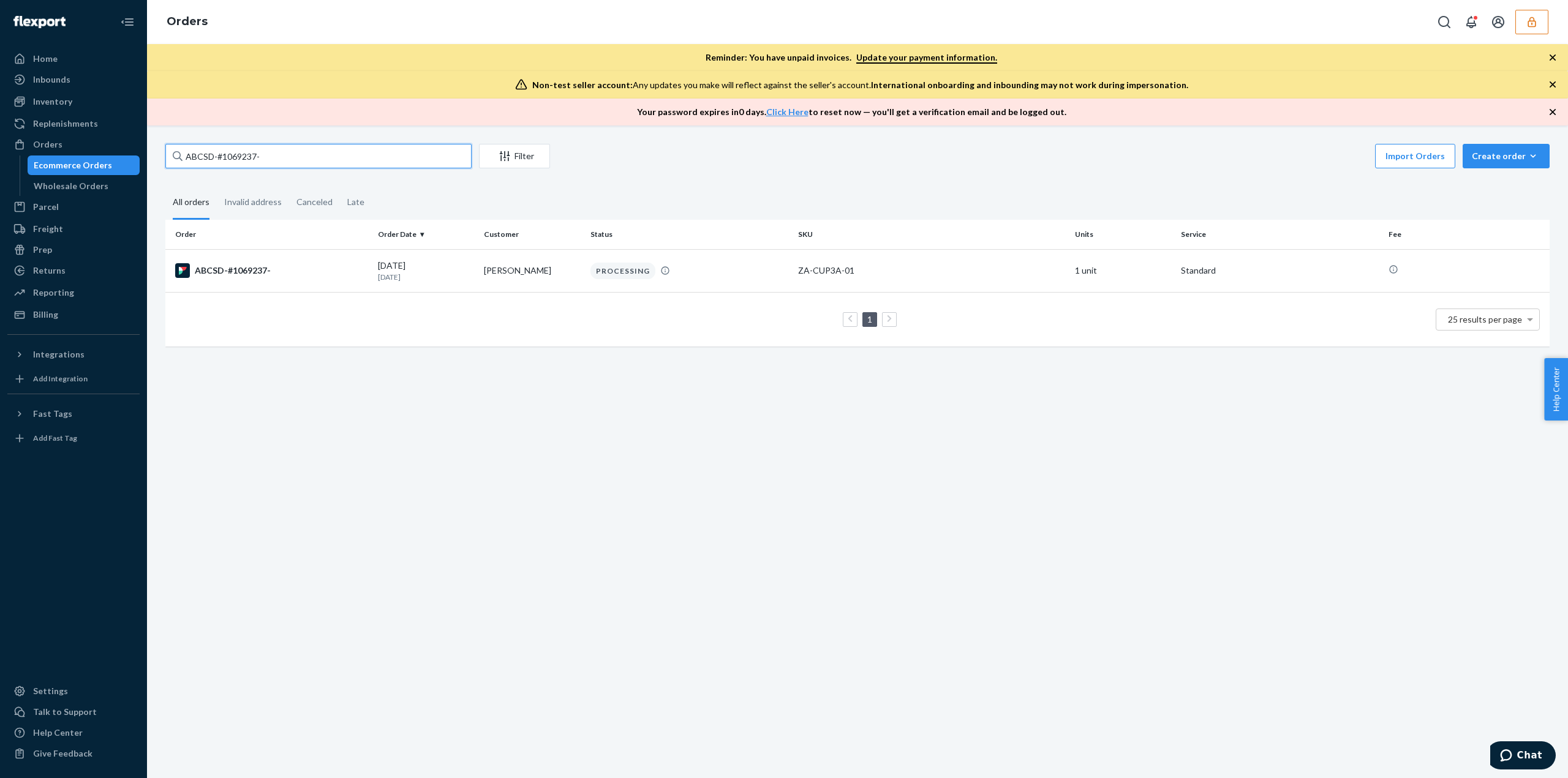
paste input "144"
type input "ABCSD-#1069144-"
click at [326, 263] on div "ABCSD-#1069144-" at bounding box center [271, 271] width 193 height 15
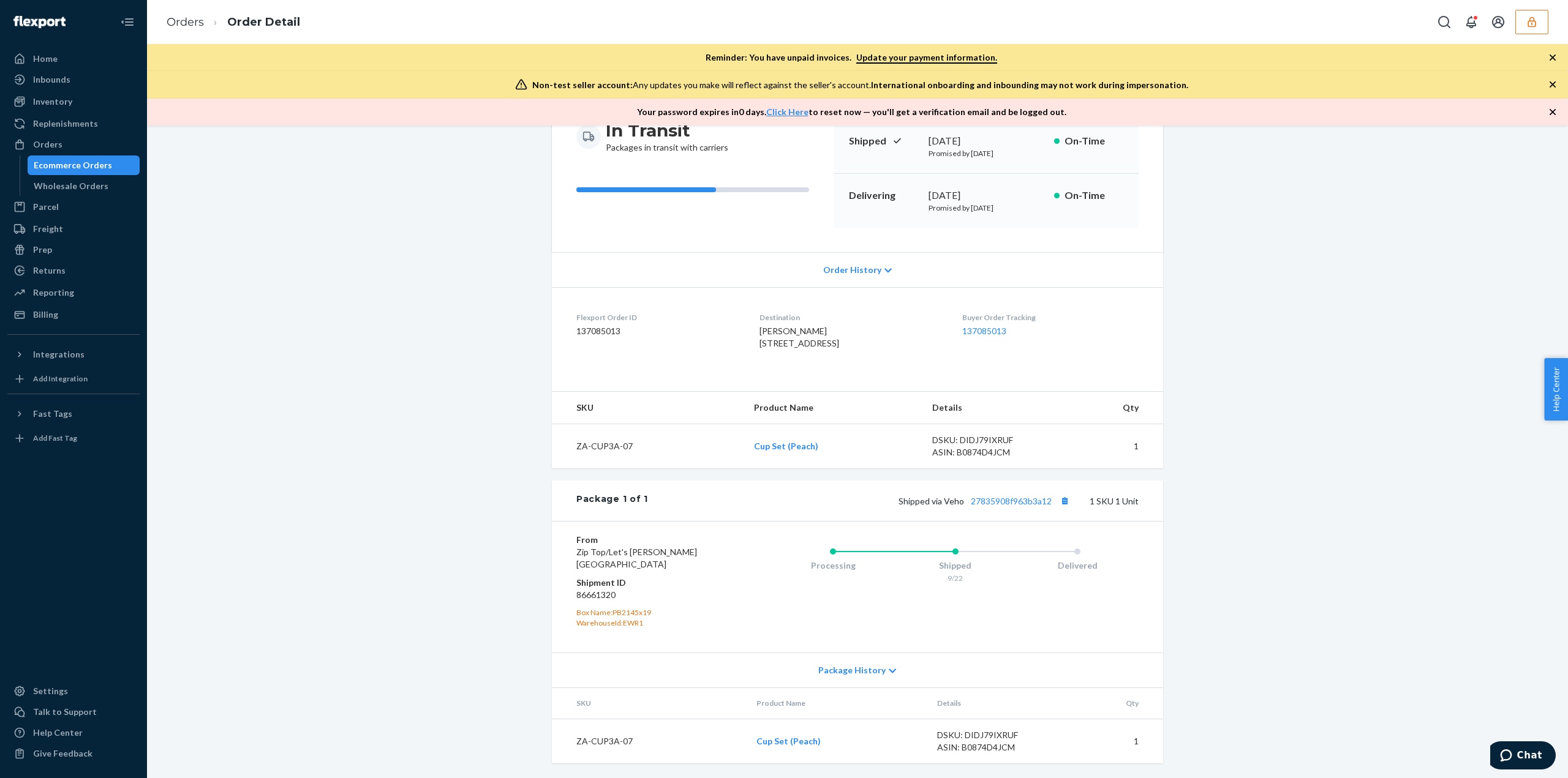
scroll to position [158, 0]
click at [599, 598] on dd "86661320" at bounding box center [649, 595] width 147 height 12
copy dd "86661320"
click at [188, 19] on link "Orders" at bounding box center [185, 22] width 38 height 14
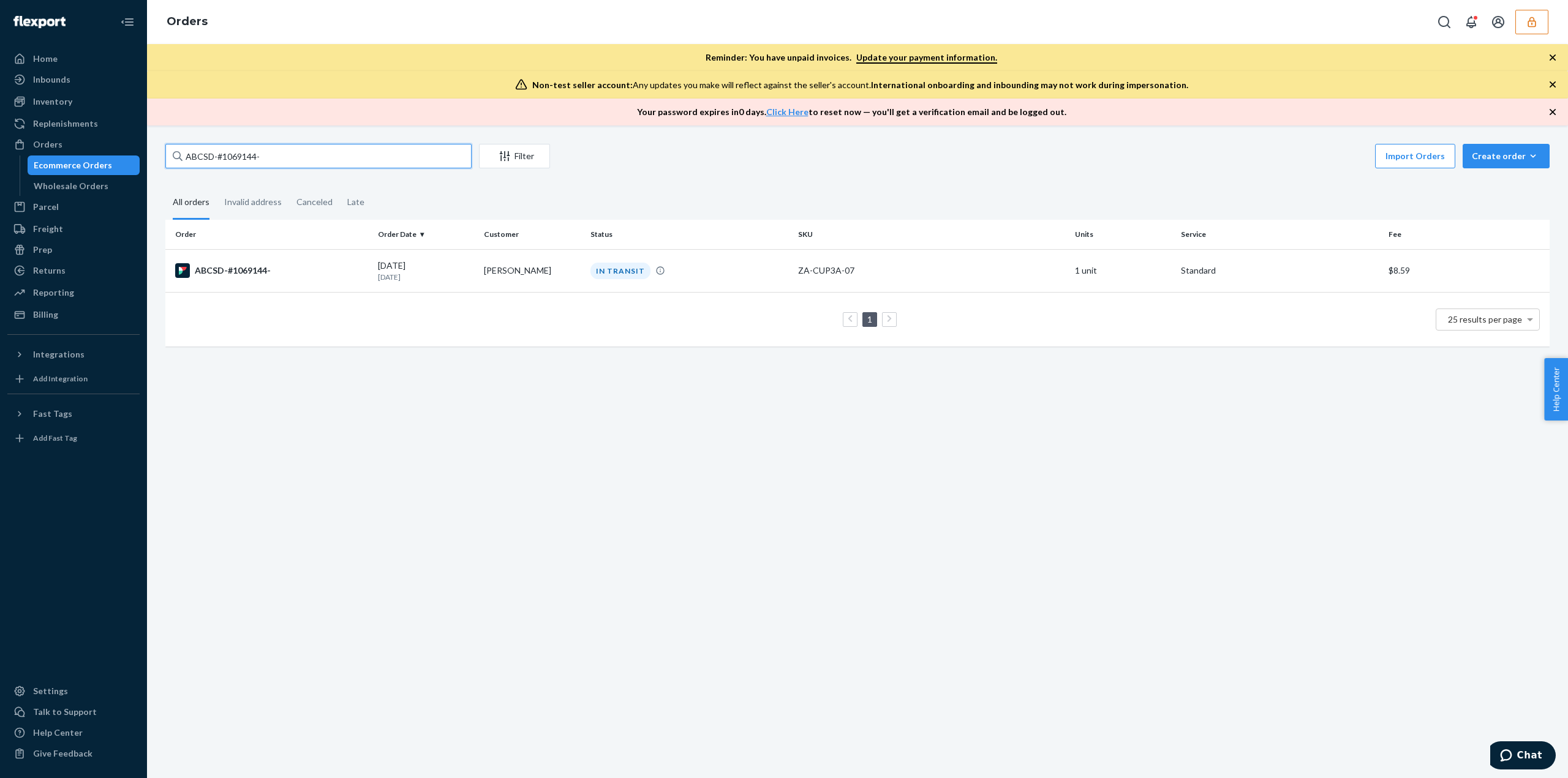
click at [208, 153] on input "ABCSD-#1069144-" at bounding box center [318, 156] width 306 height 25
paste input "8226"
type input "ABCSD-#1068226-"
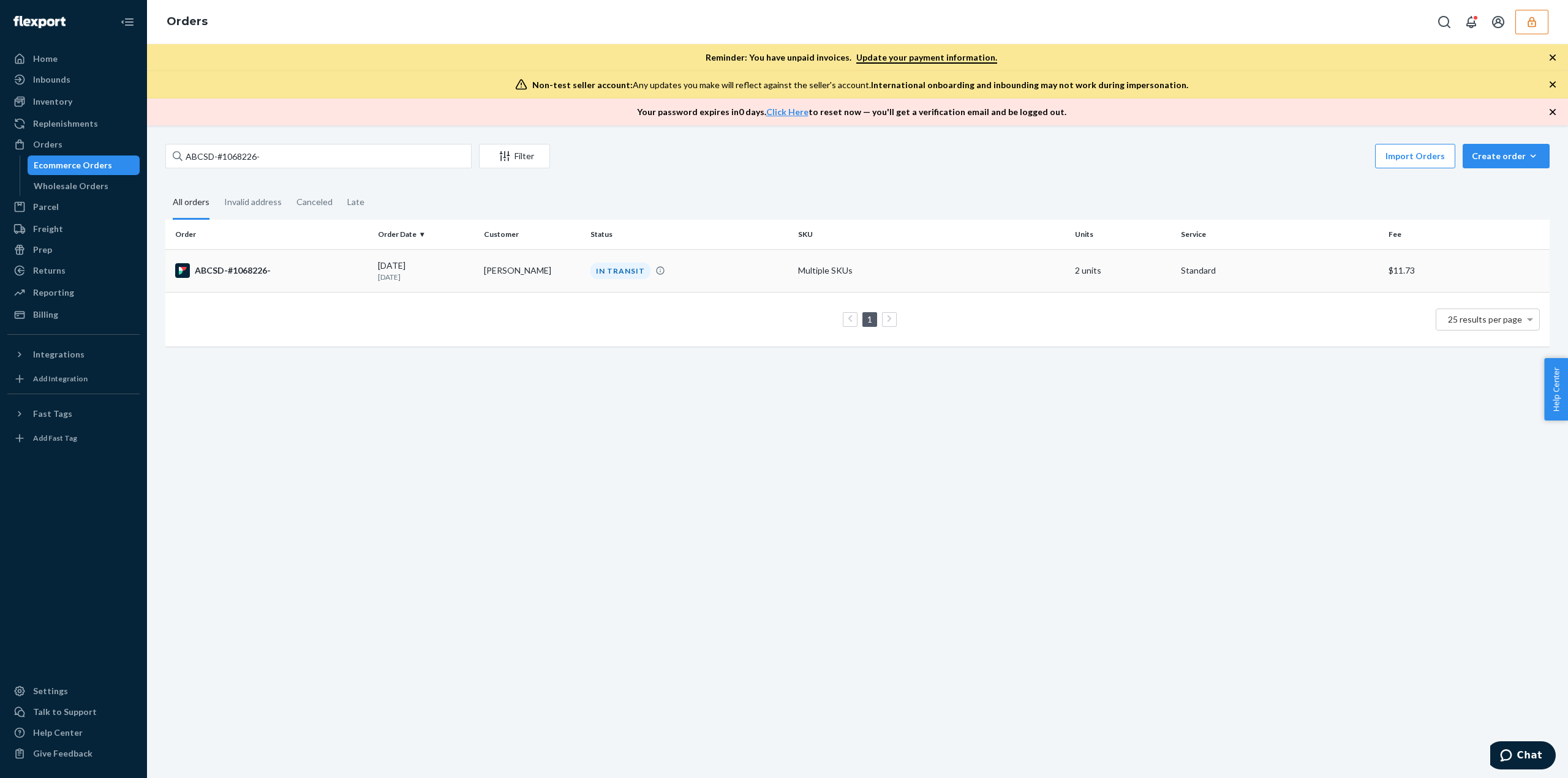
click at [399, 261] on div "[DATE] [DATE]" at bounding box center [426, 271] width 96 height 23
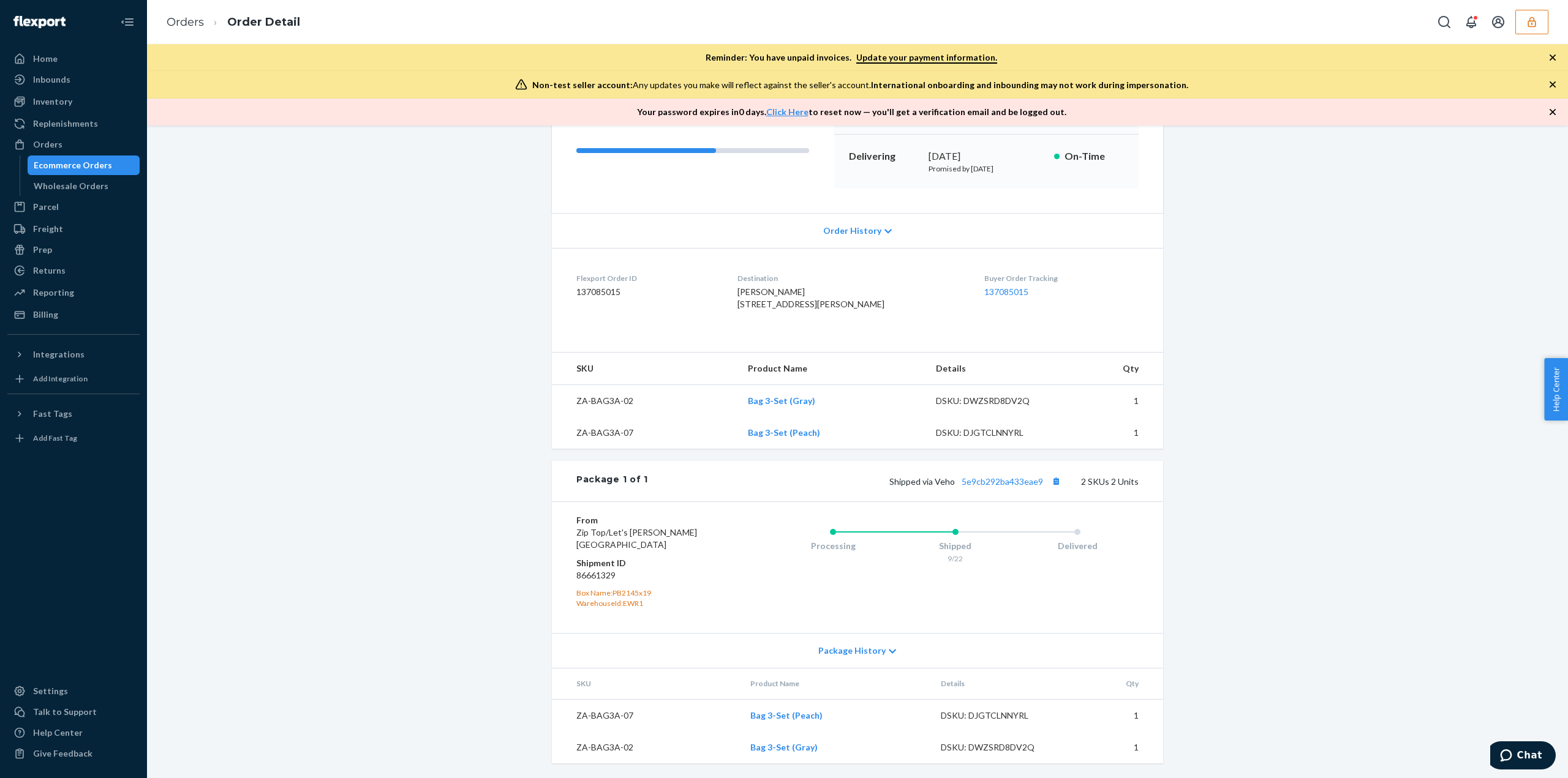
scroll to position [197, 0]
click at [584, 577] on dd "86661329" at bounding box center [649, 575] width 147 height 12
copy dd "86661329"
click at [189, 20] on link "Orders" at bounding box center [185, 22] width 38 height 14
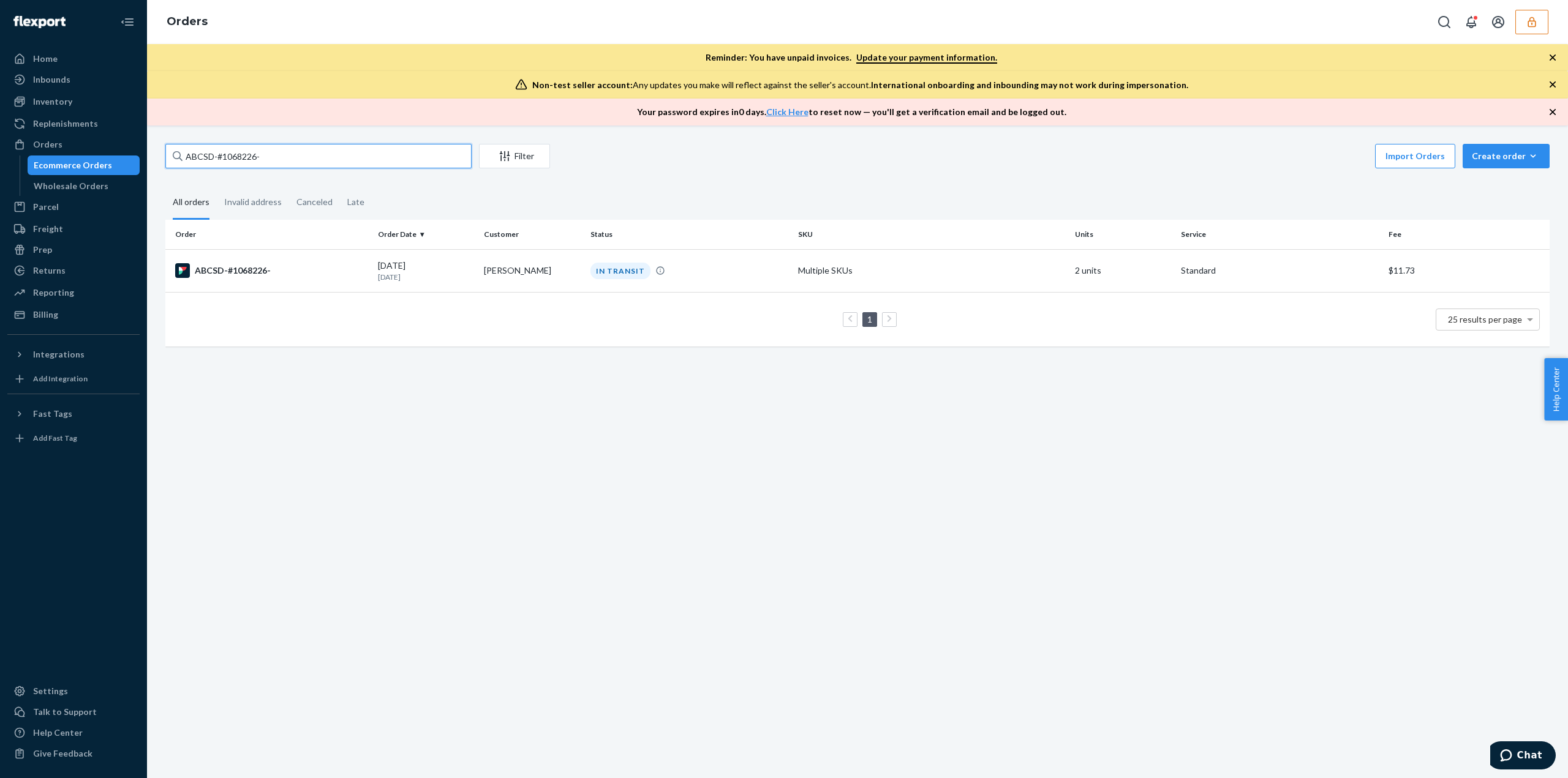
click at [240, 152] on input "ABCSD-#1068226-" at bounding box center [318, 156] width 306 height 25
paste input "86661329"
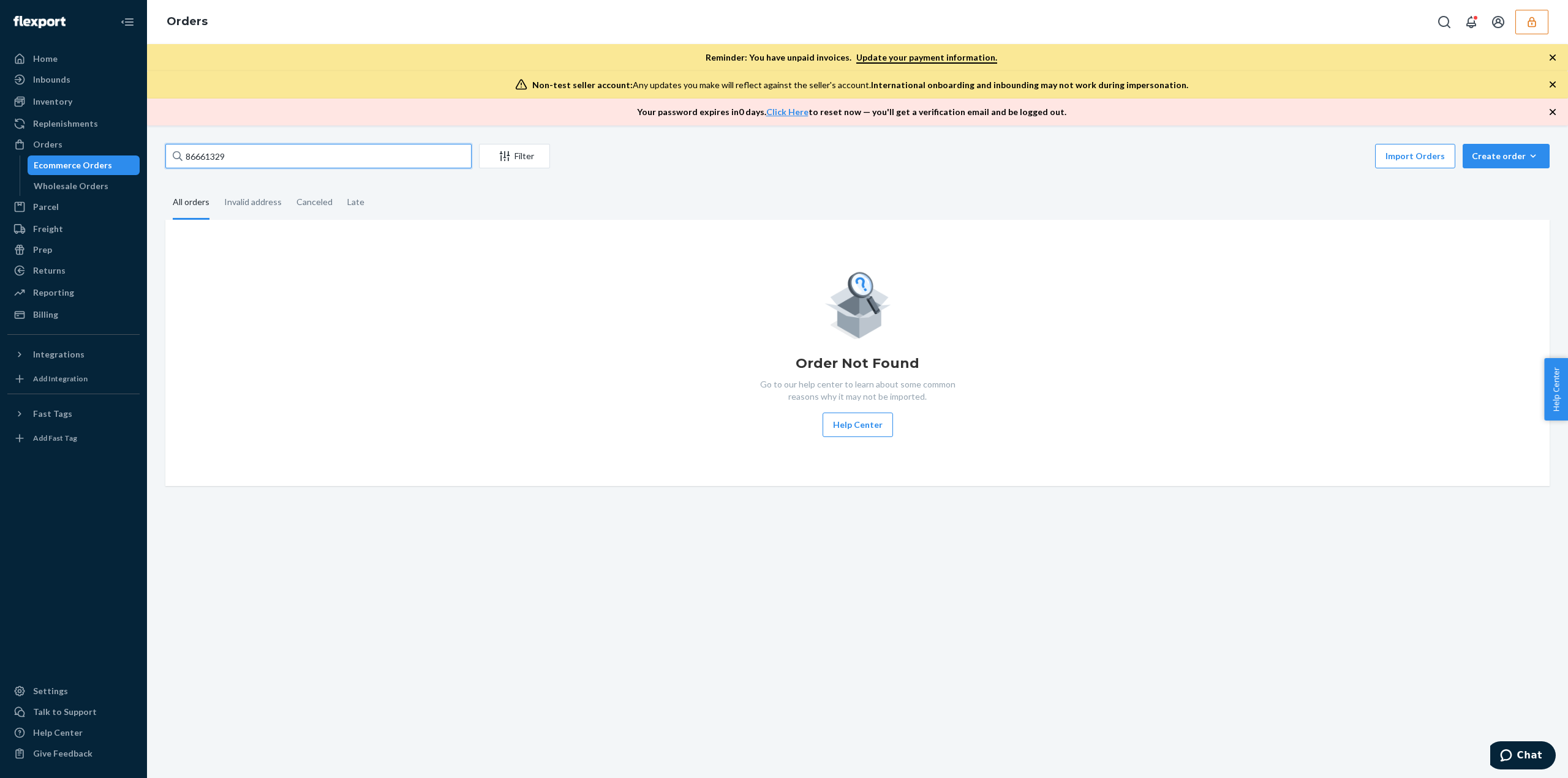
click at [209, 160] on input "86661329" at bounding box center [318, 156] width 306 height 25
paste input "ABCSD-#1068226-"
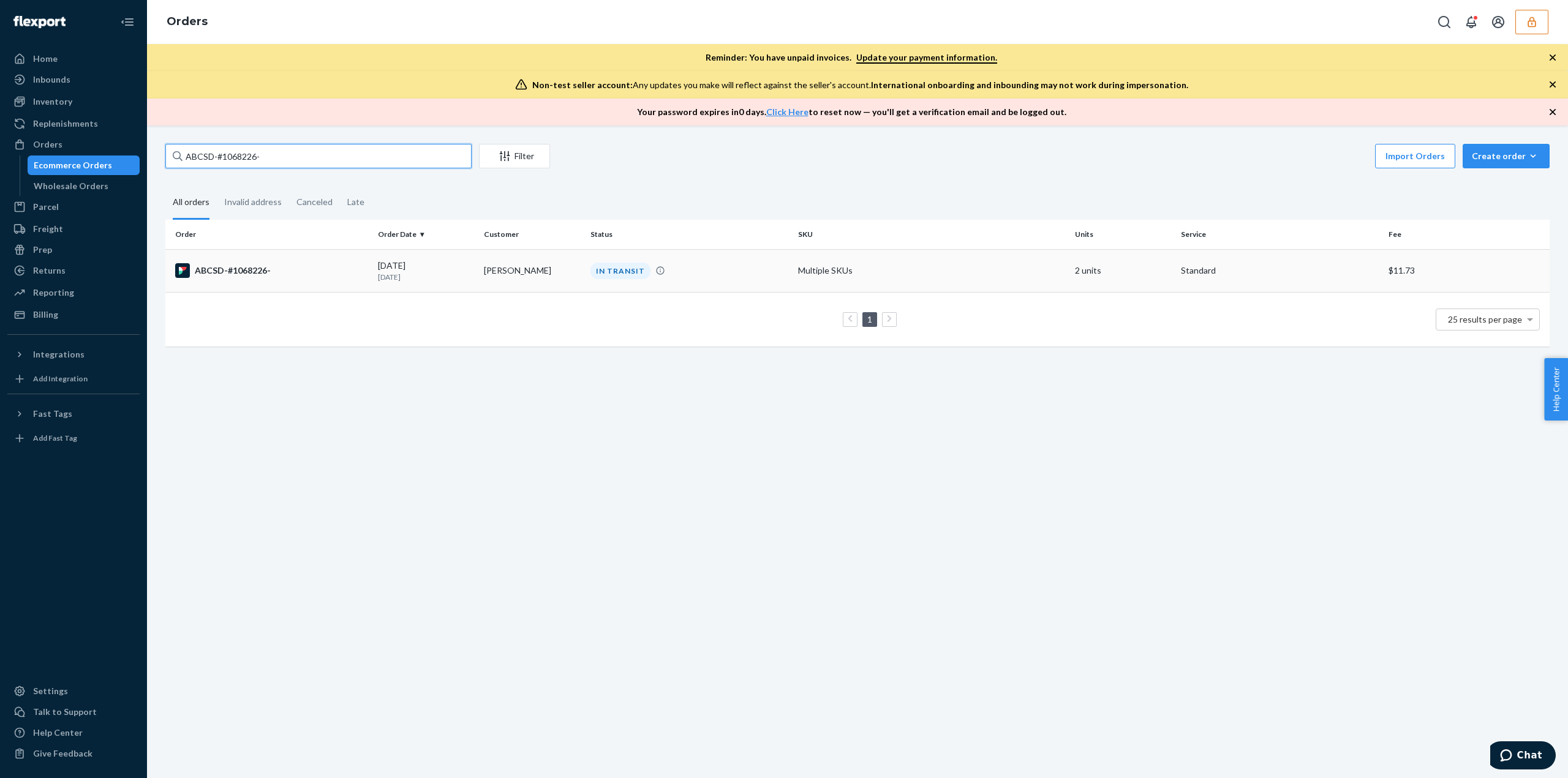
type input "ABCSD-#1068226-"
click at [442, 285] on td "[DATE] [DATE]" at bounding box center [426, 270] width 106 height 43
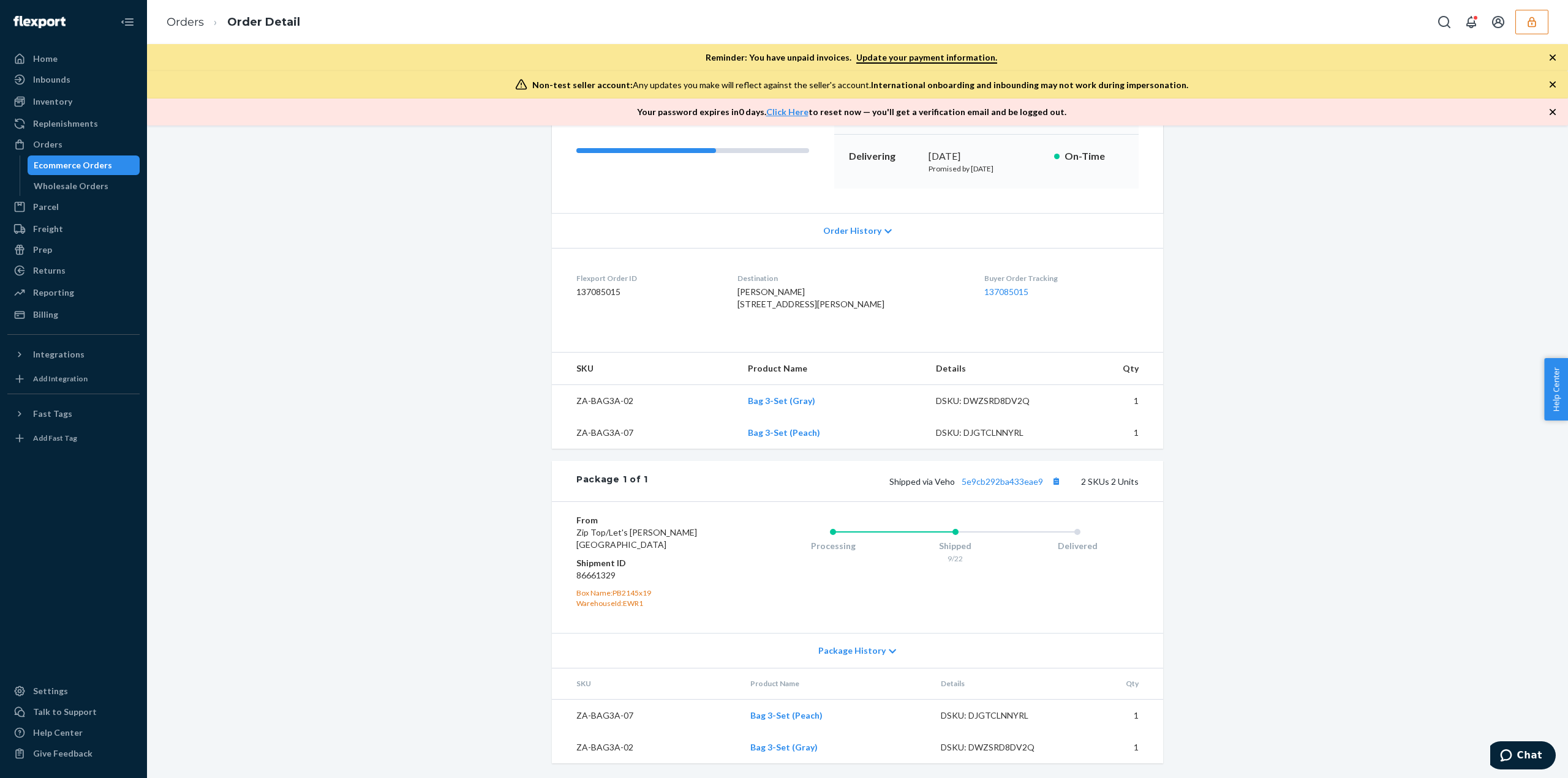
scroll to position [197, 0]
click at [592, 577] on dd "86661329" at bounding box center [649, 575] width 147 height 12
copy dd "86661329"
click at [81, 106] on div "Inventory" at bounding box center [73, 101] width 130 height 17
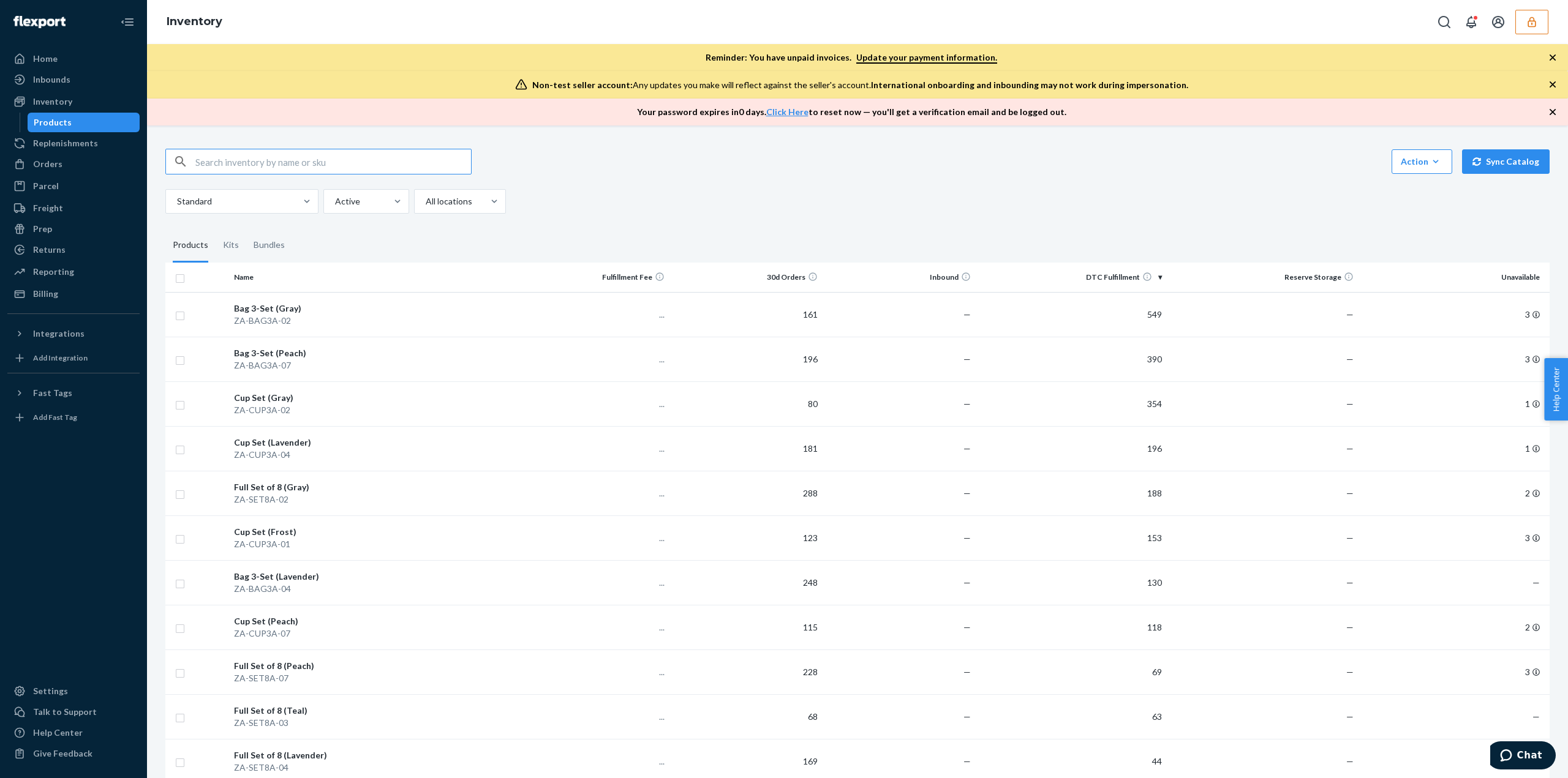
click at [203, 161] on input "text" at bounding box center [333, 162] width 275 height 25
type input "86661329"
click at [58, 173] on link "Orders" at bounding box center [74, 164] width 132 height 20
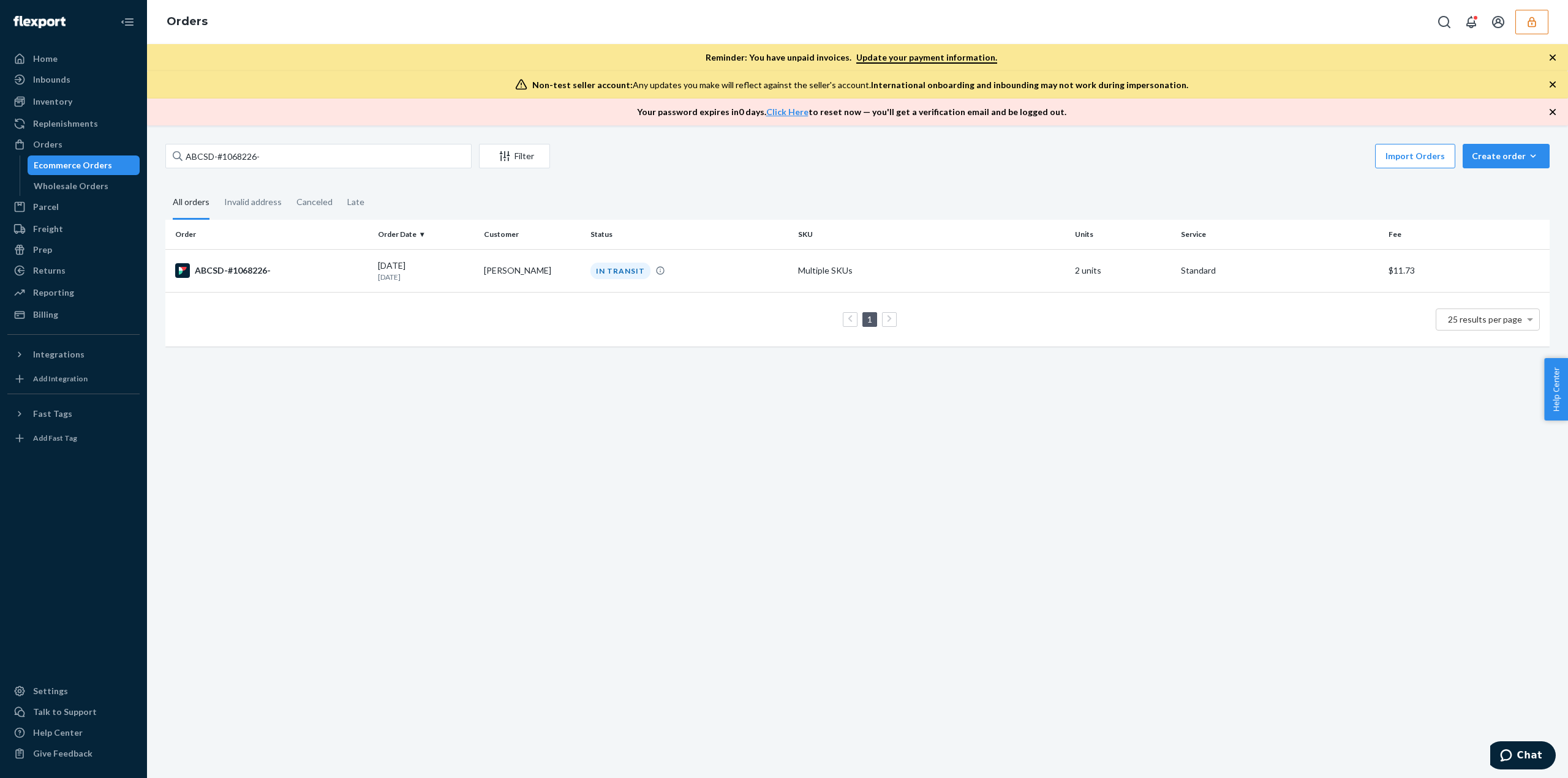
drag, startPoint x: 502, startPoint y: 304, endPoint x: 503, endPoint y: 296, distance: 8.1
click at [502, 304] on div "1 25 results per page" at bounding box center [857, 319] width 1364 height 39
drag, startPoint x: 496, startPoint y: 269, endPoint x: 503, endPoint y: 274, distance: 8.6
click at [503, 274] on td "[PERSON_NAME]" at bounding box center [532, 270] width 106 height 43
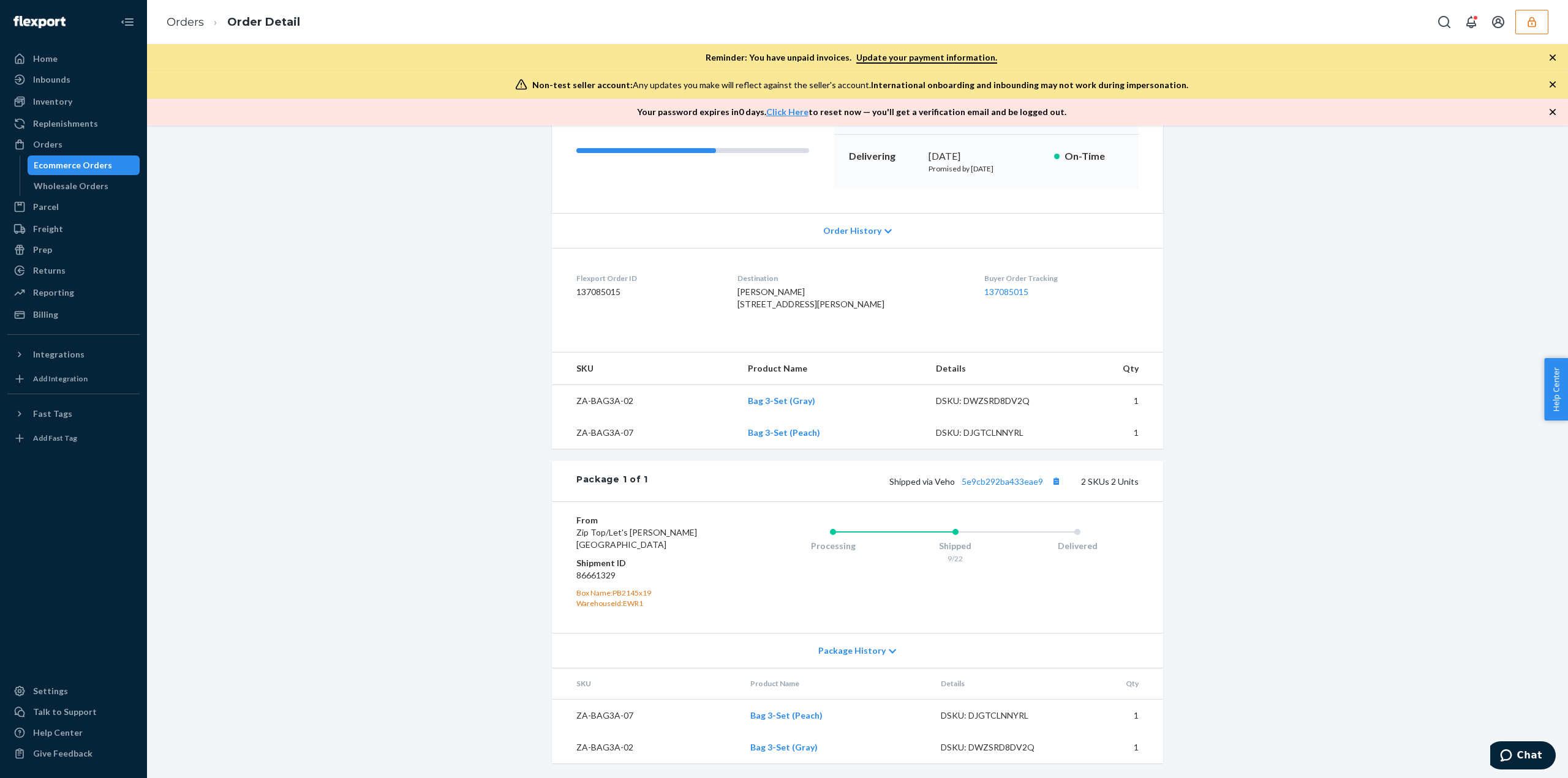
scroll to position [197, 0]
click at [194, 26] on link "Orders" at bounding box center [185, 22] width 38 height 14
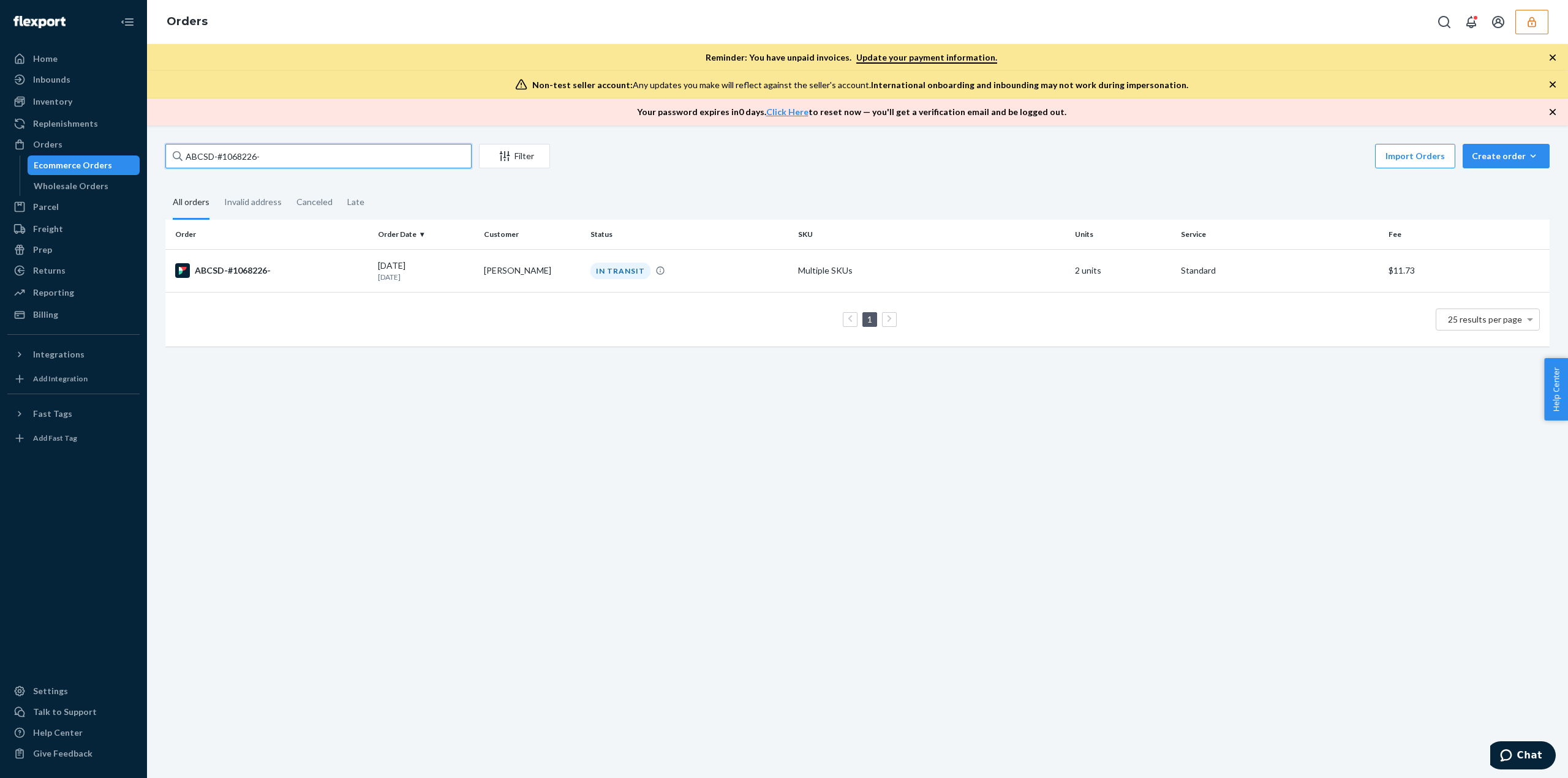
click at [253, 147] on input "ABCSD-#1068226-" at bounding box center [318, 156] width 306 height 25
click at [249, 159] on input "ABCSD-#1068226-" at bounding box center [318, 156] width 306 height 25
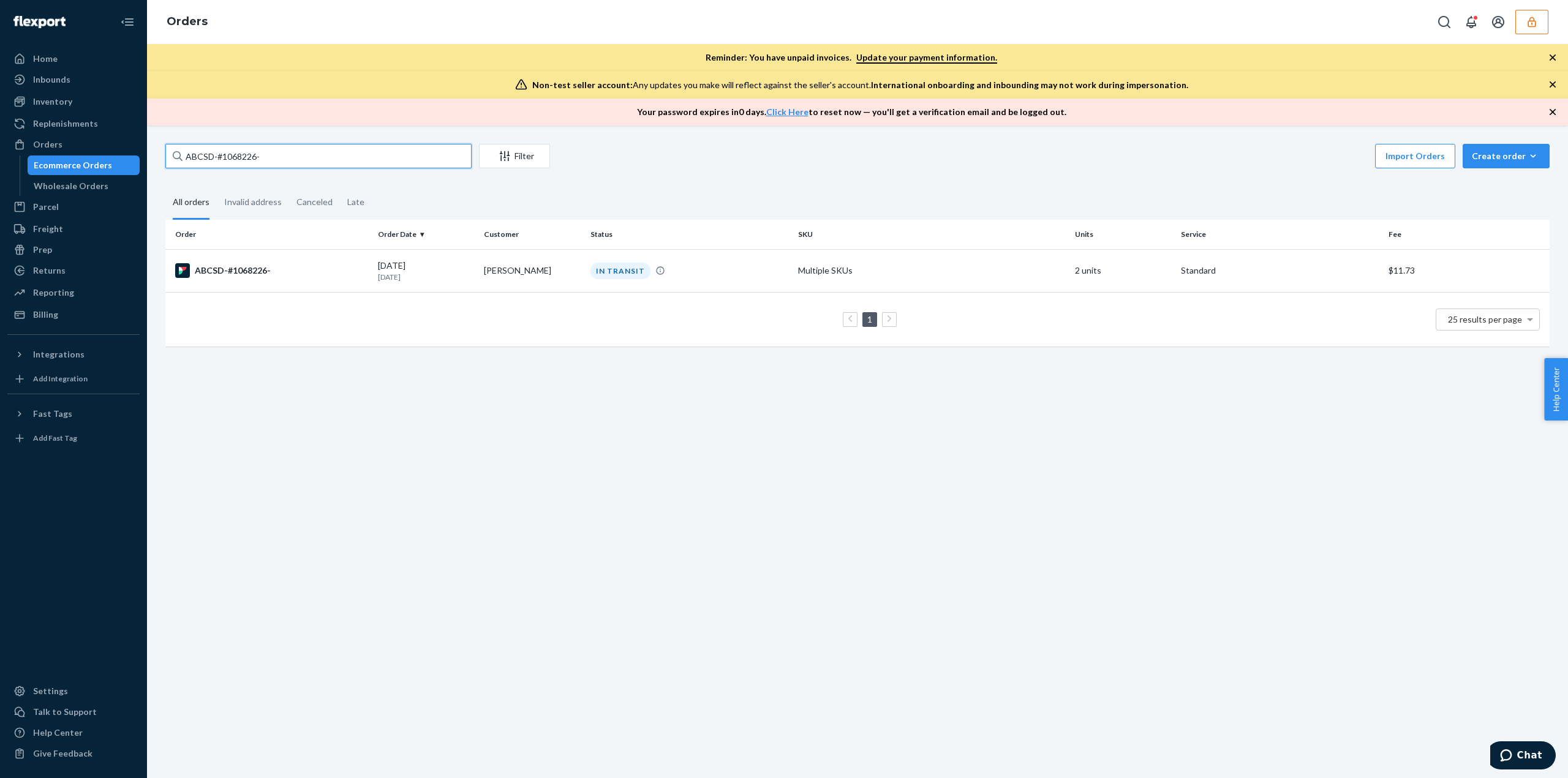
click at [249, 159] on input "ABCSD-#1068226-" at bounding box center [318, 156] width 306 height 25
